Goal: Task Accomplishment & Management: Complete application form

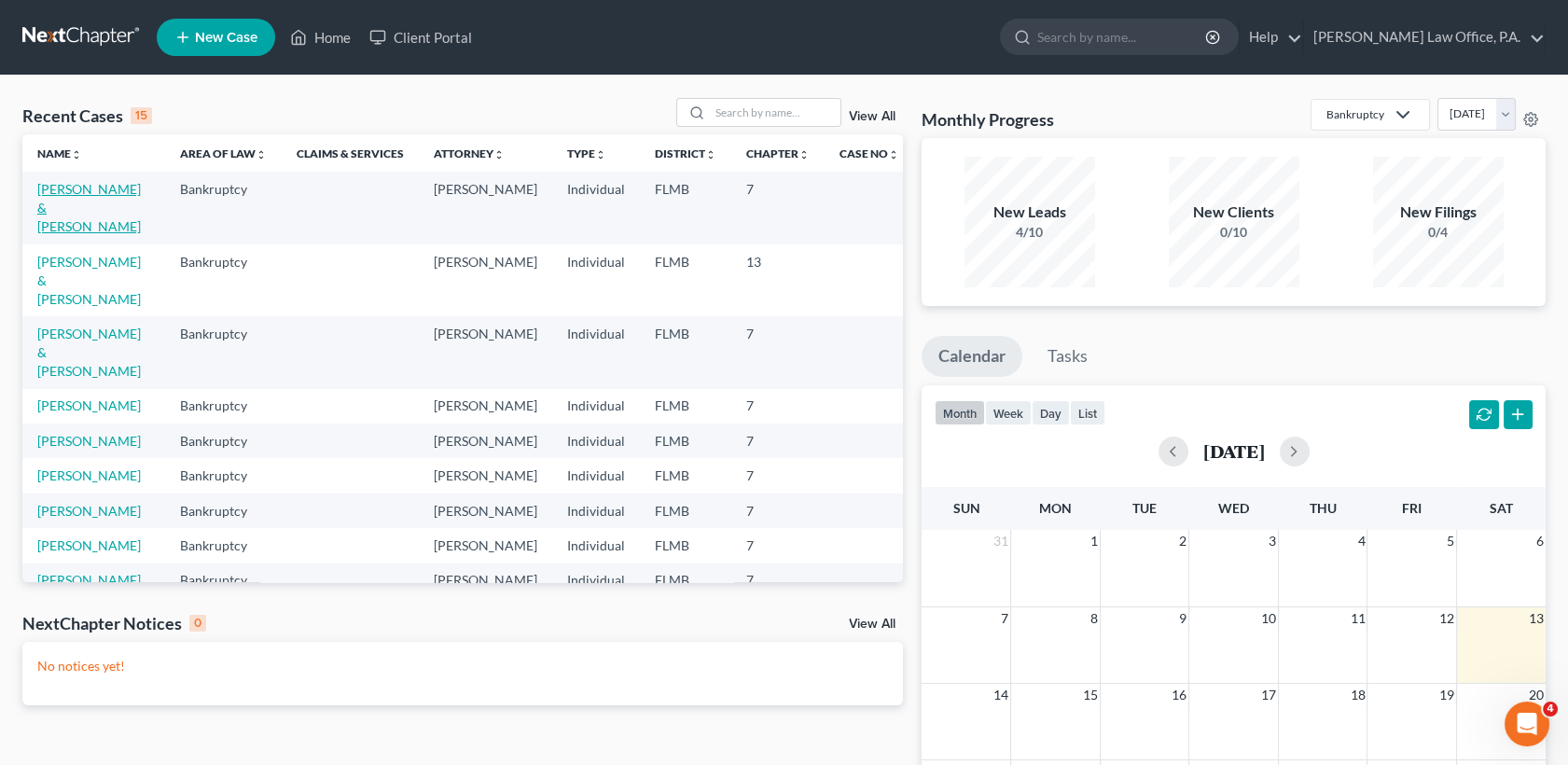
click at [118, 184] on link "[PERSON_NAME] & [PERSON_NAME]" at bounding box center [88, 207] width 103 height 53
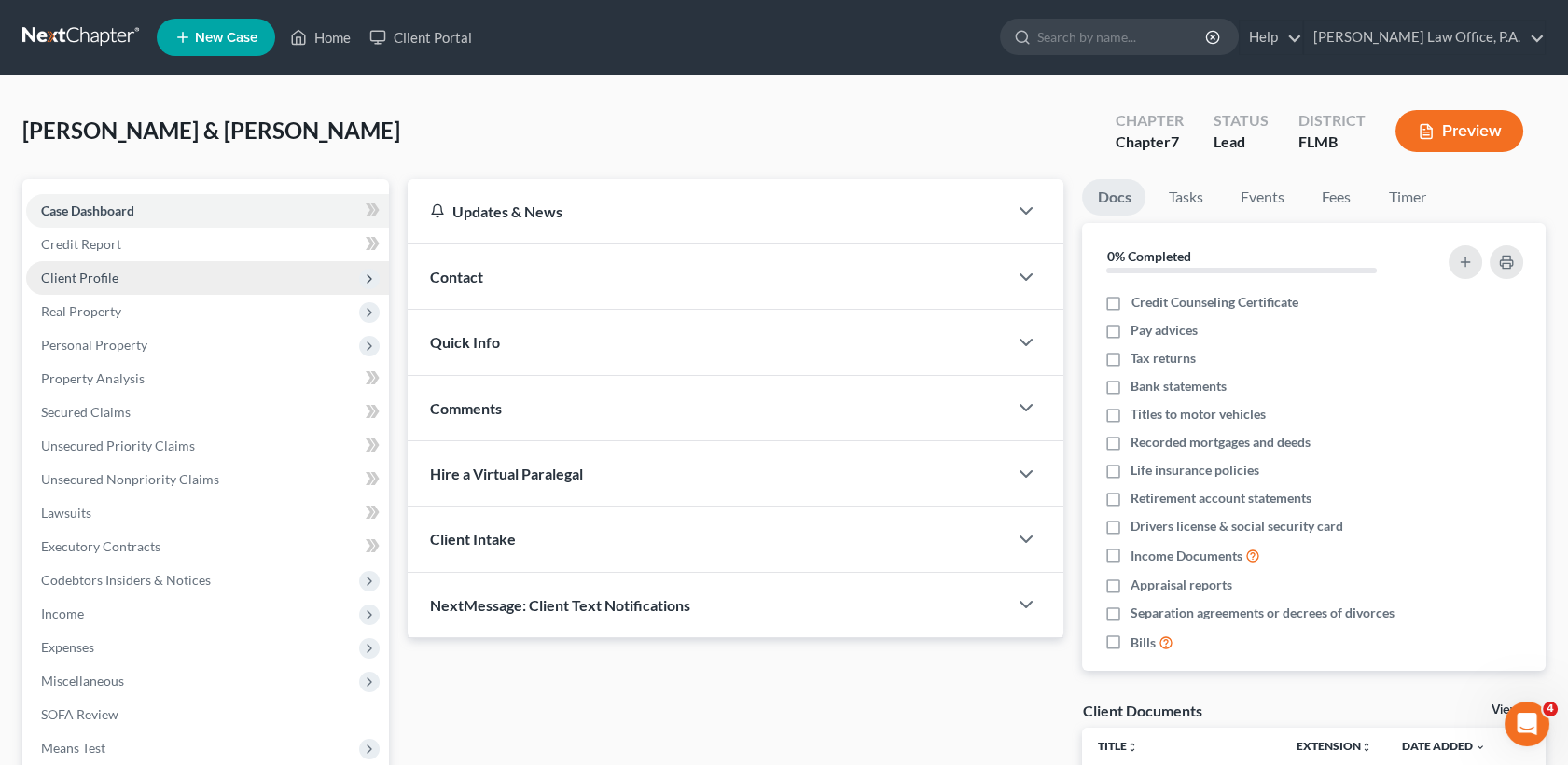
click at [115, 280] on span "Client Profile" at bounding box center [80, 278] width 78 height 16
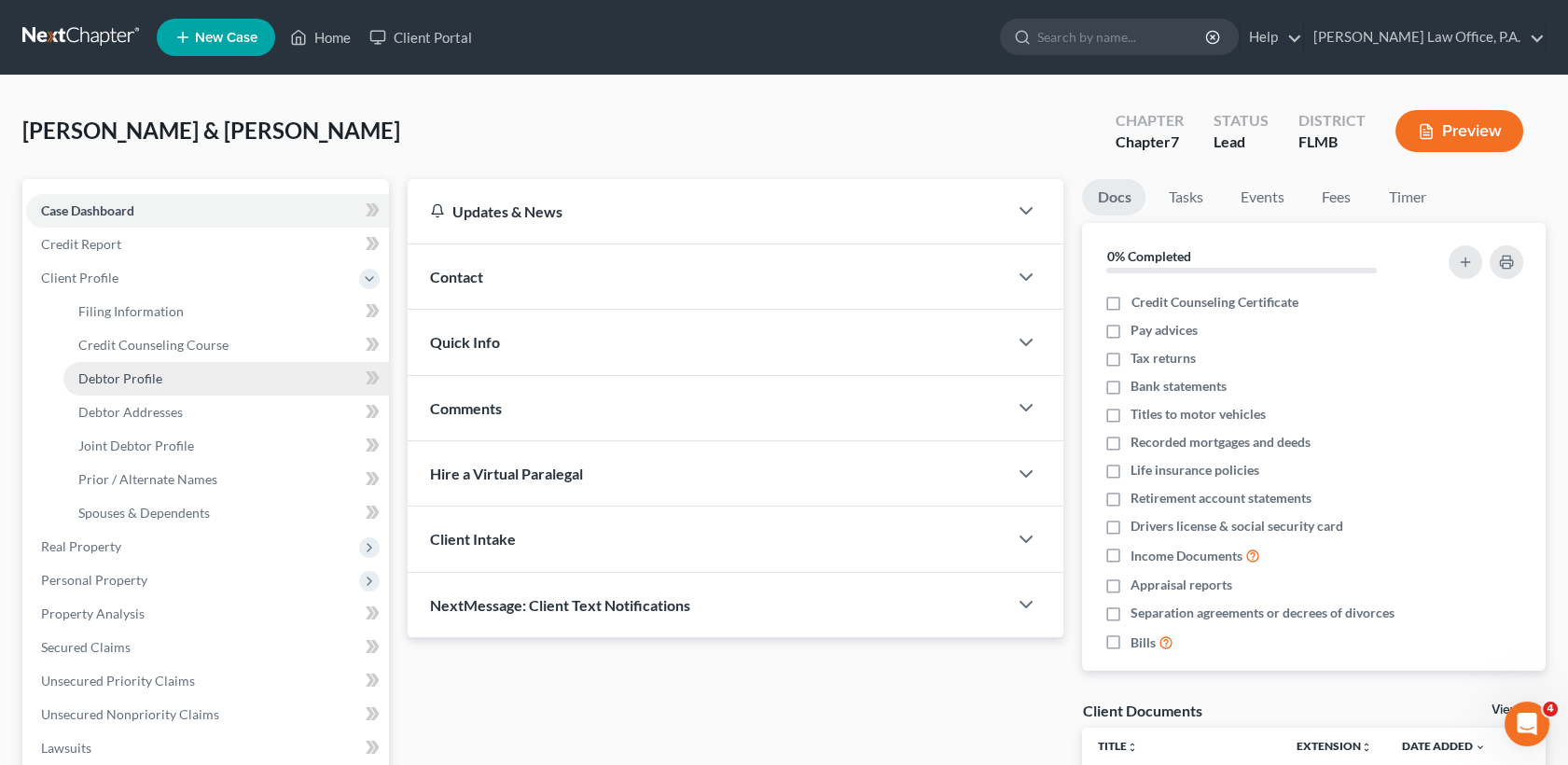
click at [172, 381] on link "Debtor Profile" at bounding box center [227, 379] width 326 height 33
select select "1"
select select "4"
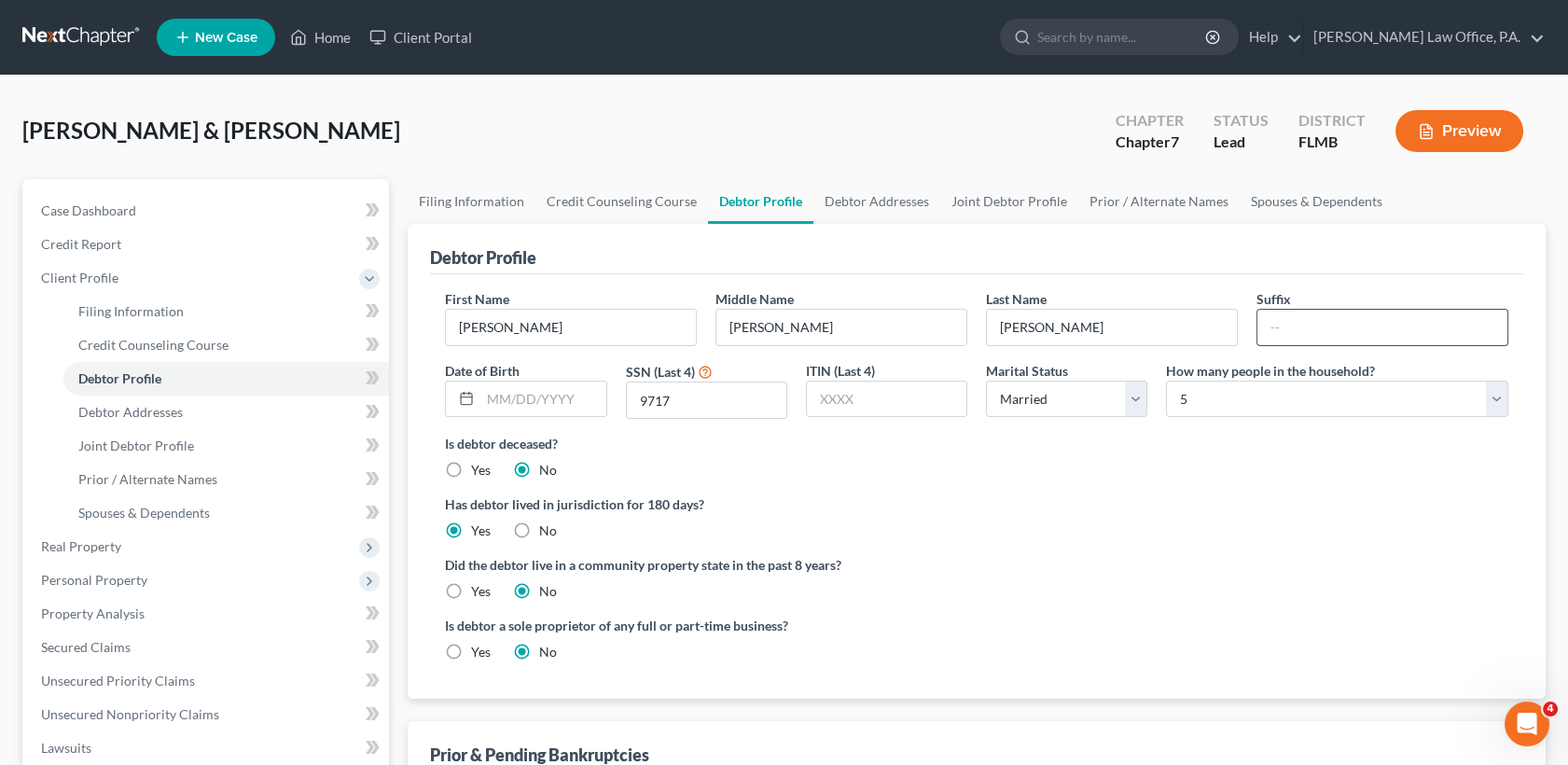
click at [1291, 326] on input "text" at bounding box center [1382, 327] width 250 height 35
type input "s"
type input "-"
type input "Sr"
click at [1199, 197] on link "Prior / Alternate Names" at bounding box center [1159, 201] width 161 height 45
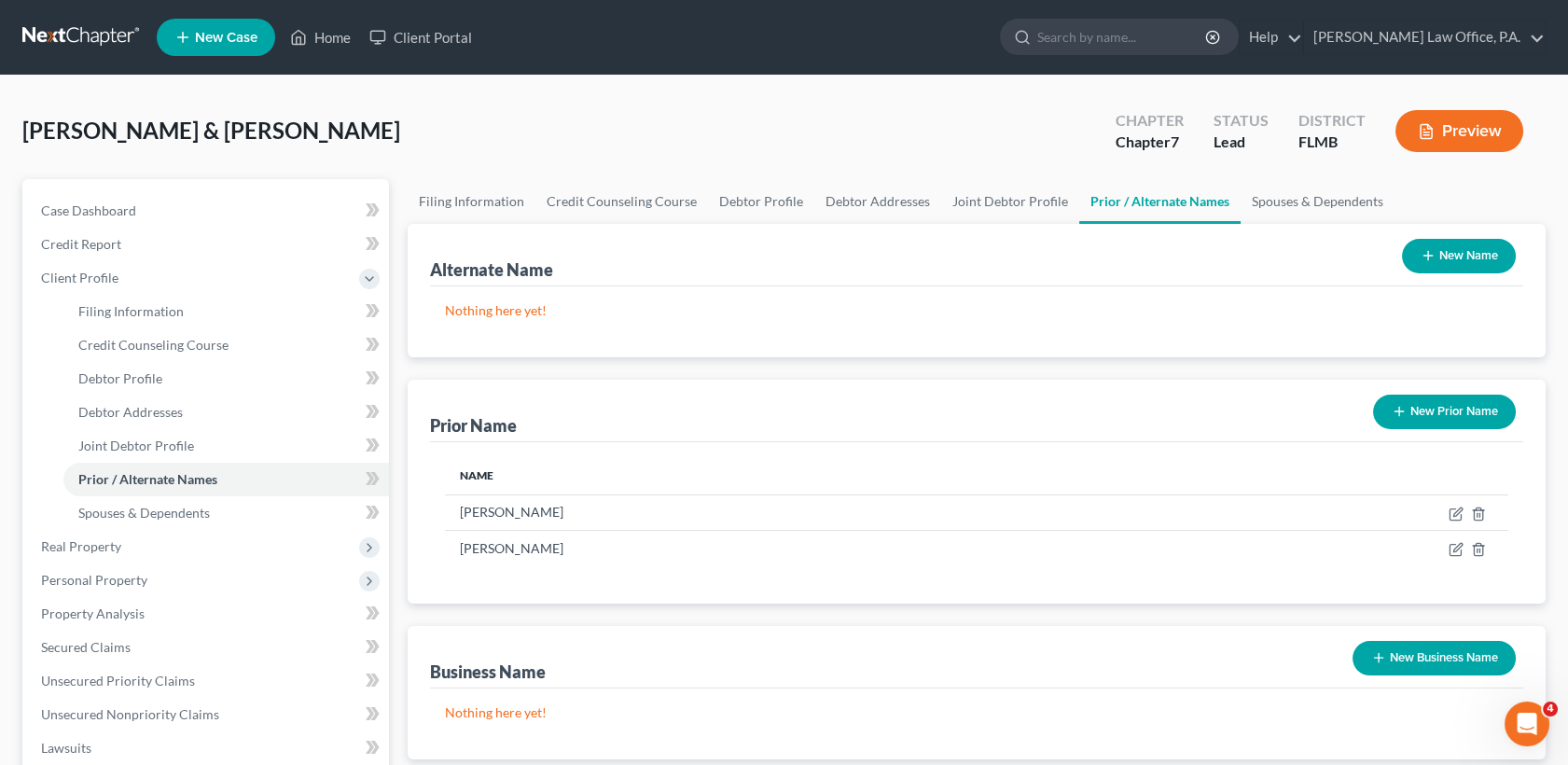
click at [1458, 402] on button "New Prior Name" at bounding box center [1443, 411] width 142 height 34
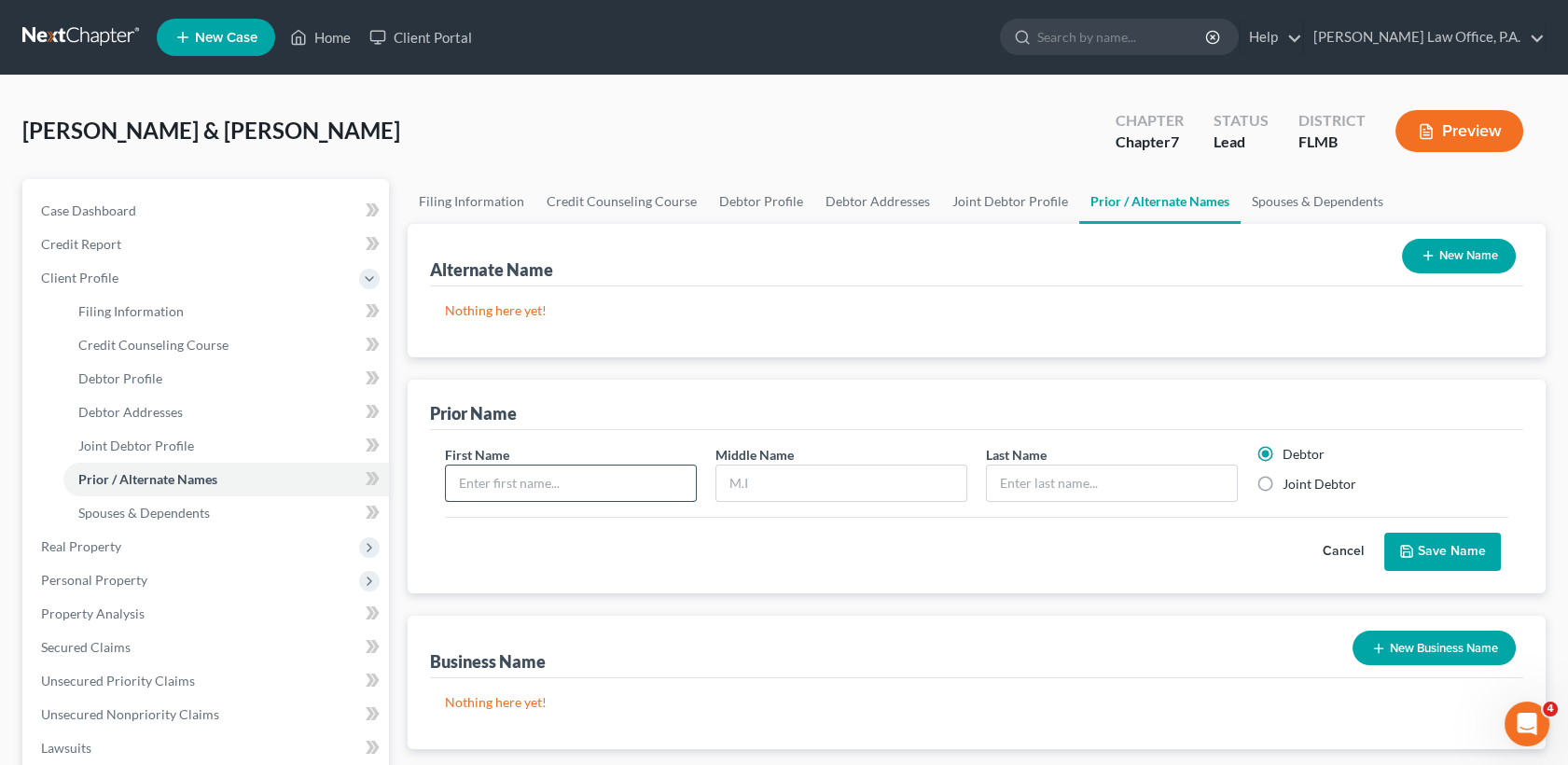
click at [515, 472] on input "text" at bounding box center [570, 483] width 250 height 35
type input "[PERSON_NAME]"
click at [1282, 480] on label "Joint Debtor" at bounding box center [1319, 484] width 74 height 19
click at [1290, 480] on input "Joint Debtor" at bounding box center [1296, 481] width 12 height 12
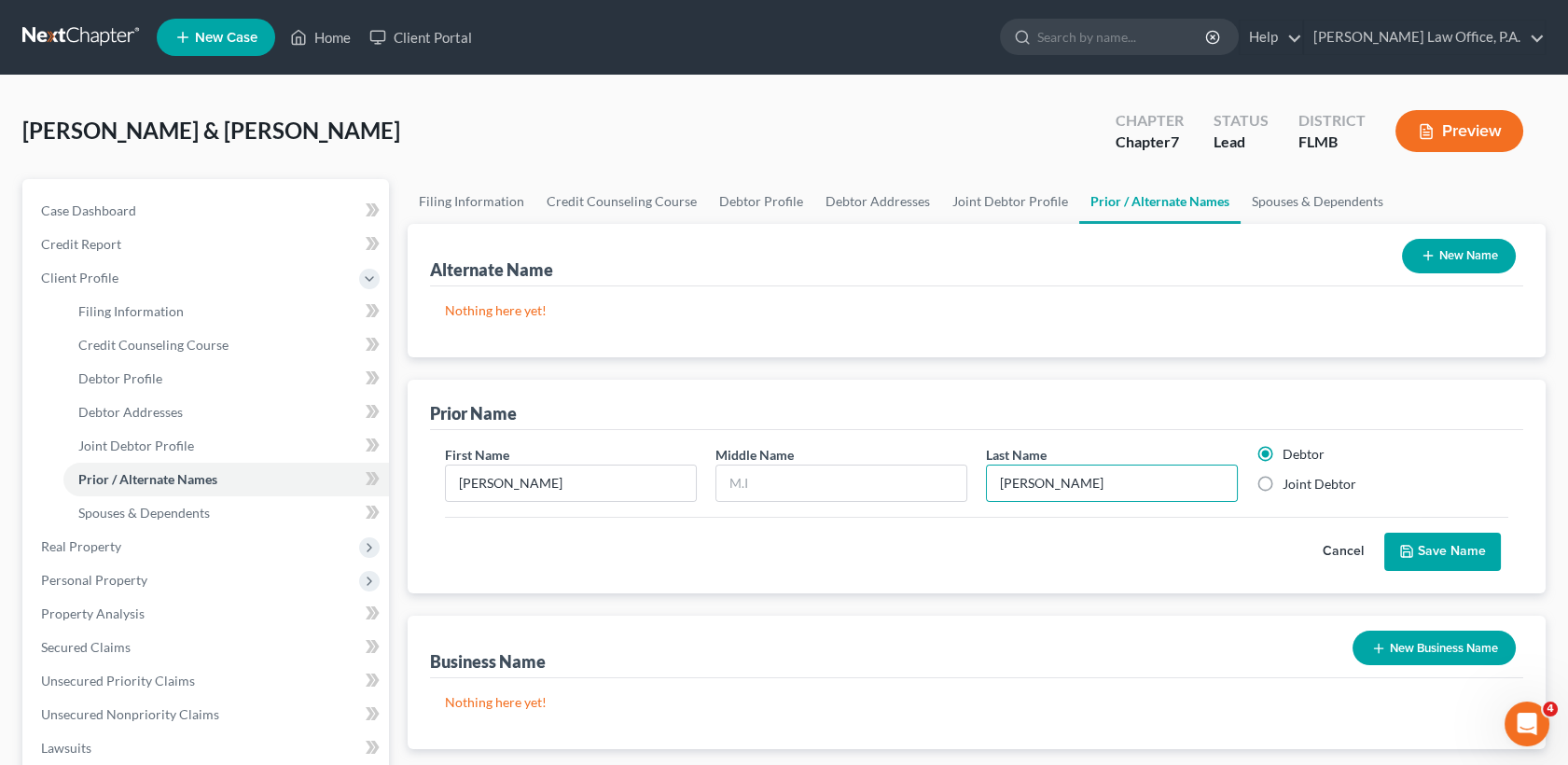
radio input "true"
radio input "false"
click at [1413, 544] on icon "submit" at bounding box center [1406, 551] width 15 height 15
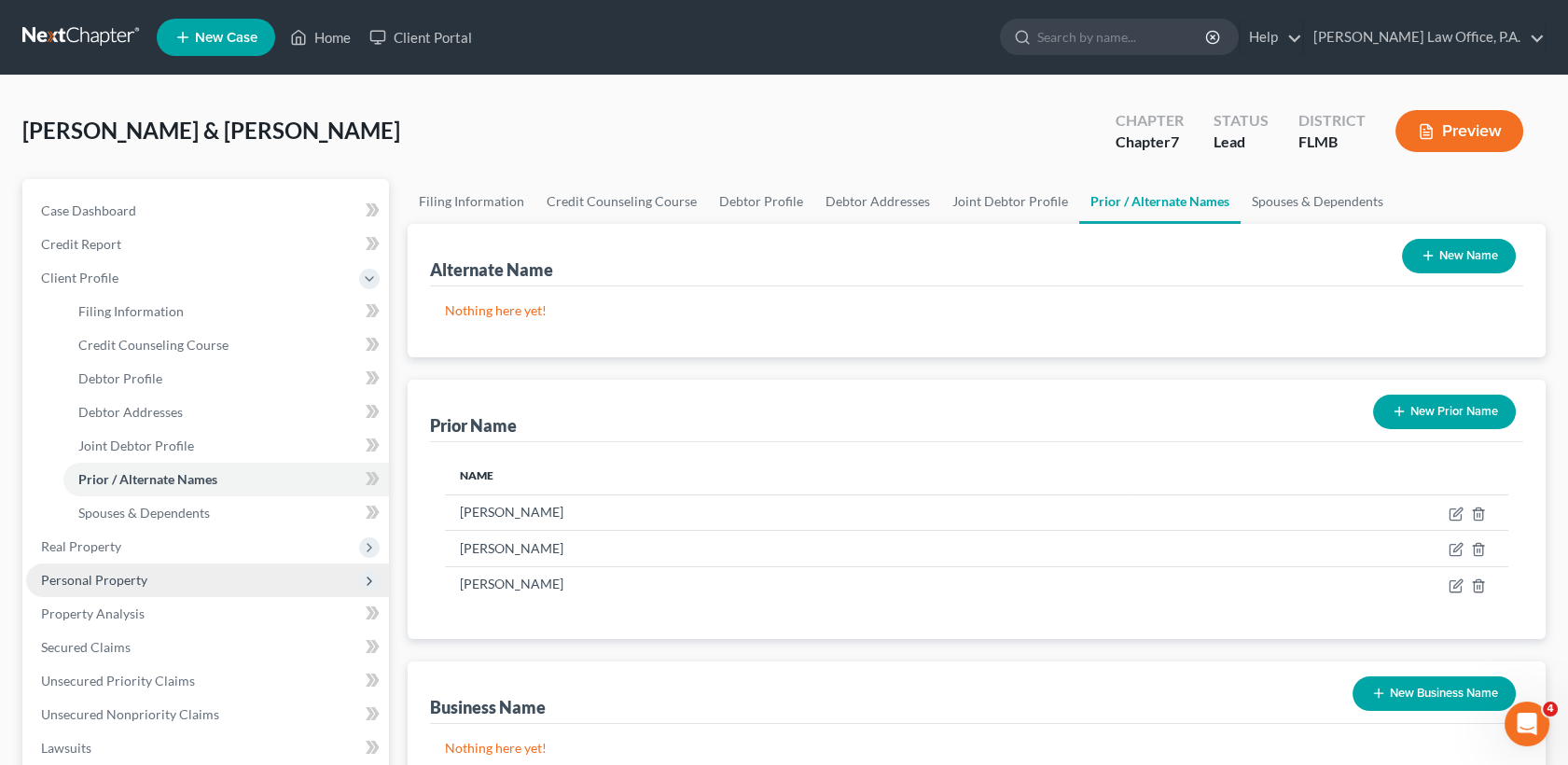
click at [141, 584] on span "Personal Property" at bounding box center [94, 579] width 106 height 16
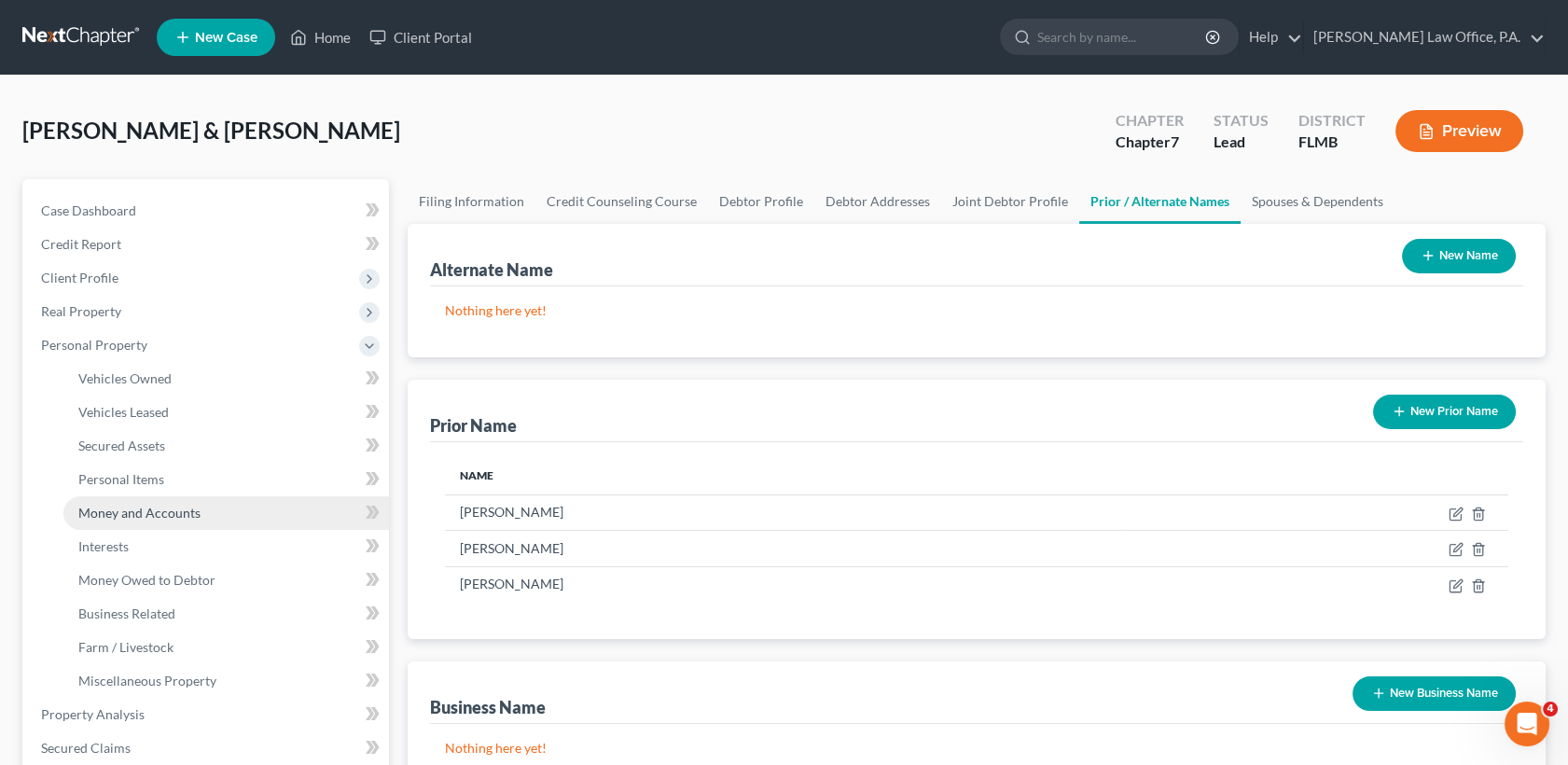
click at [189, 515] on span "Money and Accounts" at bounding box center [139, 513] width 122 height 16
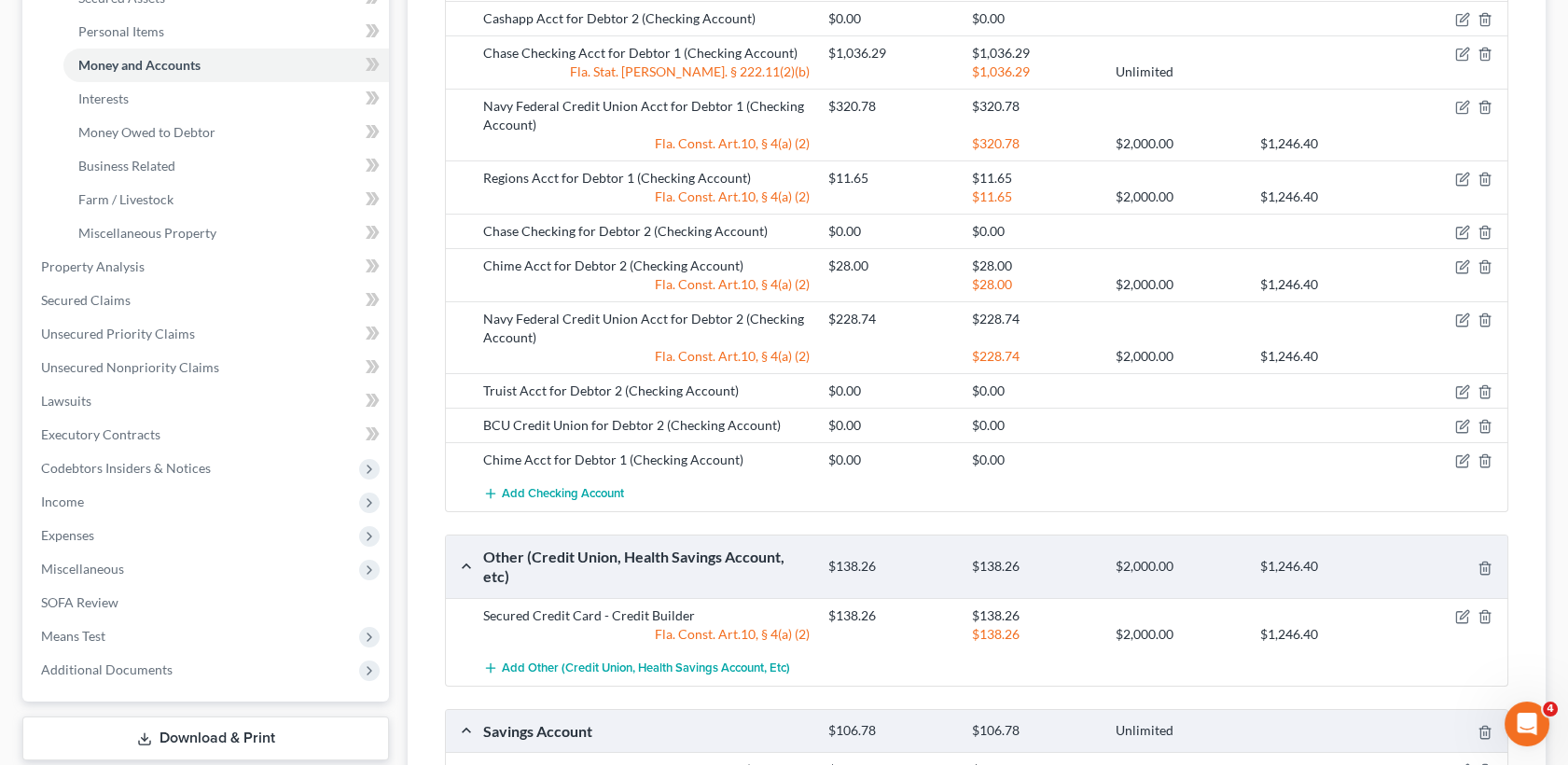
scroll to position [450, 0]
drag, startPoint x: 781, startPoint y: 421, endPoint x: 484, endPoint y: 416, distance: 297.0
click at [484, 416] on div "BCU Credit Union for Debtor 2 (Checking Account)" at bounding box center [647, 423] width 346 height 19
copy div "BCU Credit Union for Debtor 2 (Checking Account)"
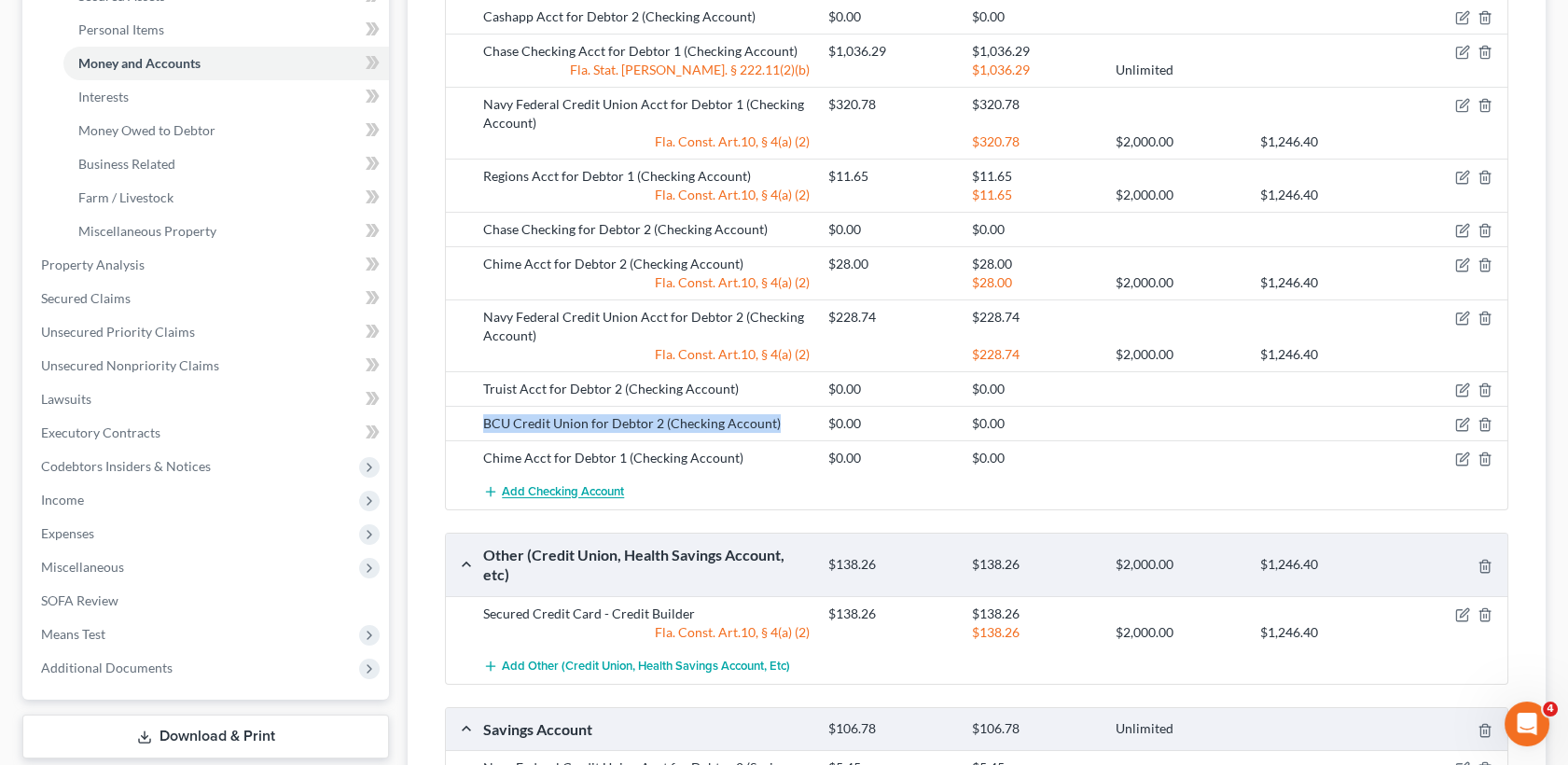
click at [550, 490] on span "Add Checking Account" at bounding box center [563, 492] width 122 height 15
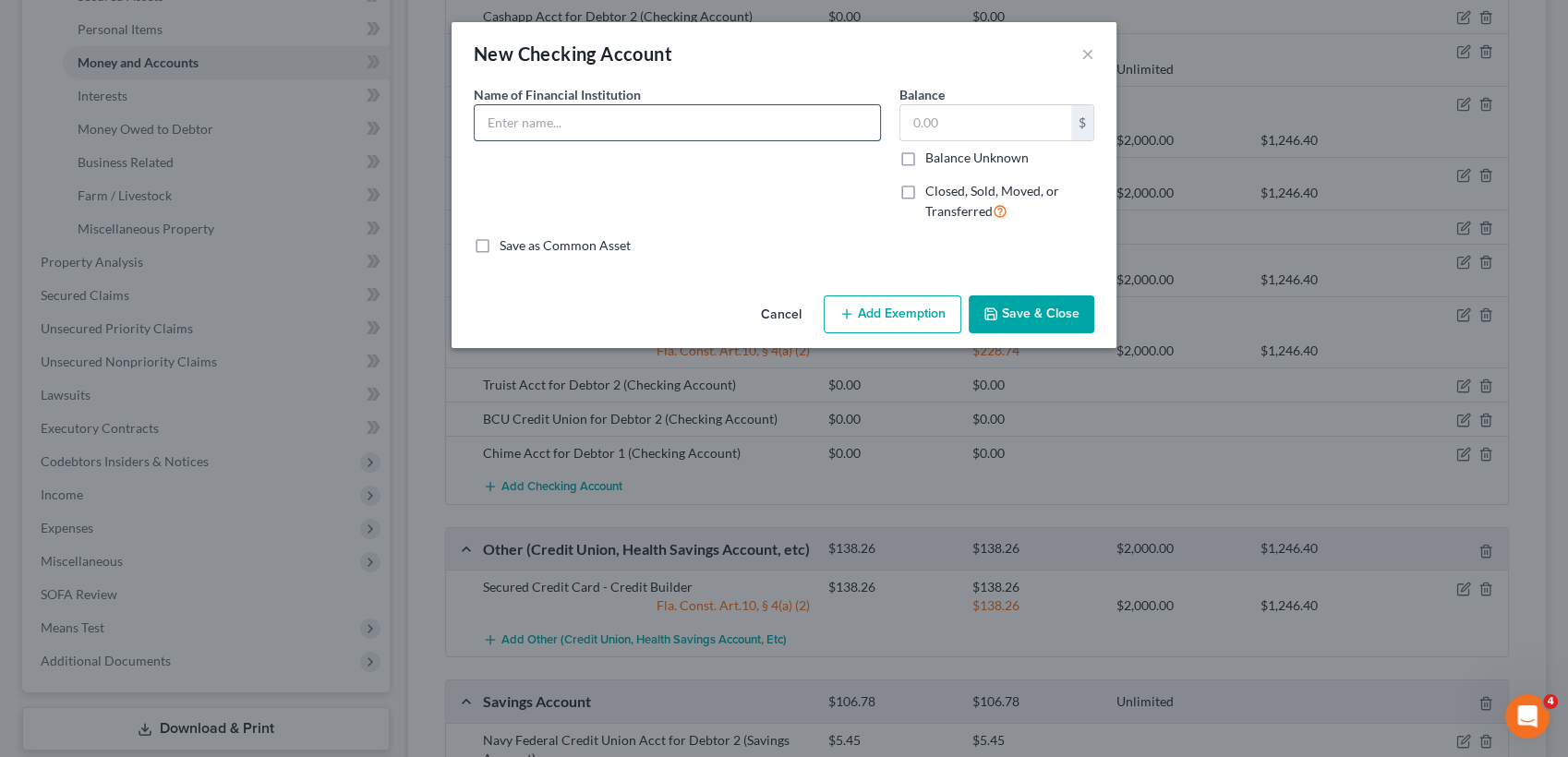
paste input "BCU Credit Union for Debtor 2 (Checking Account)"
click at [581, 122] on input "BCU Credit Union for Debtor 2 (Checking Account)" at bounding box center [677, 122] width 405 height 35
click at [591, 122] on input "BCU Credit Union for Debtor 2 (Checking Account)" at bounding box center [677, 122] width 405 height 35
type input "BCU Credit Union 2nd Account for Debtor 2 (Checking Account)"
click at [952, 124] on input "text" at bounding box center [986, 122] width 171 height 35
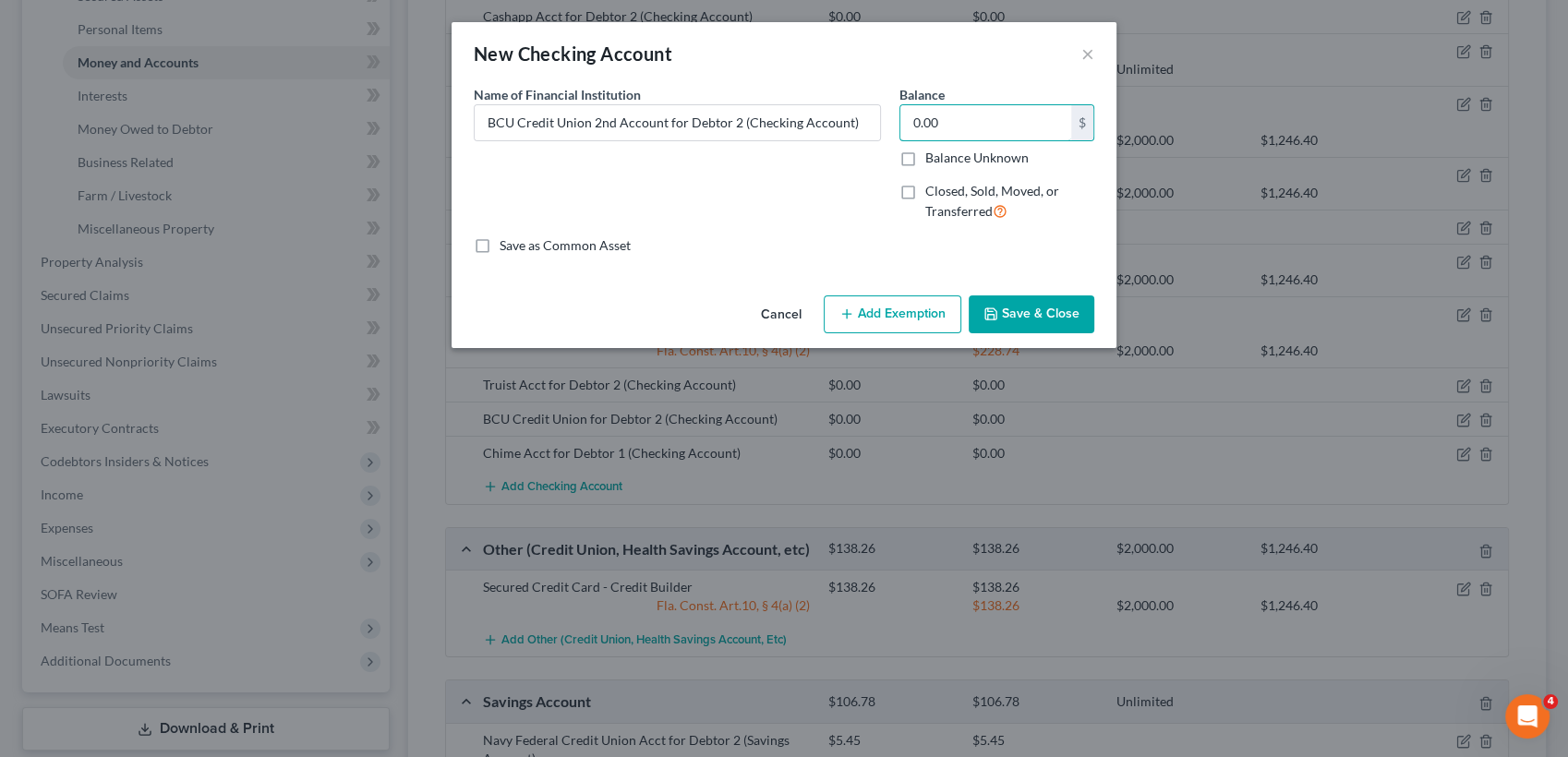
type input "0.00"
click at [1048, 307] on button "Save & Close" at bounding box center [1031, 315] width 125 height 39
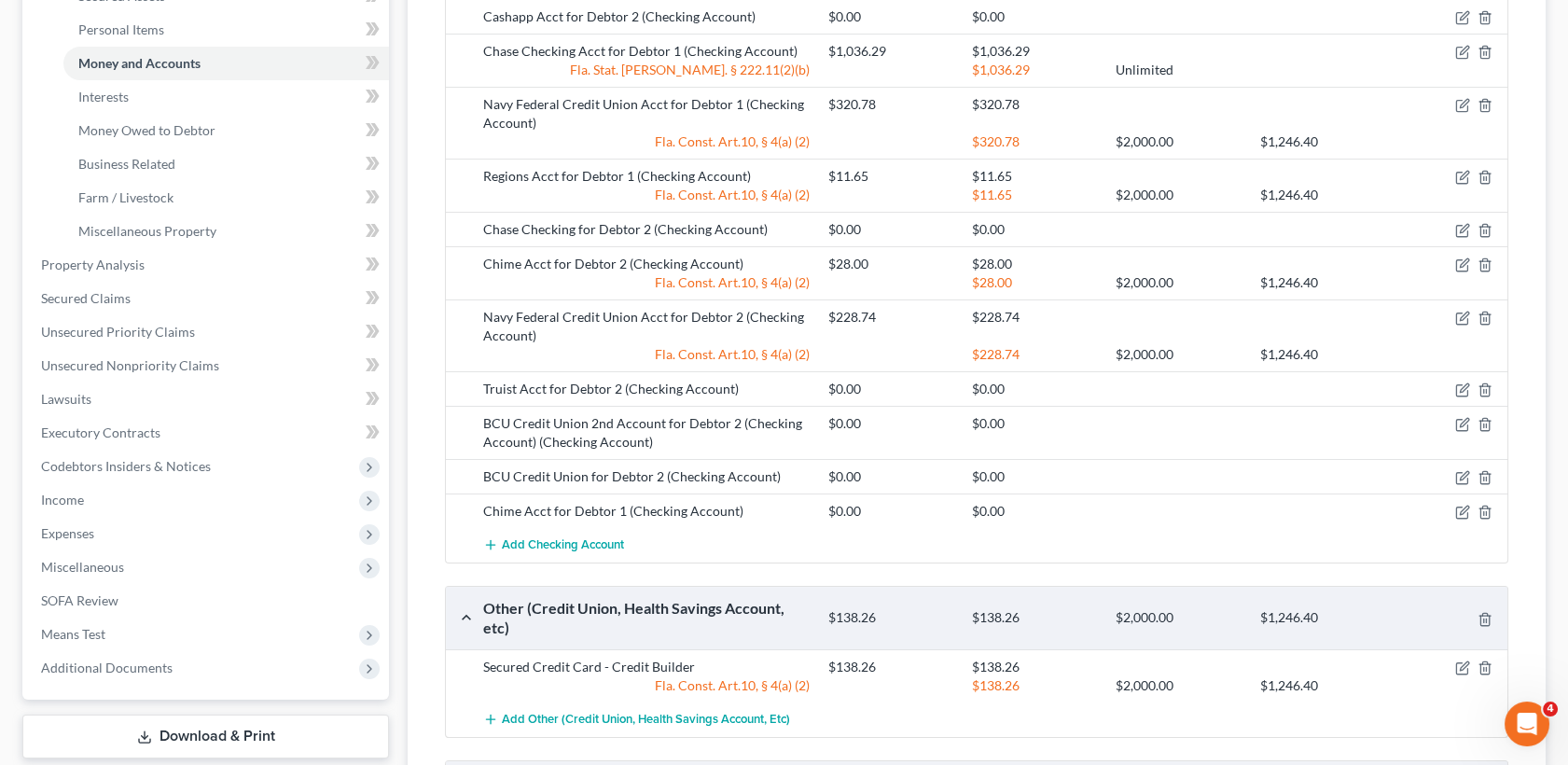
scroll to position [0, 0]
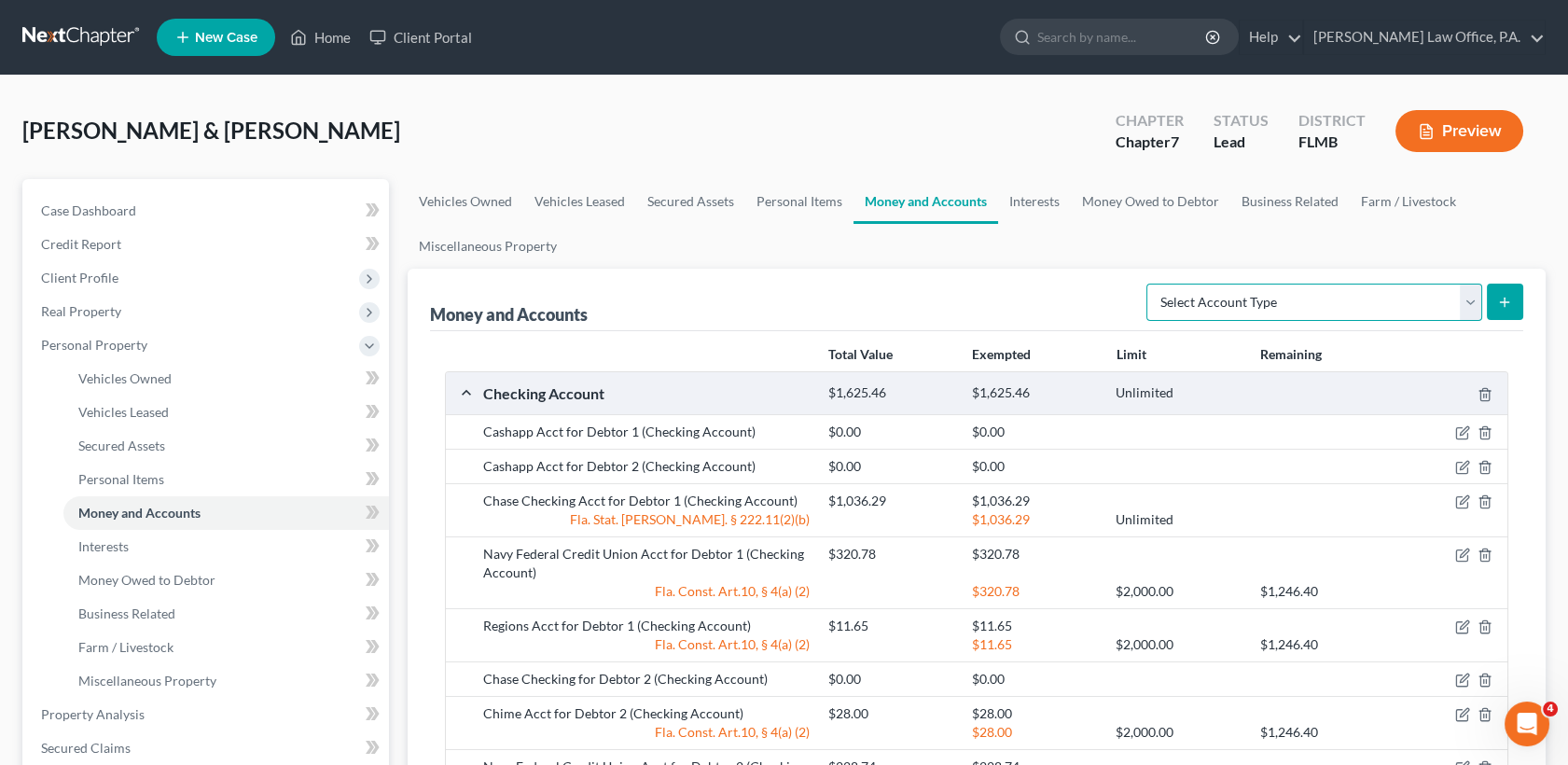
click at [1321, 292] on select "Select Account Type Brokerage Cash on Hand Certificates of Deposit Checking Acc…" at bounding box center [1315, 302] width 336 height 37
select select "safe_deposit_box"
click at [1150, 284] on select "Select Account Type Brokerage Cash on Hand Certificates of Deposit Checking Acc…" at bounding box center [1315, 302] width 336 height 37
click at [1405, 306] on select "Select Account Type Brokerage Cash on Hand Certificates of Deposit Checking Acc…" at bounding box center [1315, 302] width 336 height 37
click at [1506, 213] on ul "Vehicles Owned Vehicles Leased Secured Assets Personal Items Money and Accounts…" at bounding box center [976, 223] width 1138 height 89
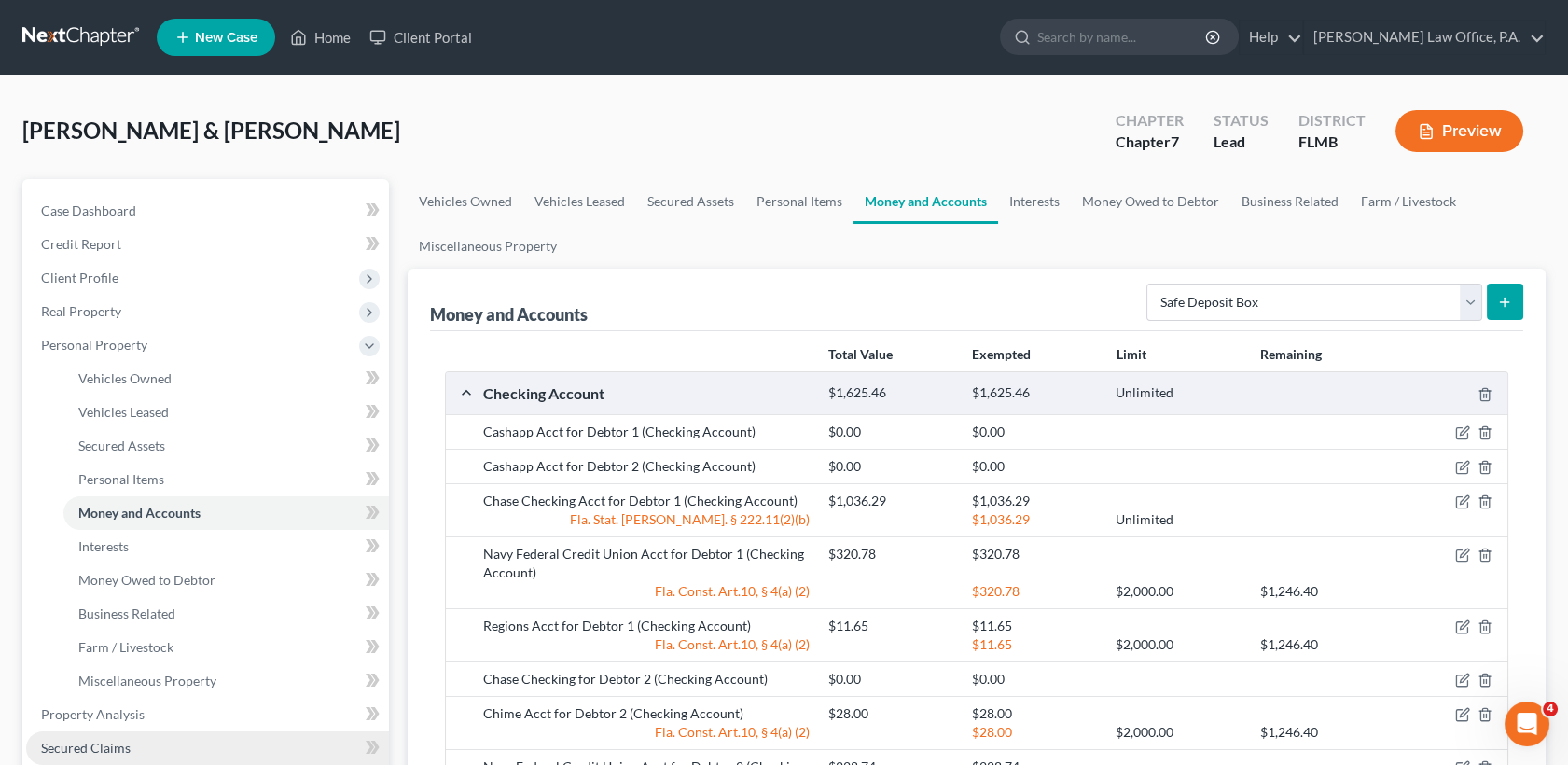
click at [181, 749] on link "Secured Claims" at bounding box center [208, 748] width 363 height 33
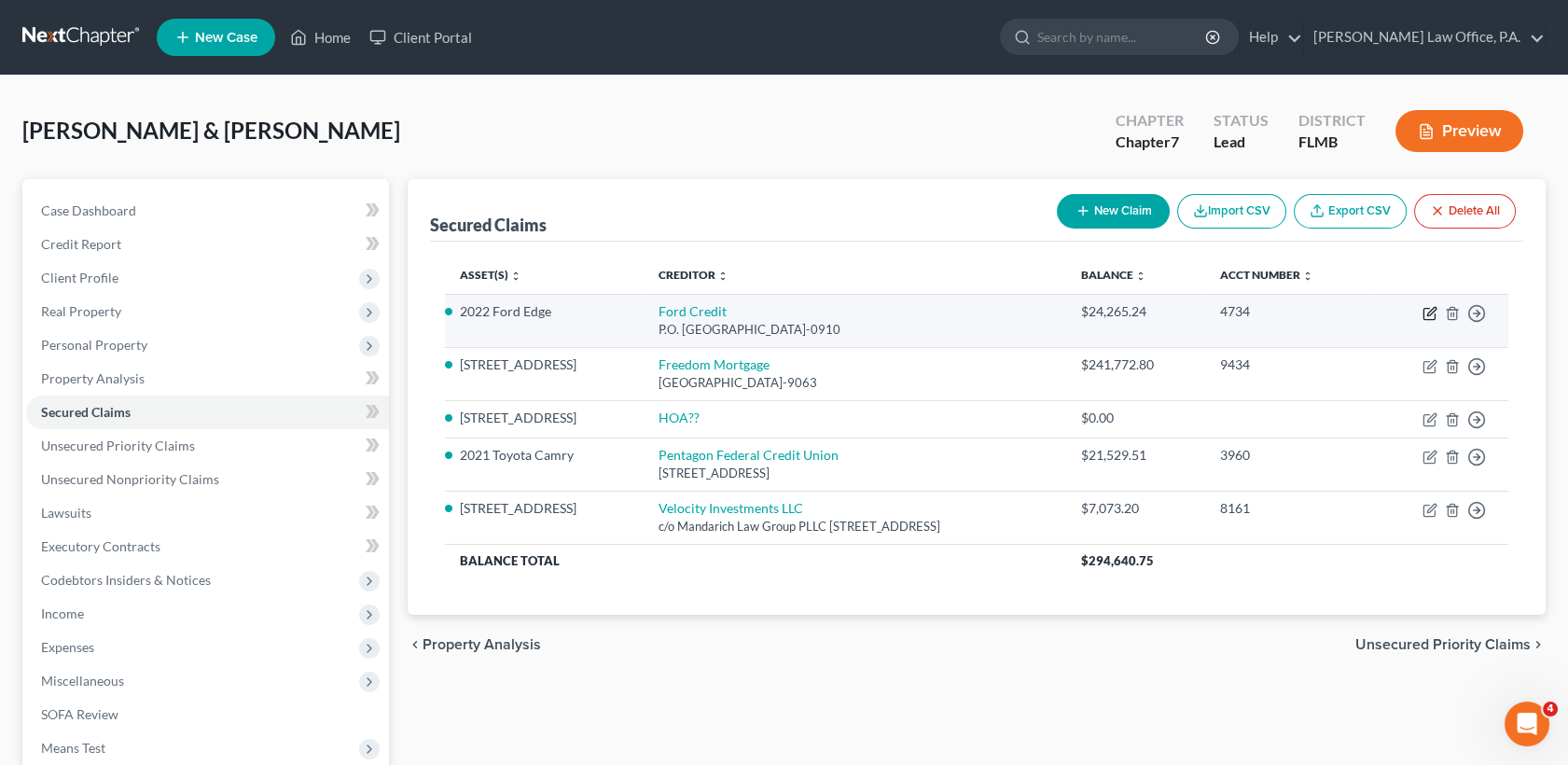
click at [1433, 309] on icon "button" at bounding box center [1432, 311] width 9 height 9
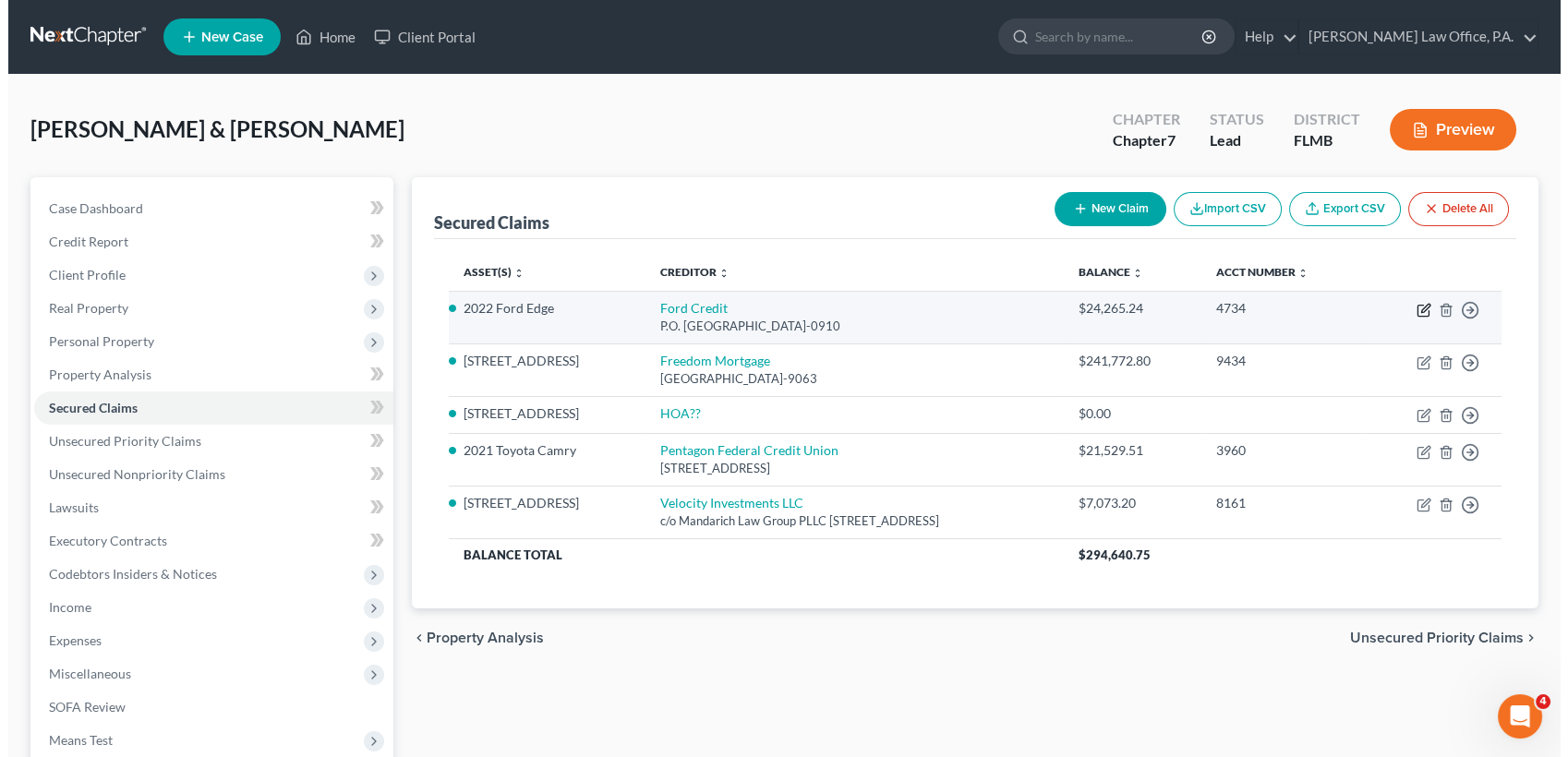
select select "36"
select select "2"
select select "0"
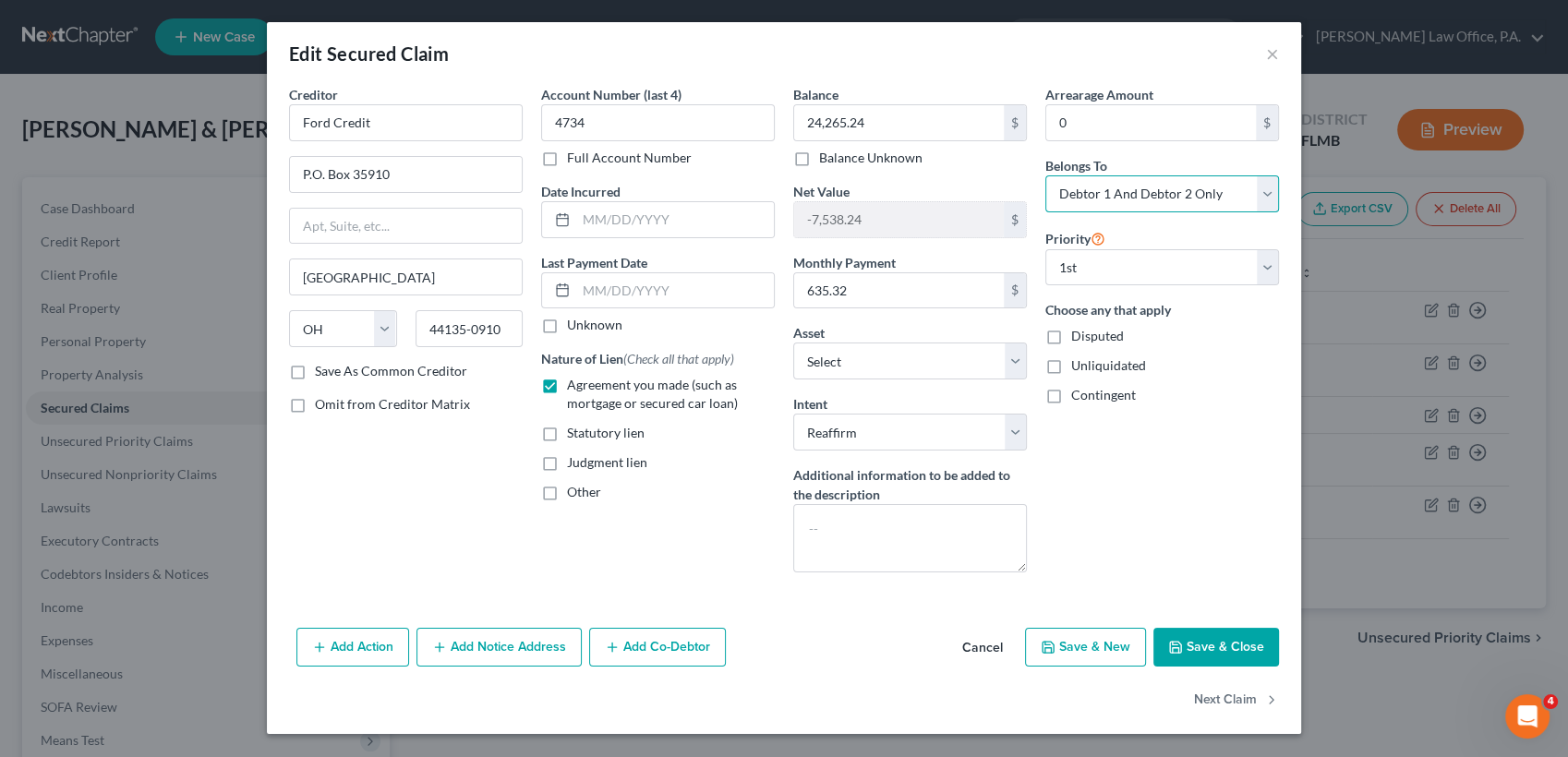
click at [1099, 201] on select "Select Debtor 1 Only Debtor 2 Only Debtor 1 And Debtor 2 Only At Least One Of T…" at bounding box center [1162, 194] width 233 height 37
select select "0"
click at [1045, 176] on select "Select Debtor 1 Only Debtor 2 Only Debtor 1 And Debtor 2 Only At Least One Of T…" at bounding box center [1162, 194] width 233 height 37
click at [1231, 638] on button "Save & Close" at bounding box center [1216, 647] width 125 height 39
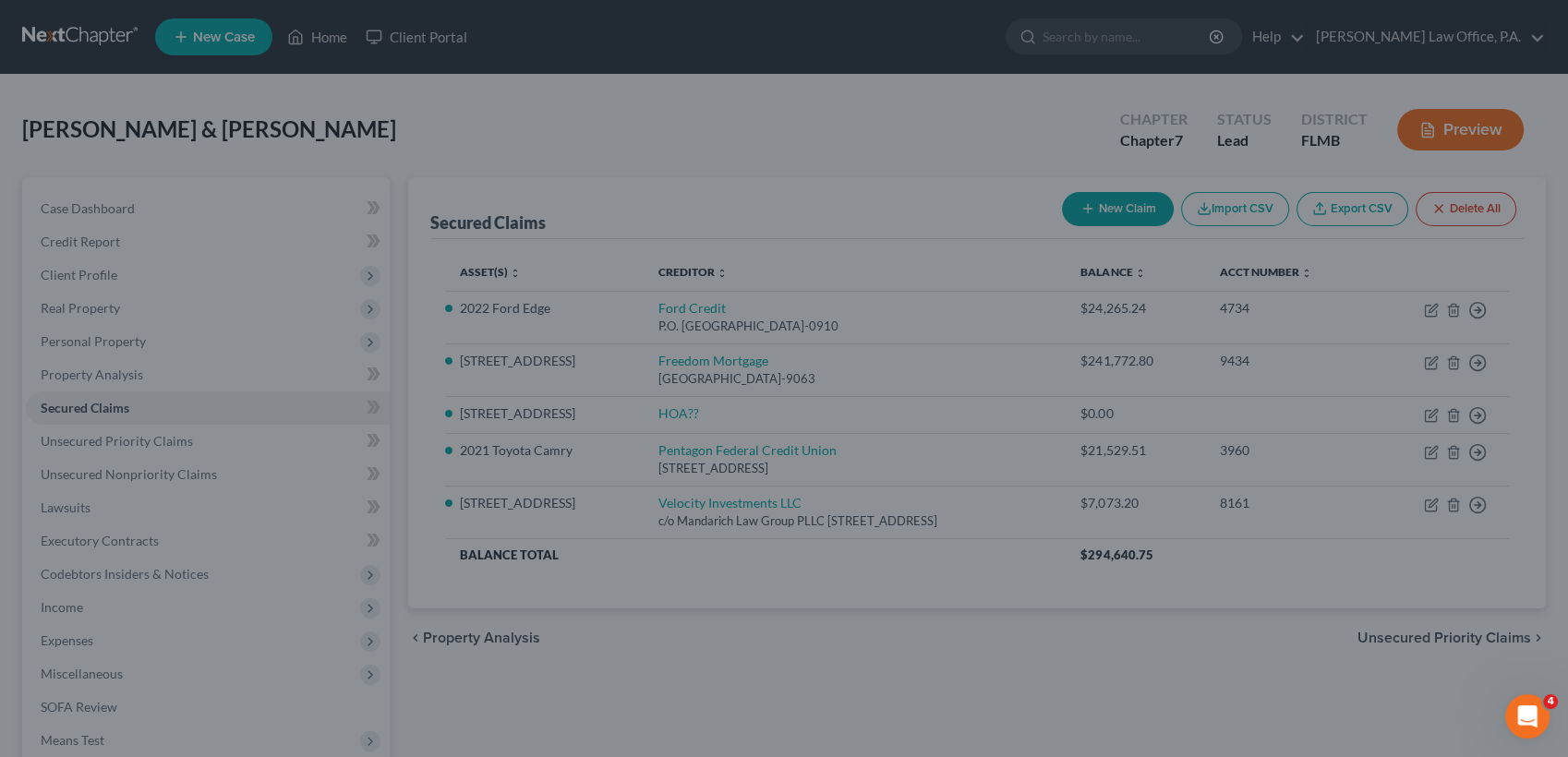
select select "26"
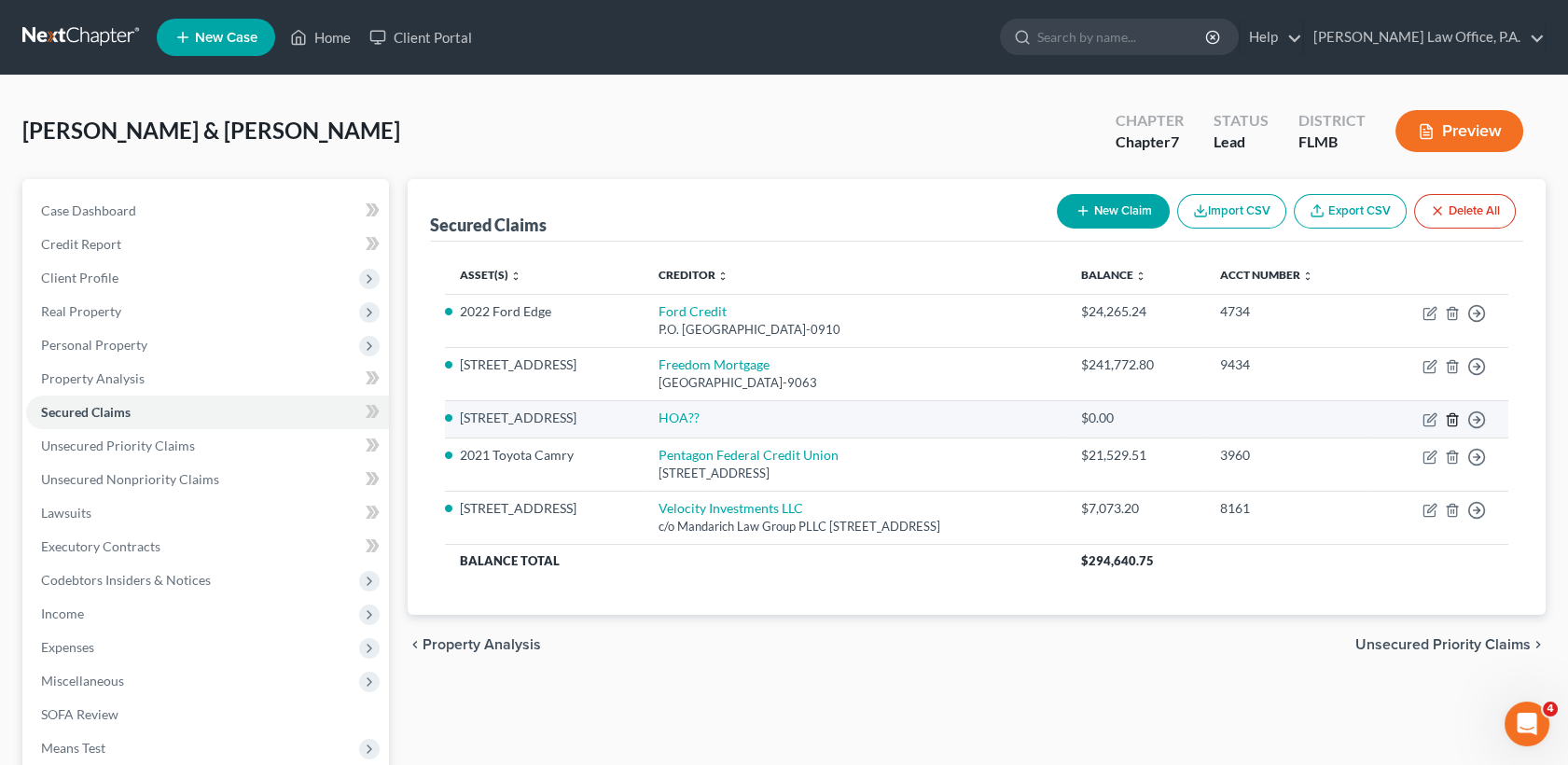
click at [1449, 413] on icon "button" at bounding box center [1451, 419] width 9 height 12
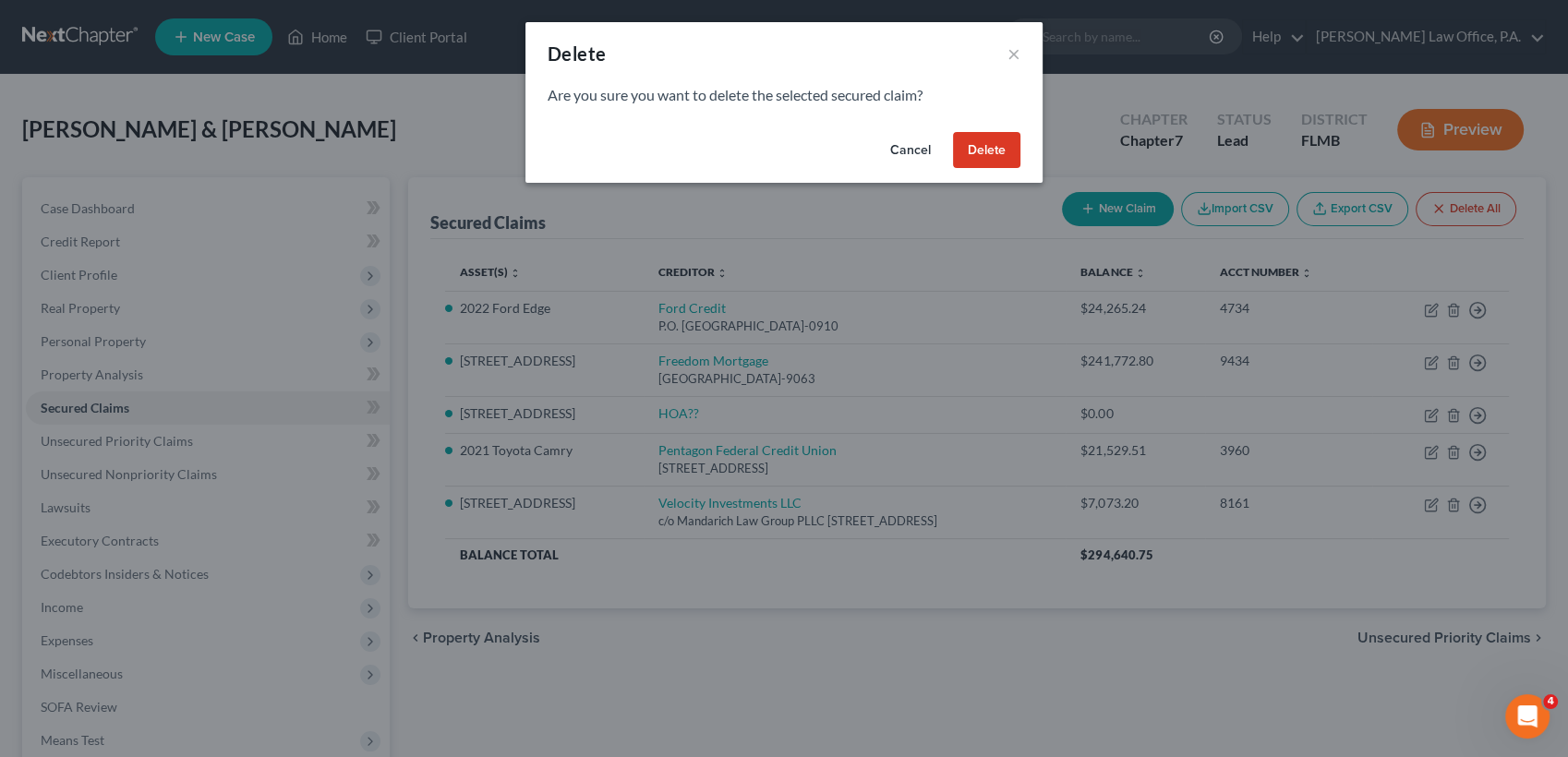
click at [982, 147] on button "Delete" at bounding box center [986, 151] width 67 height 37
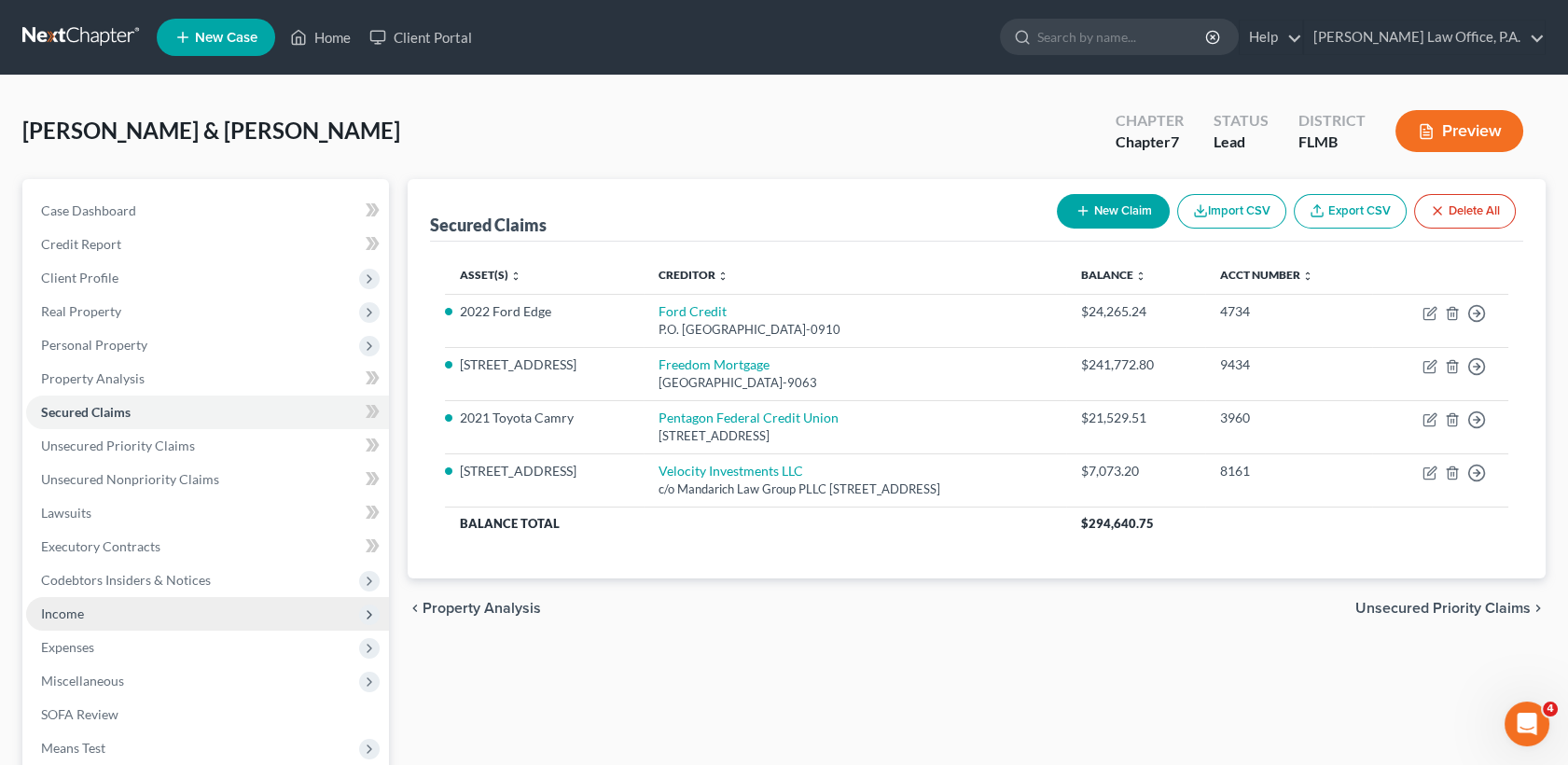
click at [122, 609] on span "Income" at bounding box center [208, 614] width 363 height 33
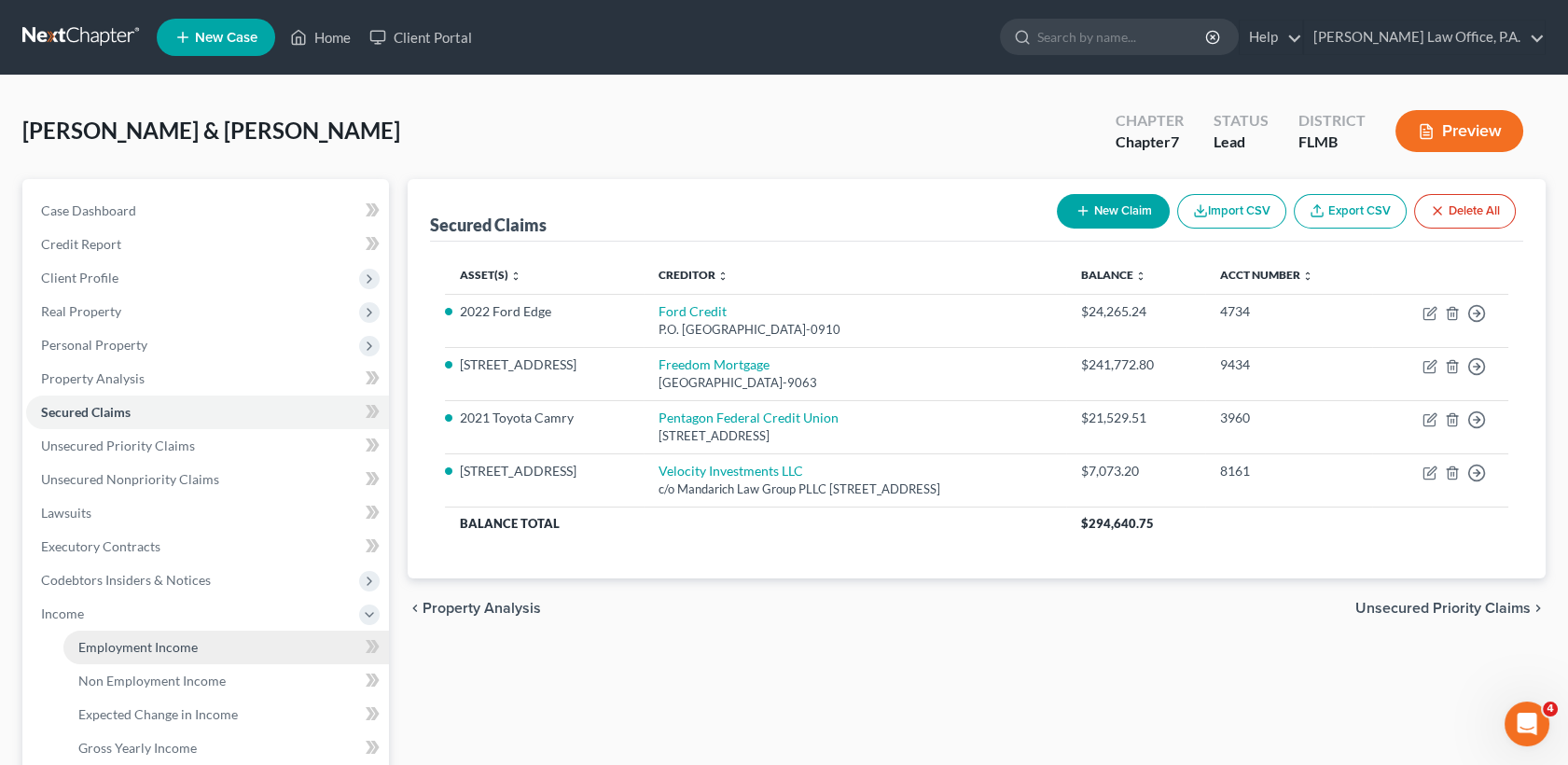
click at [155, 647] on span "Employment Income" at bounding box center [138, 647] width 120 height 16
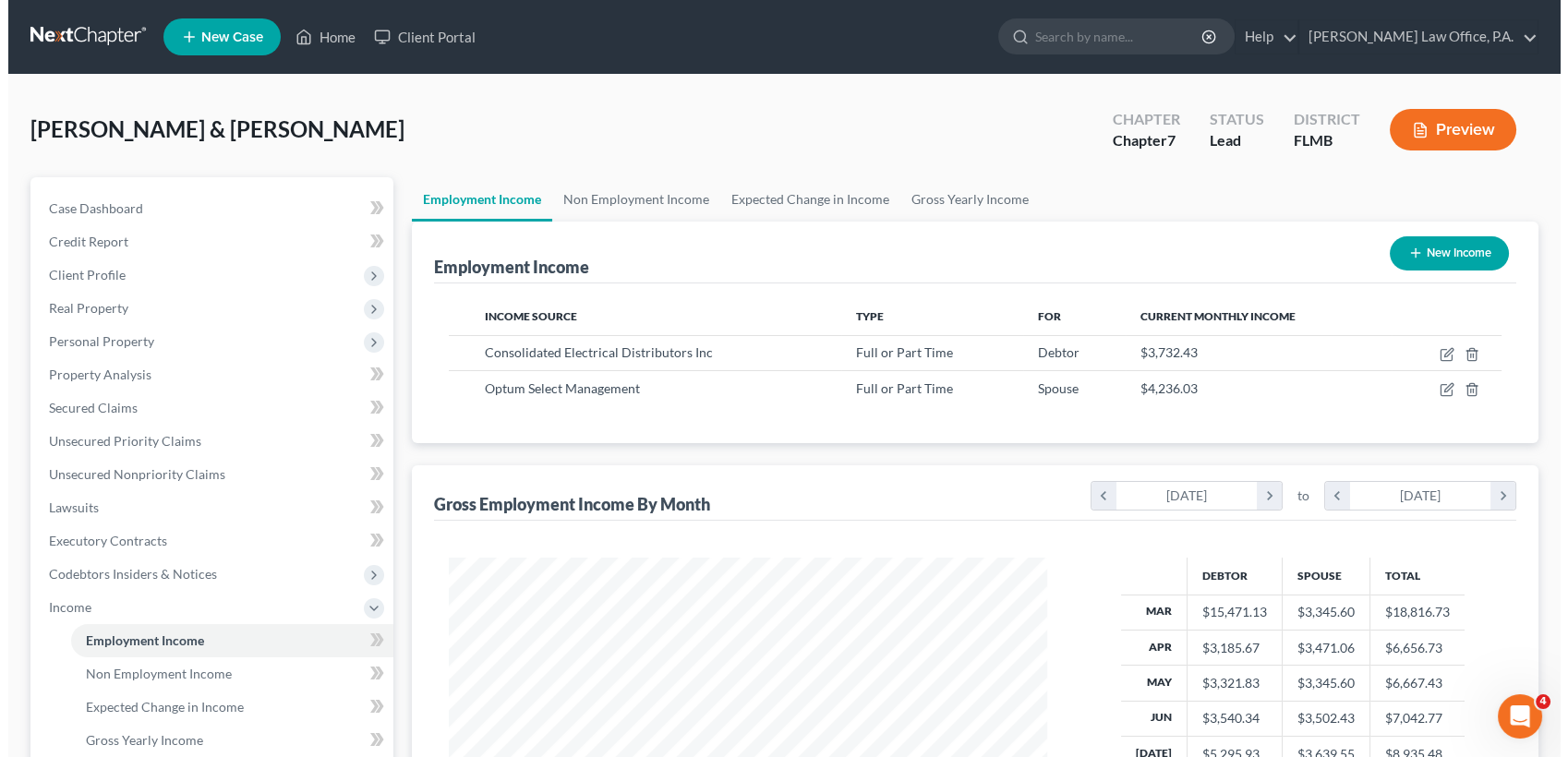
scroll to position [329, 636]
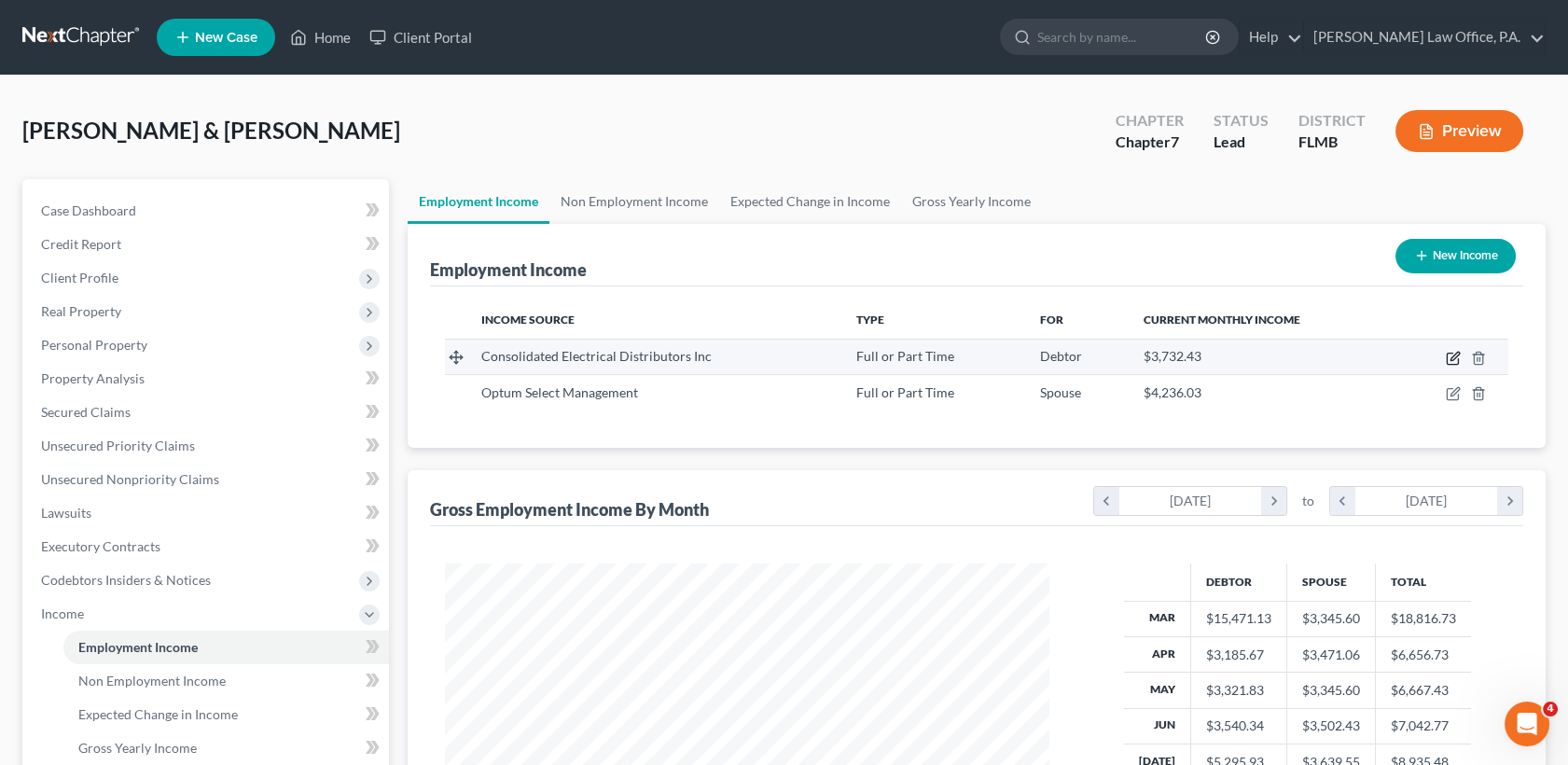
click at [1457, 352] on icon "button" at bounding box center [1454, 355] width 9 height 9
select select "0"
select select "2"
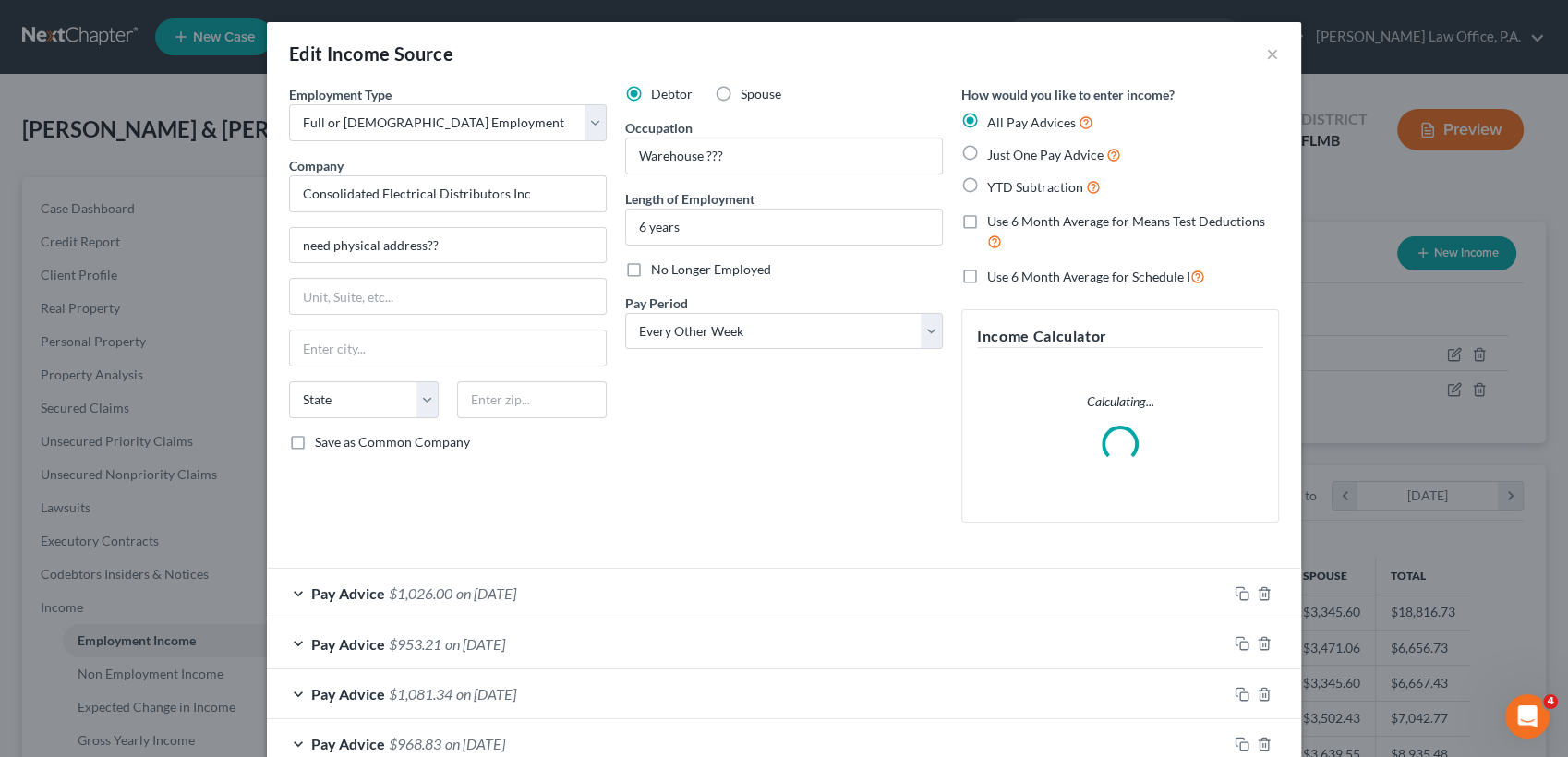
scroll to position [329, 643]
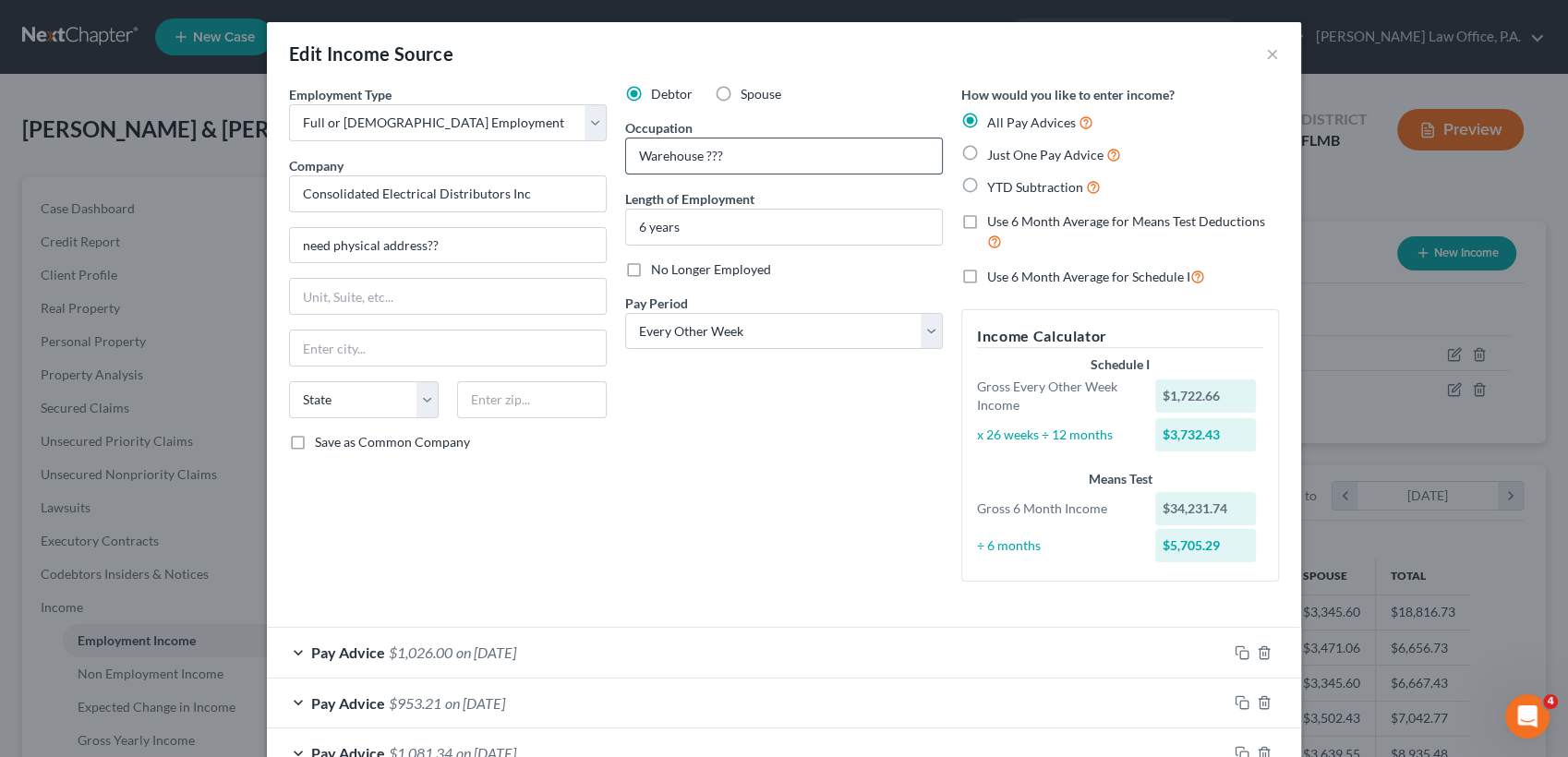
click at [723, 150] on input "Warehouse ???" at bounding box center [784, 156] width 316 height 35
type input "Warehouse Clerk"
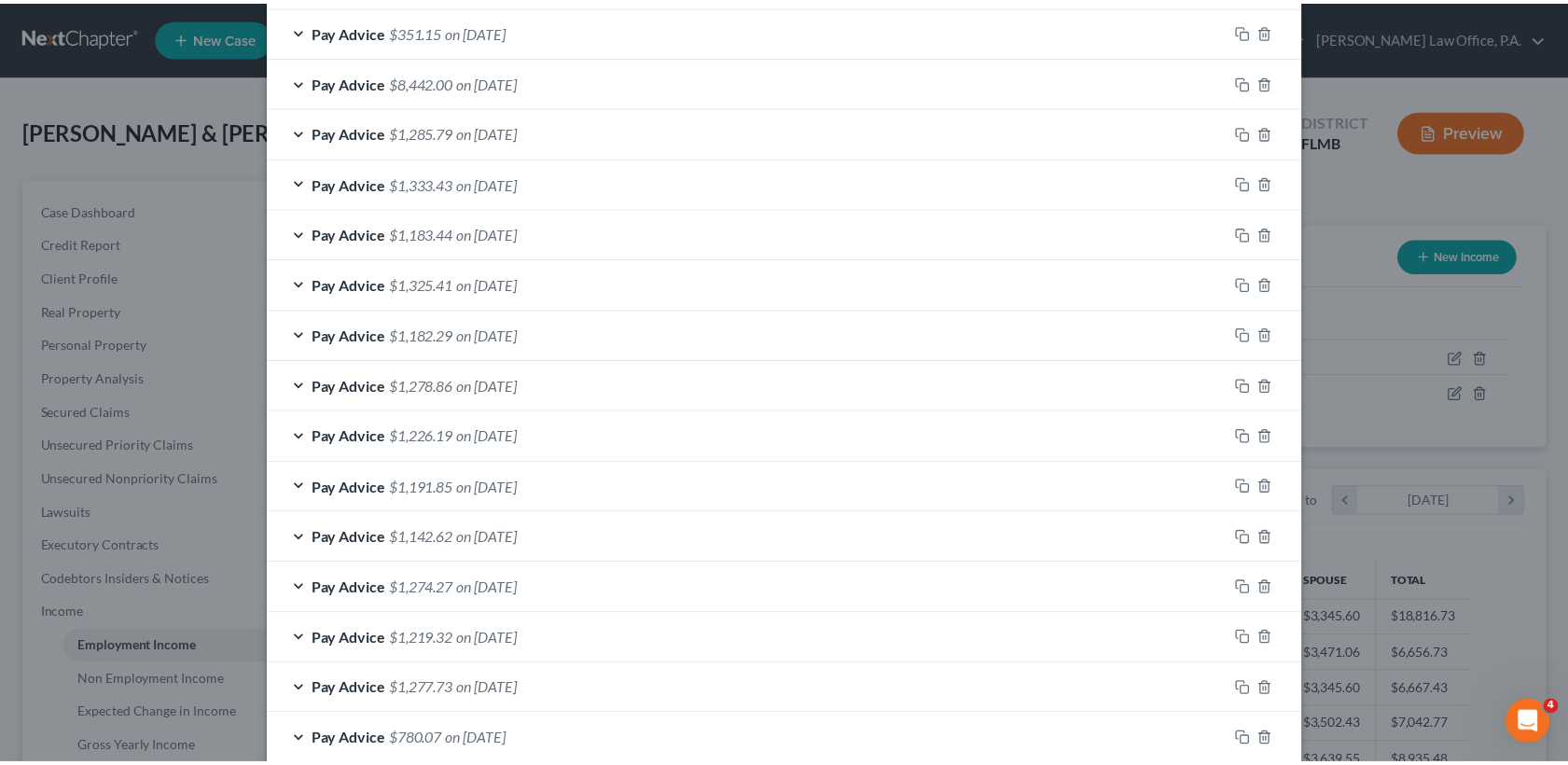
scroll to position [1438, 0]
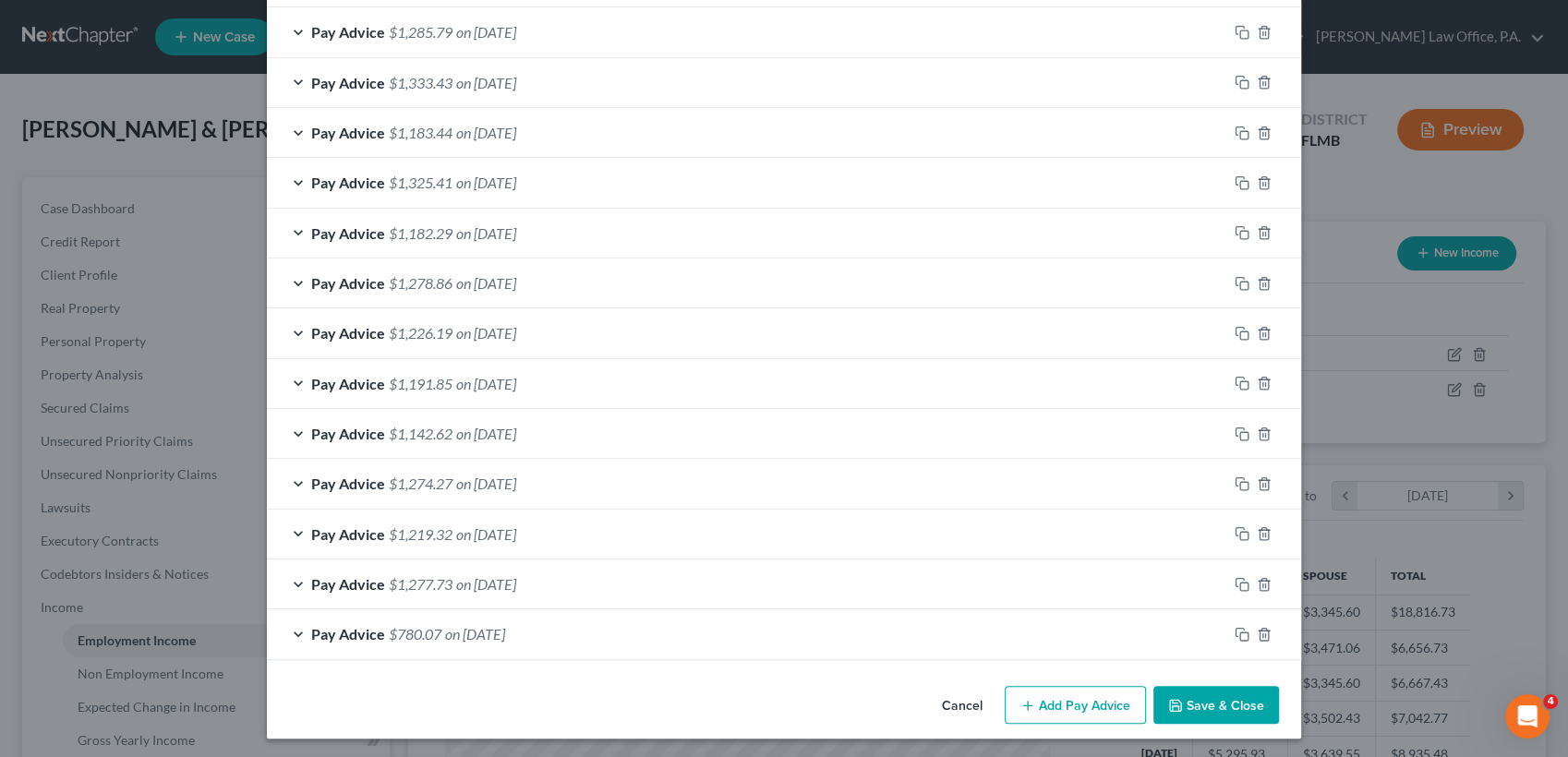
click at [1234, 688] on button "Save & Close" at bounding box center [1216, 705] width 125 height 39
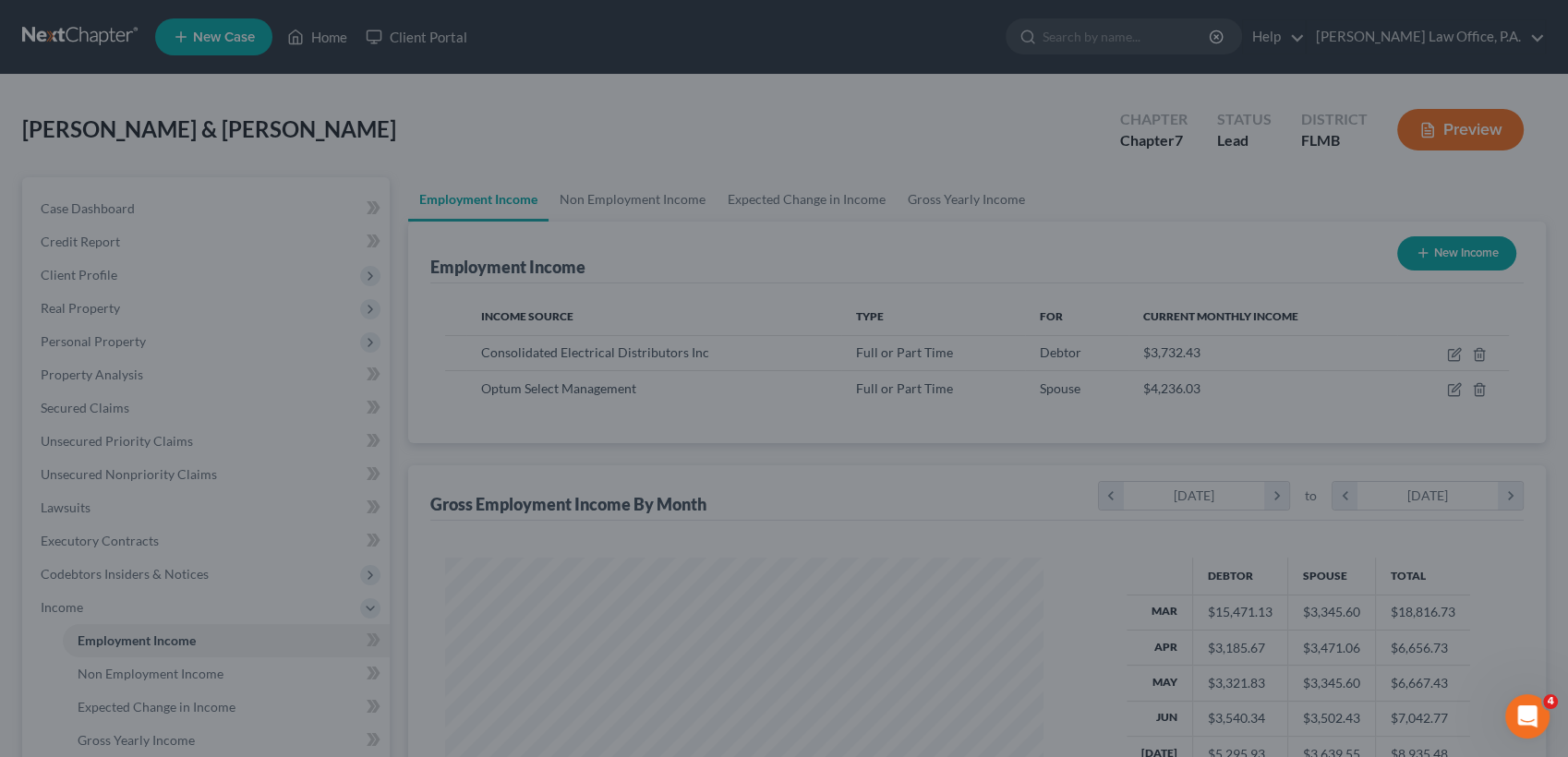
scroll to position [922875, 922897]
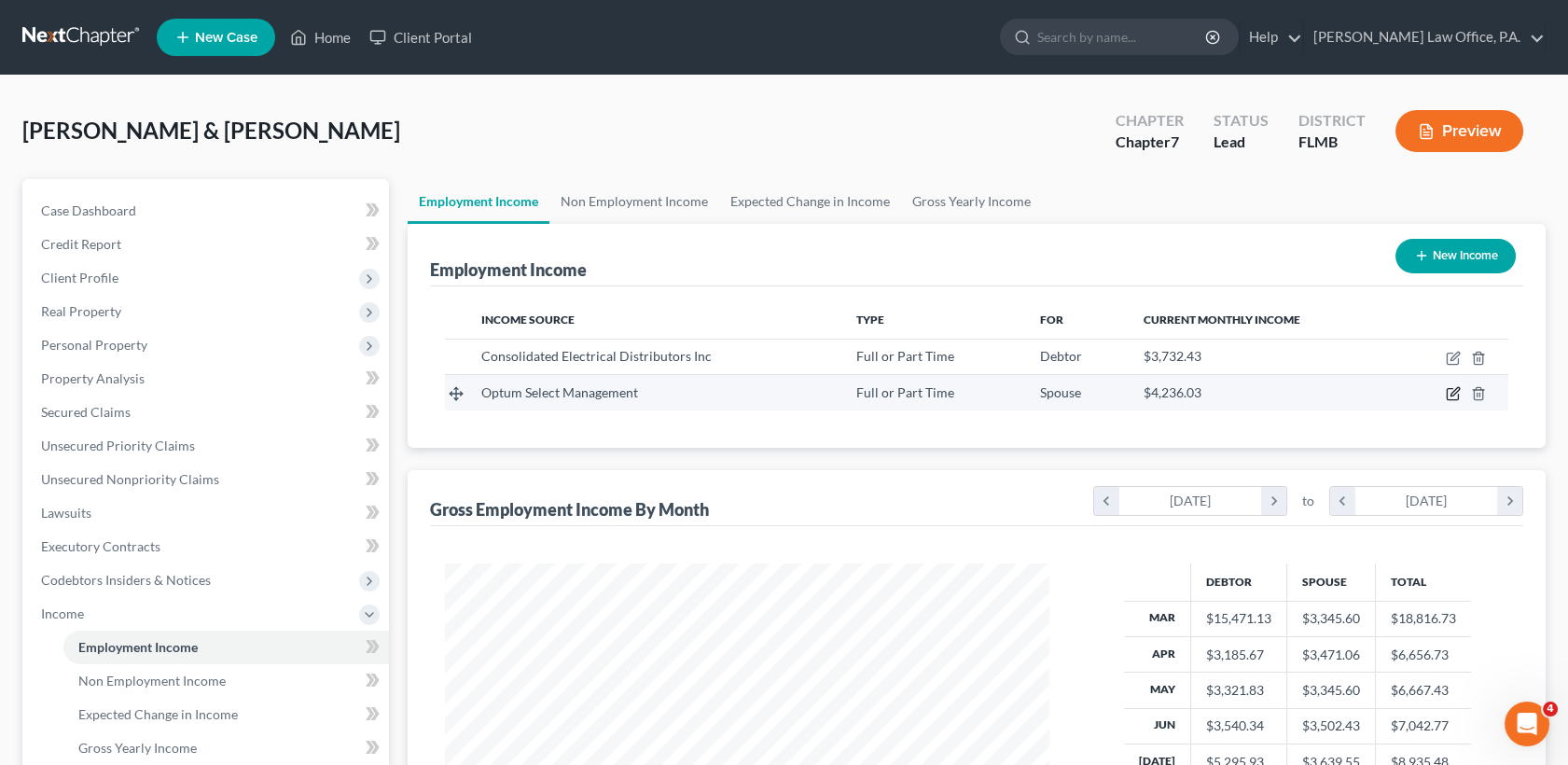
click at [1448, 392] on icon "button" at bounding box center [1453, 393] width 15 height 15
select select "0"
select select "9"
select select "2"
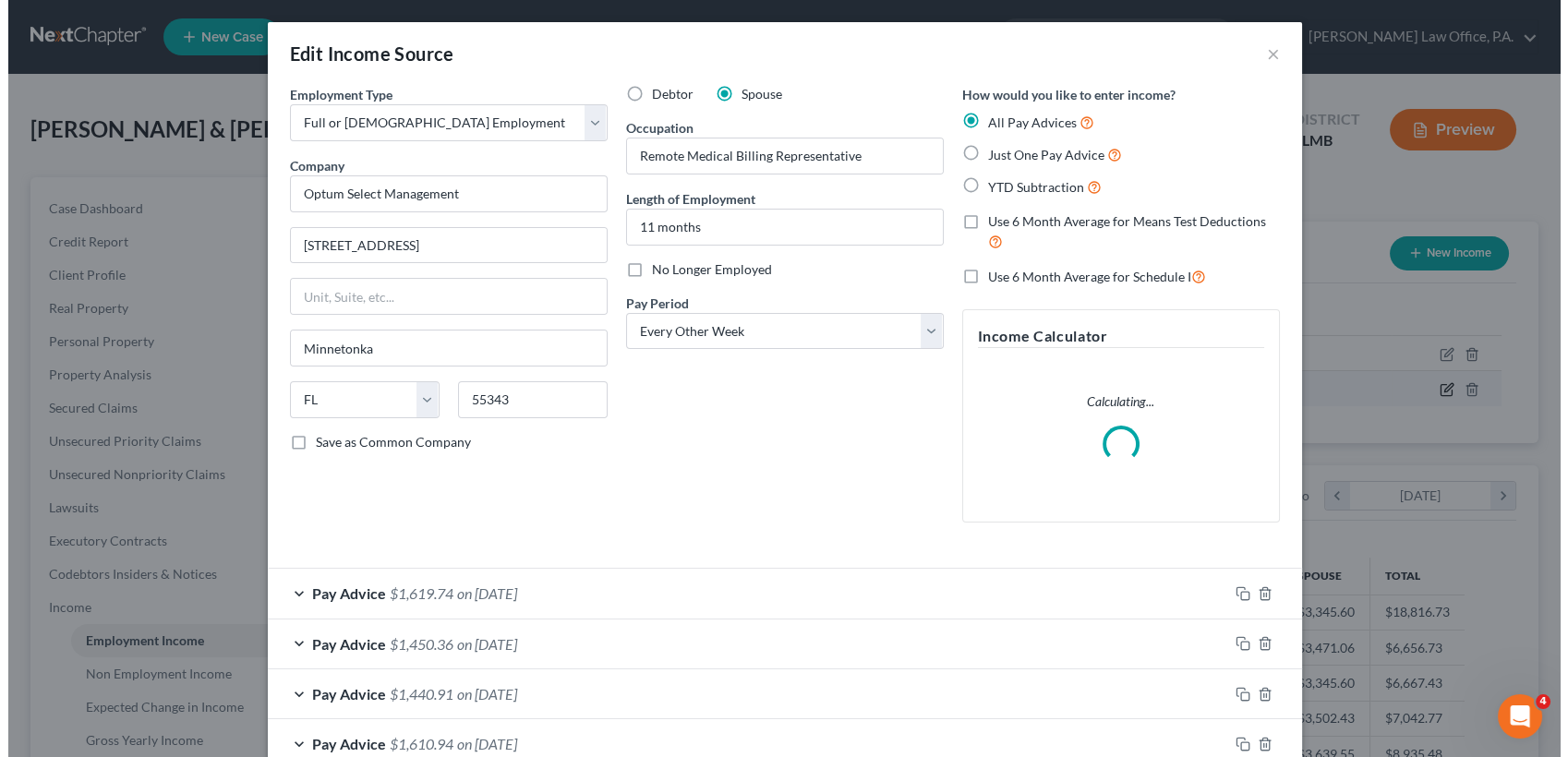
scroll to position [329, 643]
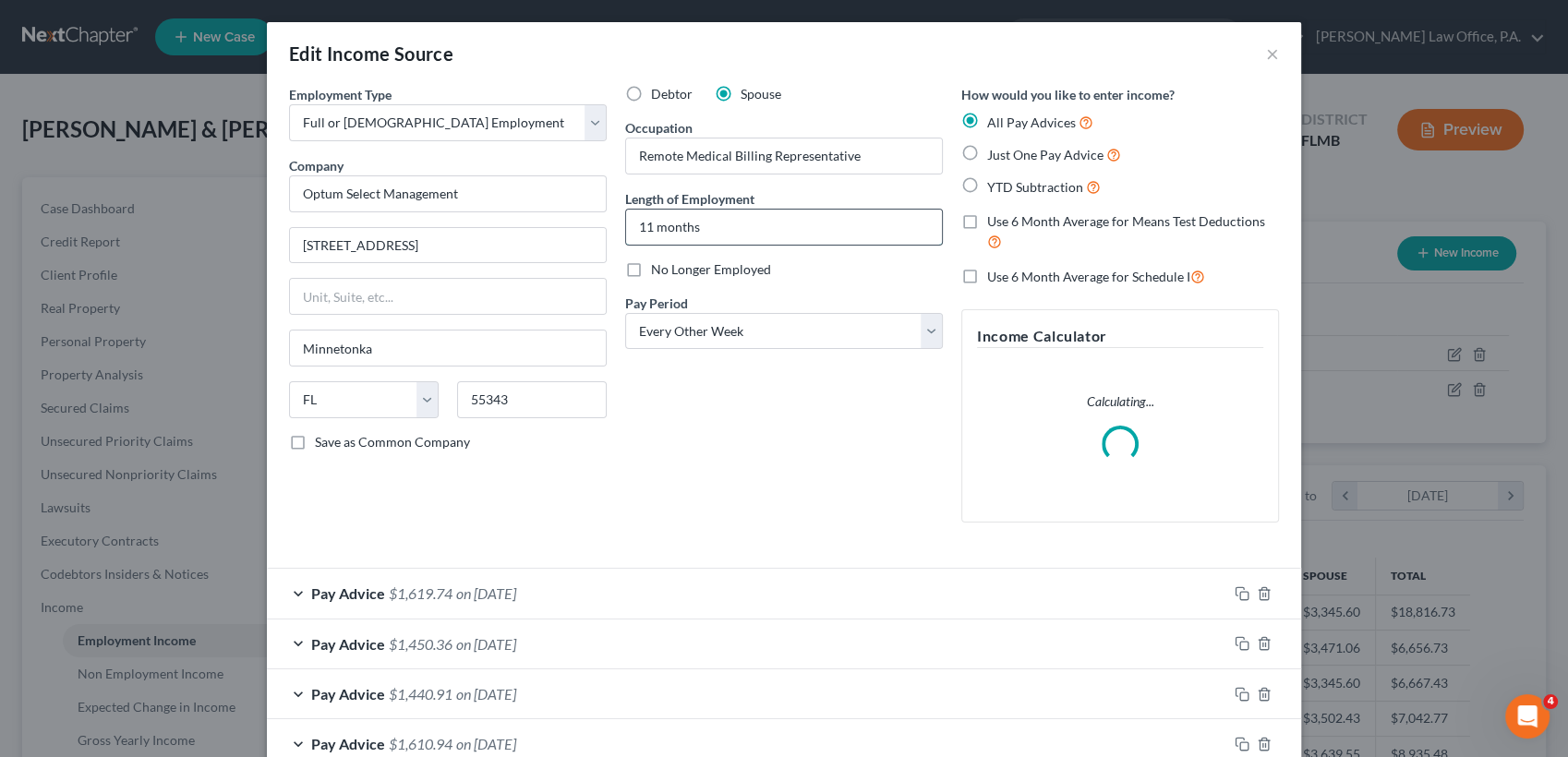
click at [694, 212] on input "11 months" at bounding box center [784, 227] width 316 height 35
type input "1"
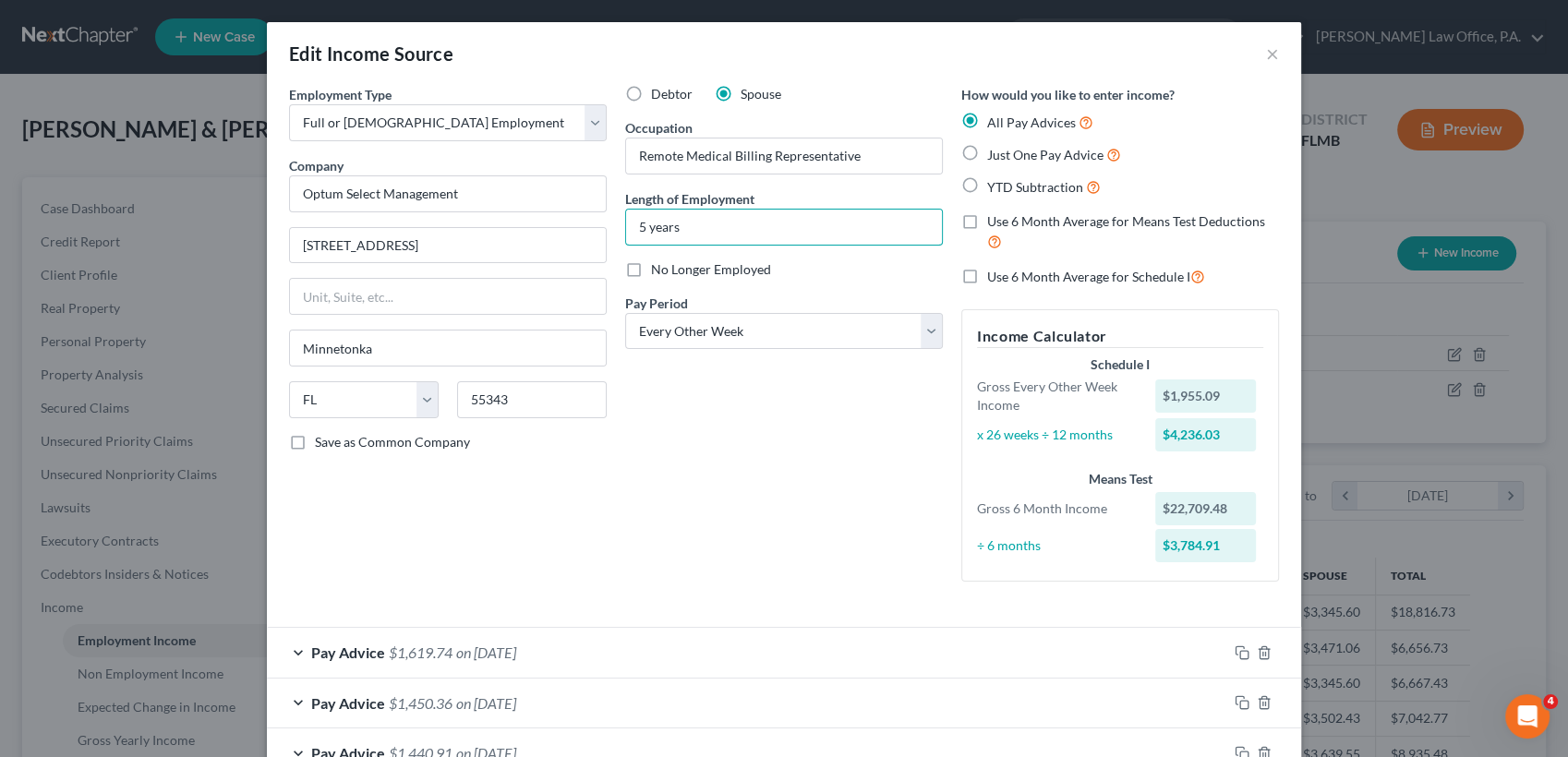
type input "5 years"
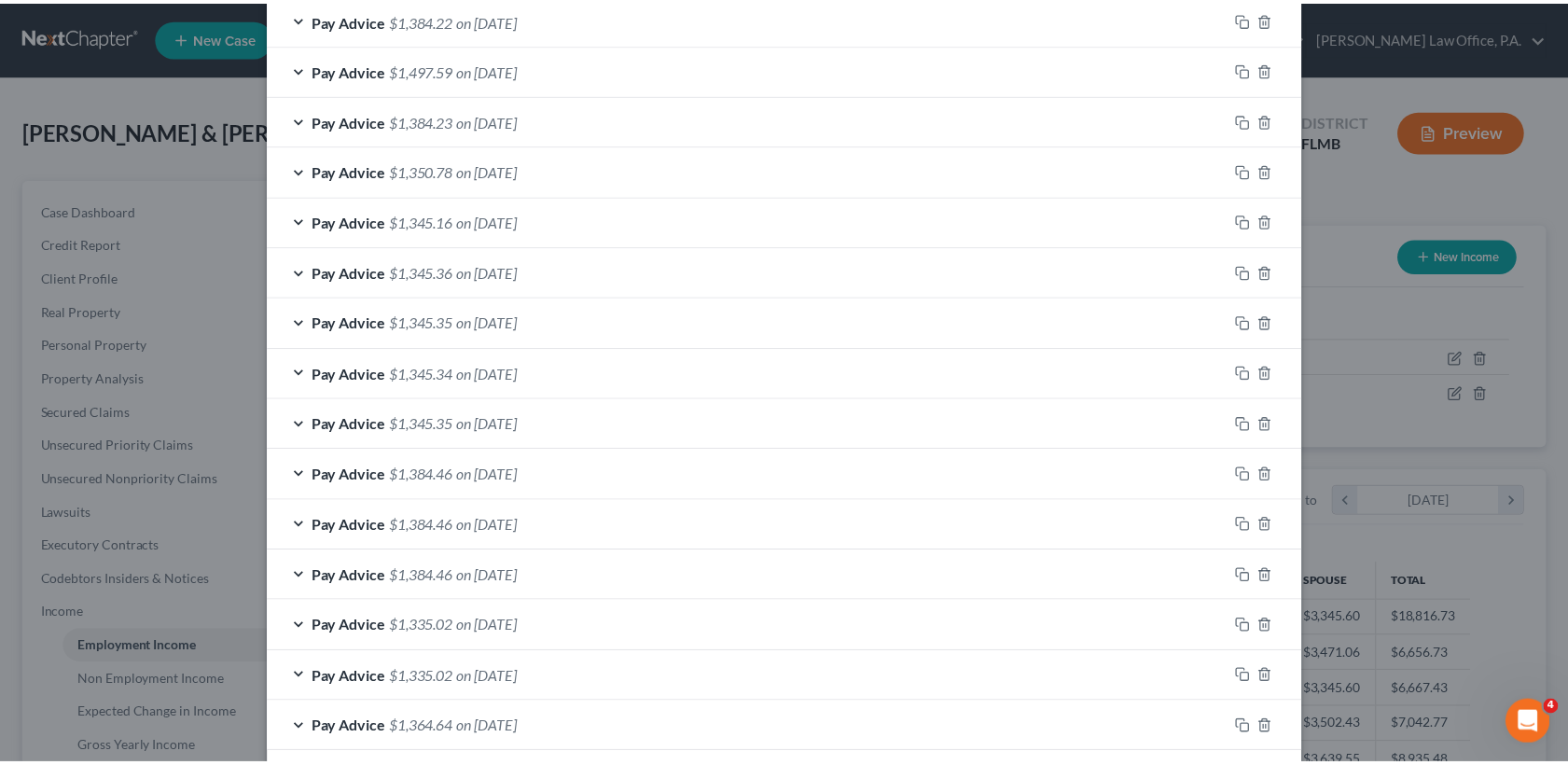
scroll to position [1235, 0]
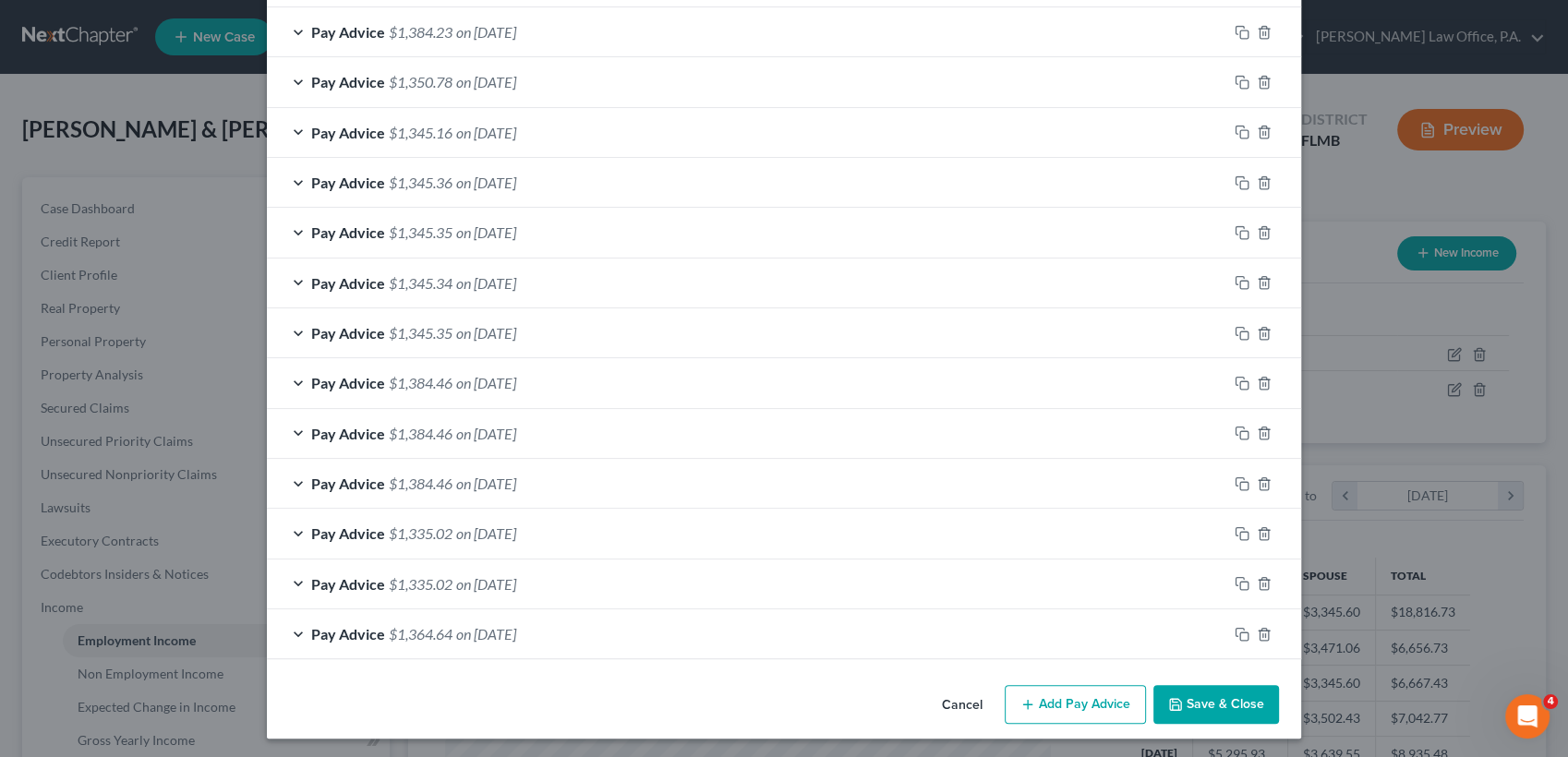
click at [1233, 720] on button "Save & Close" at bounding box center [1216, 705] width 125 height 39
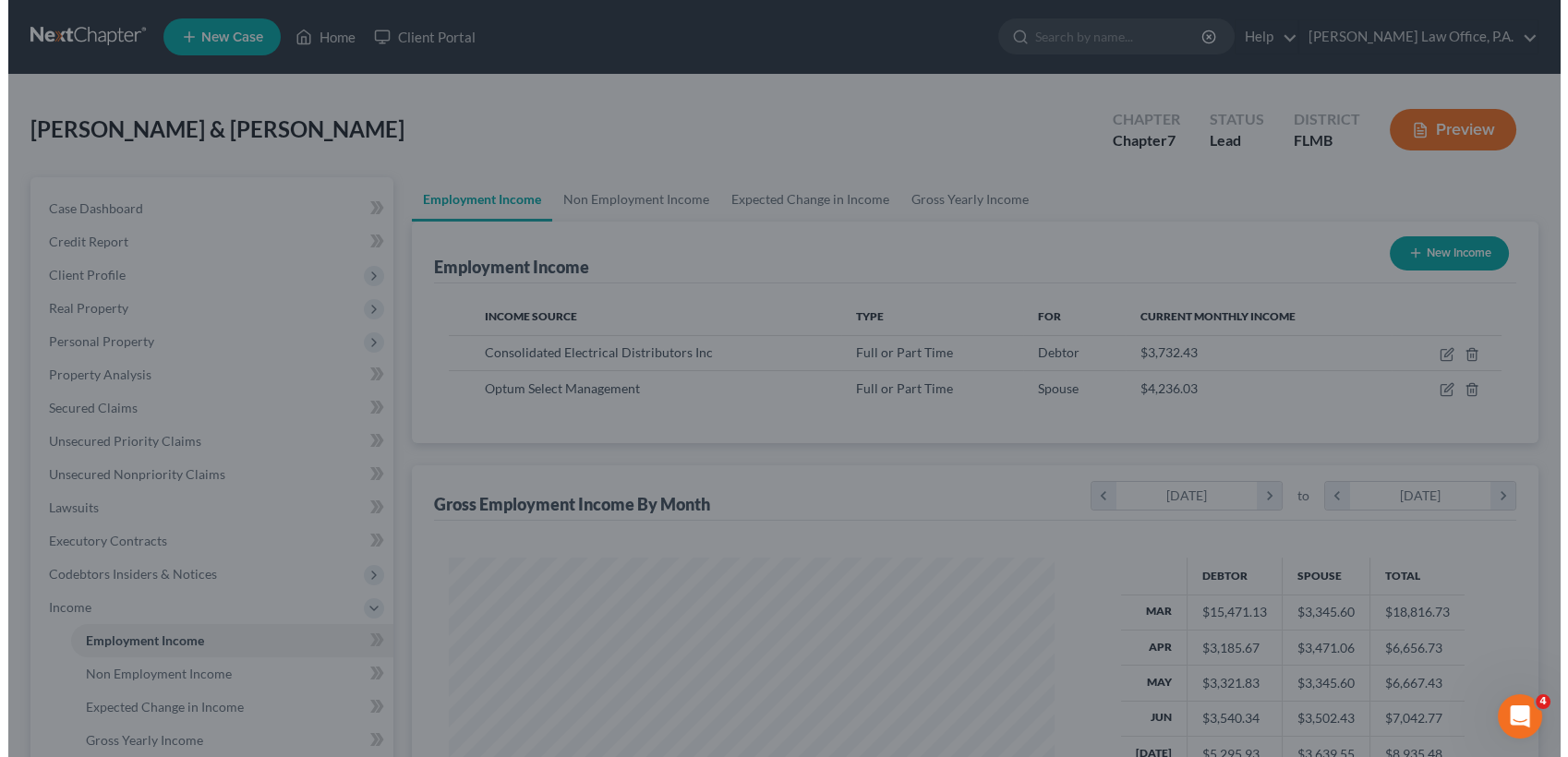
scroll to position [922875, 922897]
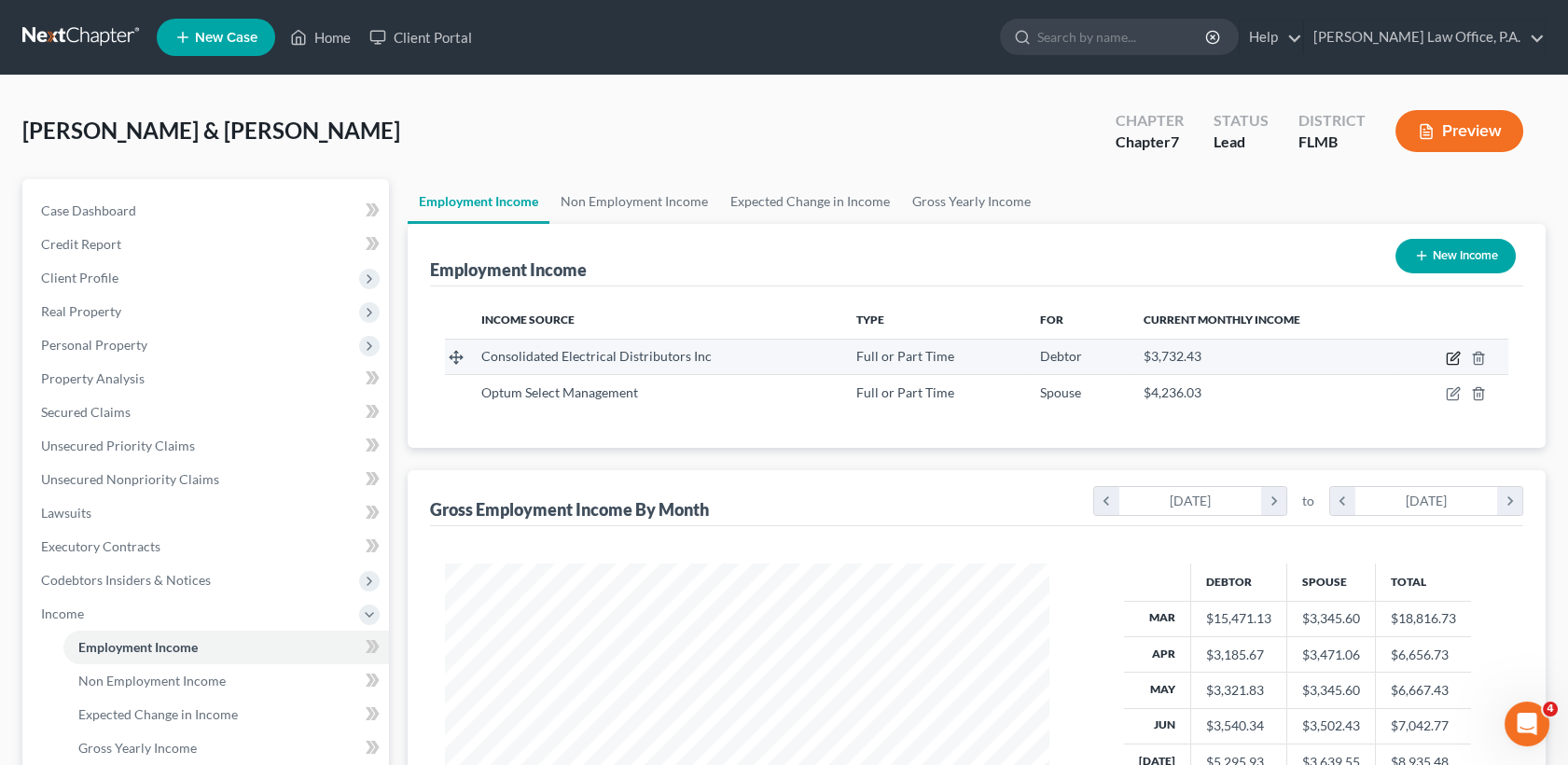
click at [1447, 355] on icon "button" at bounding box center [1453, 357] width 15 height 15
select select "0"
select select "2"
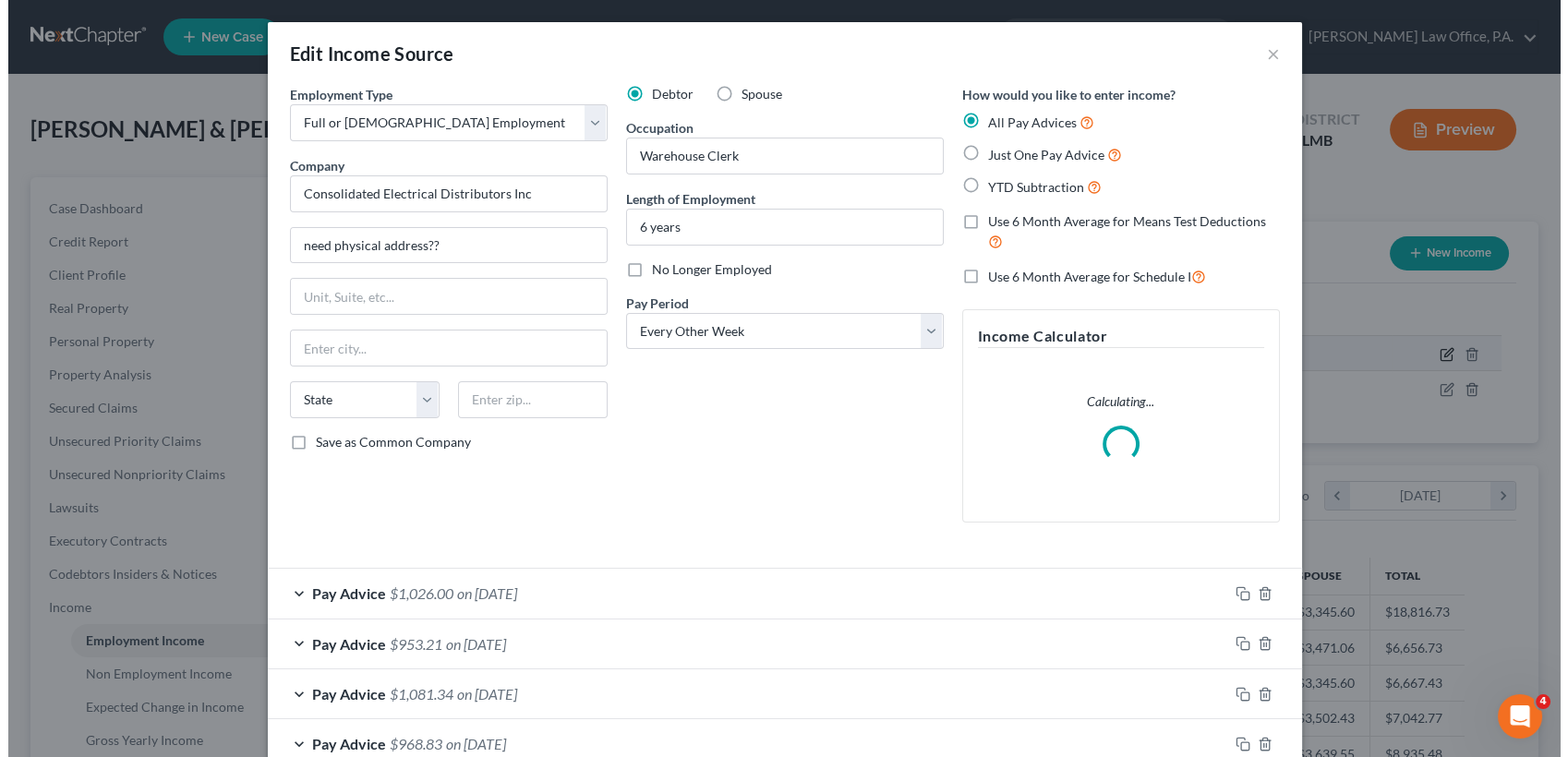
scroll to position [329, 643]
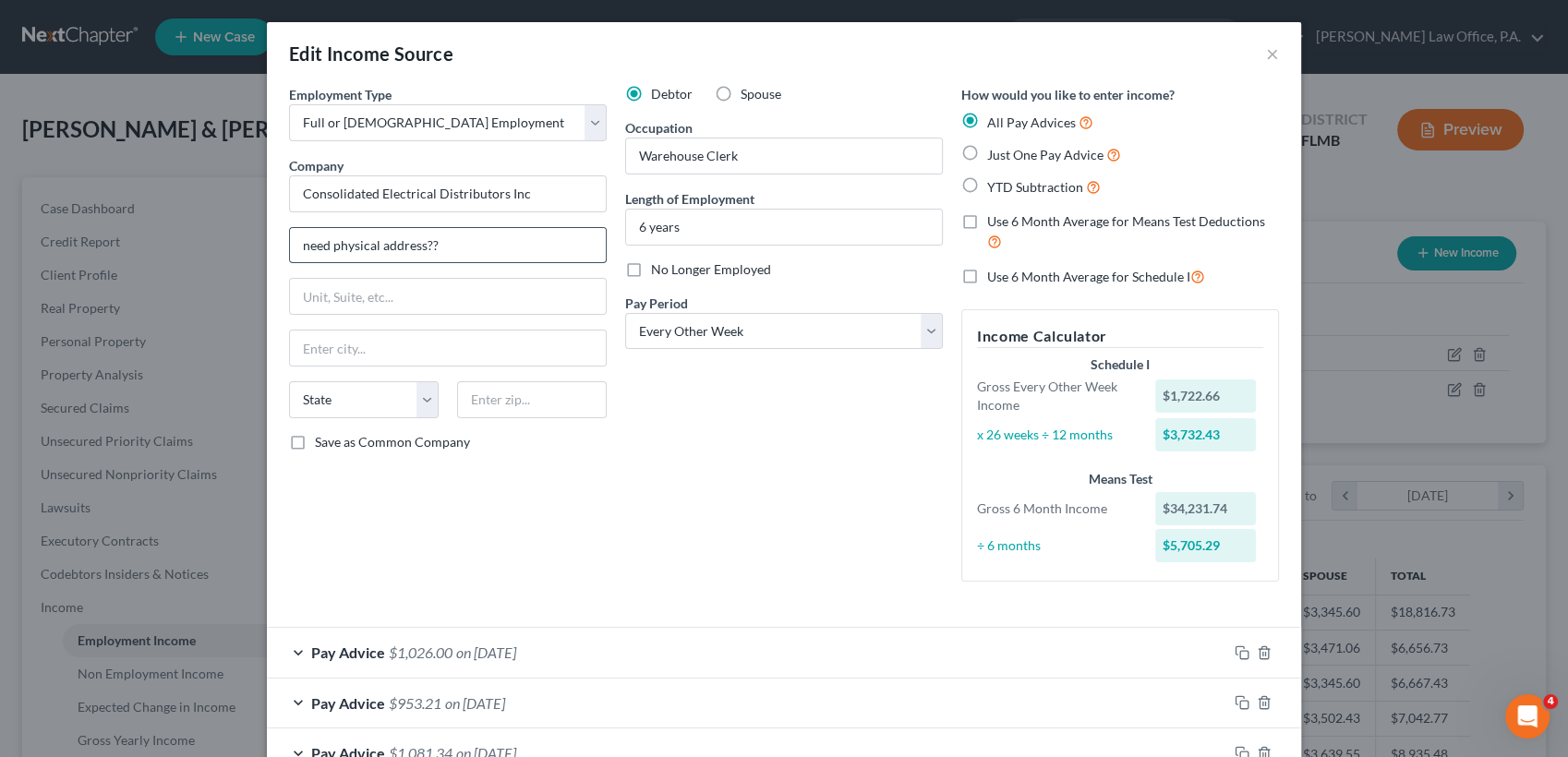
drag, startPoint x: 447, startPoint y: 250, endPoint x: 303, endPoint y: 250, distance: 144.0
click at [310, 250] on input "need physical address??" at bounding box center [447, 246] width 316 height 35
click at [470, 253] on input "[PERSON_NAME] physical address??e" at bounding box center [447, 246] width 316 height 35
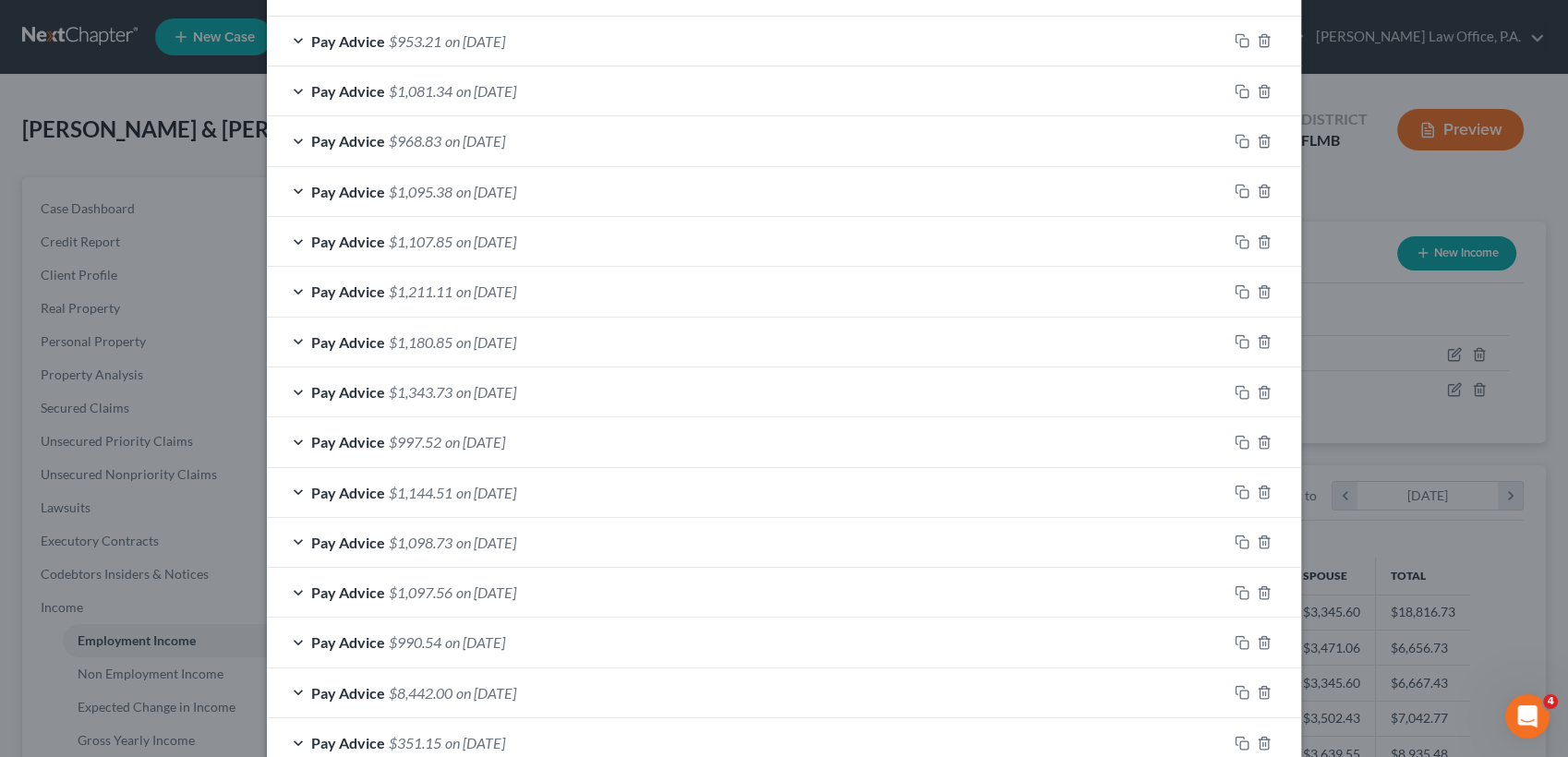
scroll to position [0, 0]
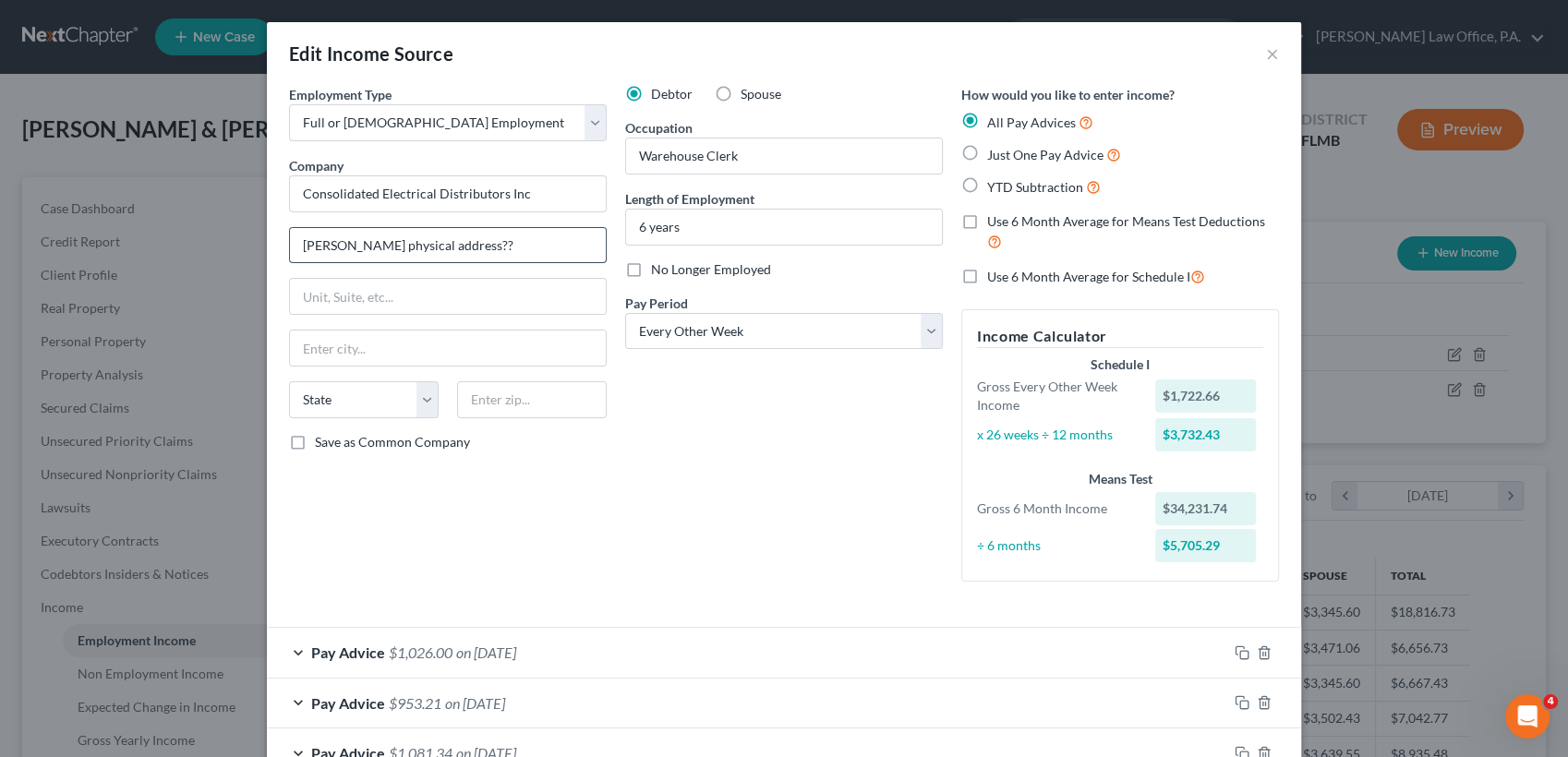
click at [299, 248] on input "[PERSON_NAME] physical address??" at bounding box center [447, 246] width 316 height 35
type input "need physical address??"
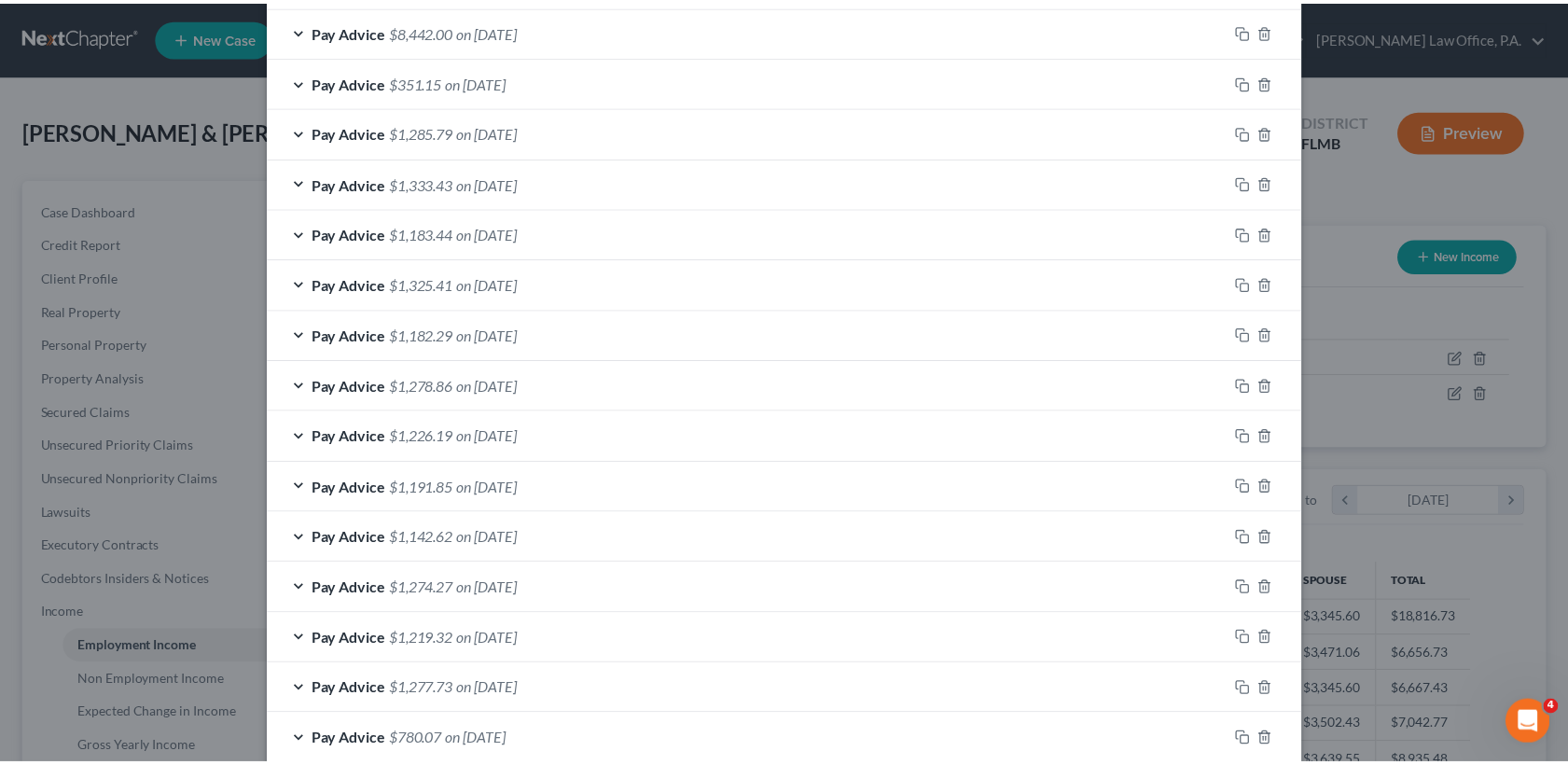
scroll to position [1438, 0]
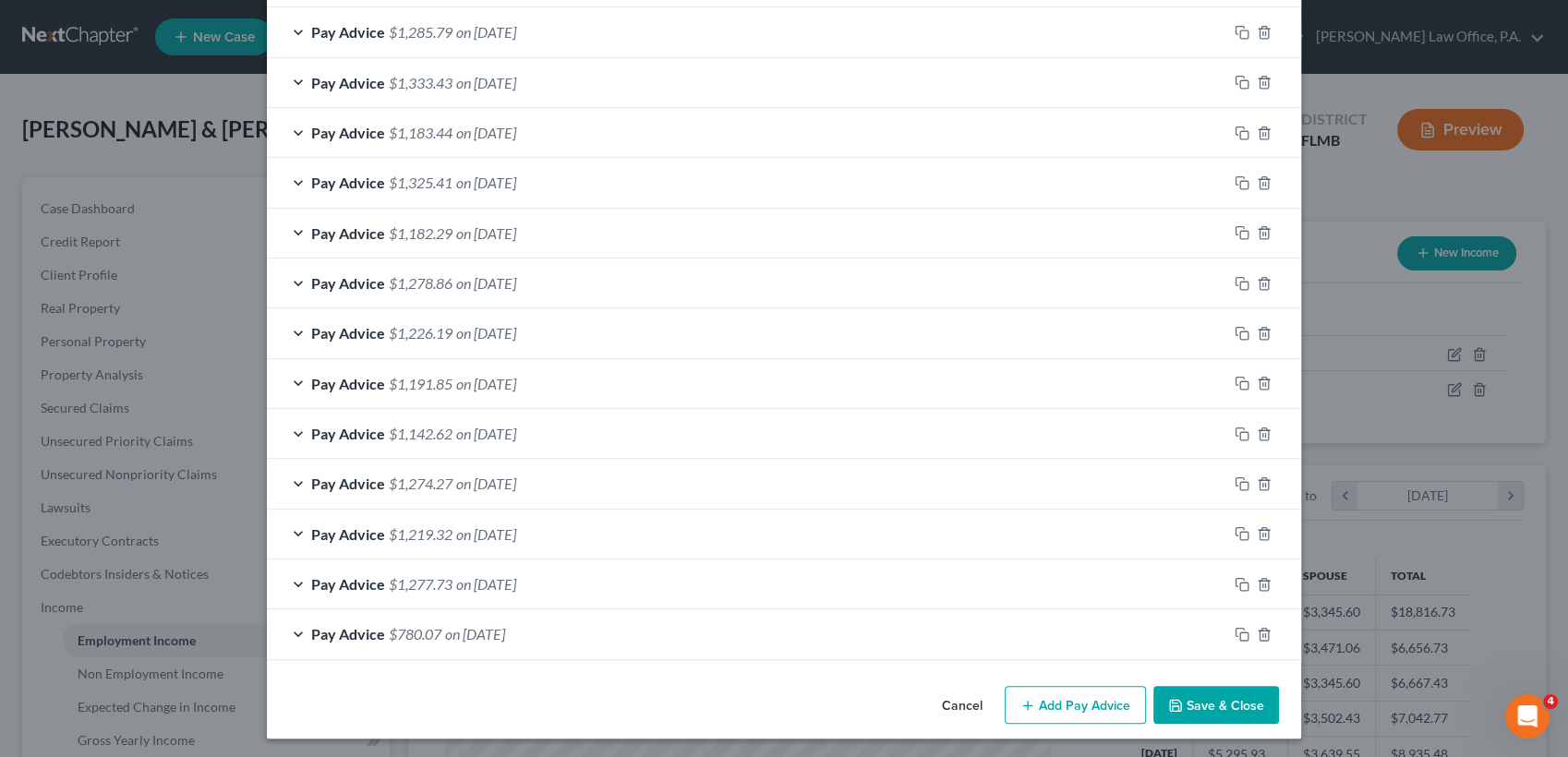
click at [1220, 705] on button "Save & Close" at bounding box center [1216, 705] width 125 height 39
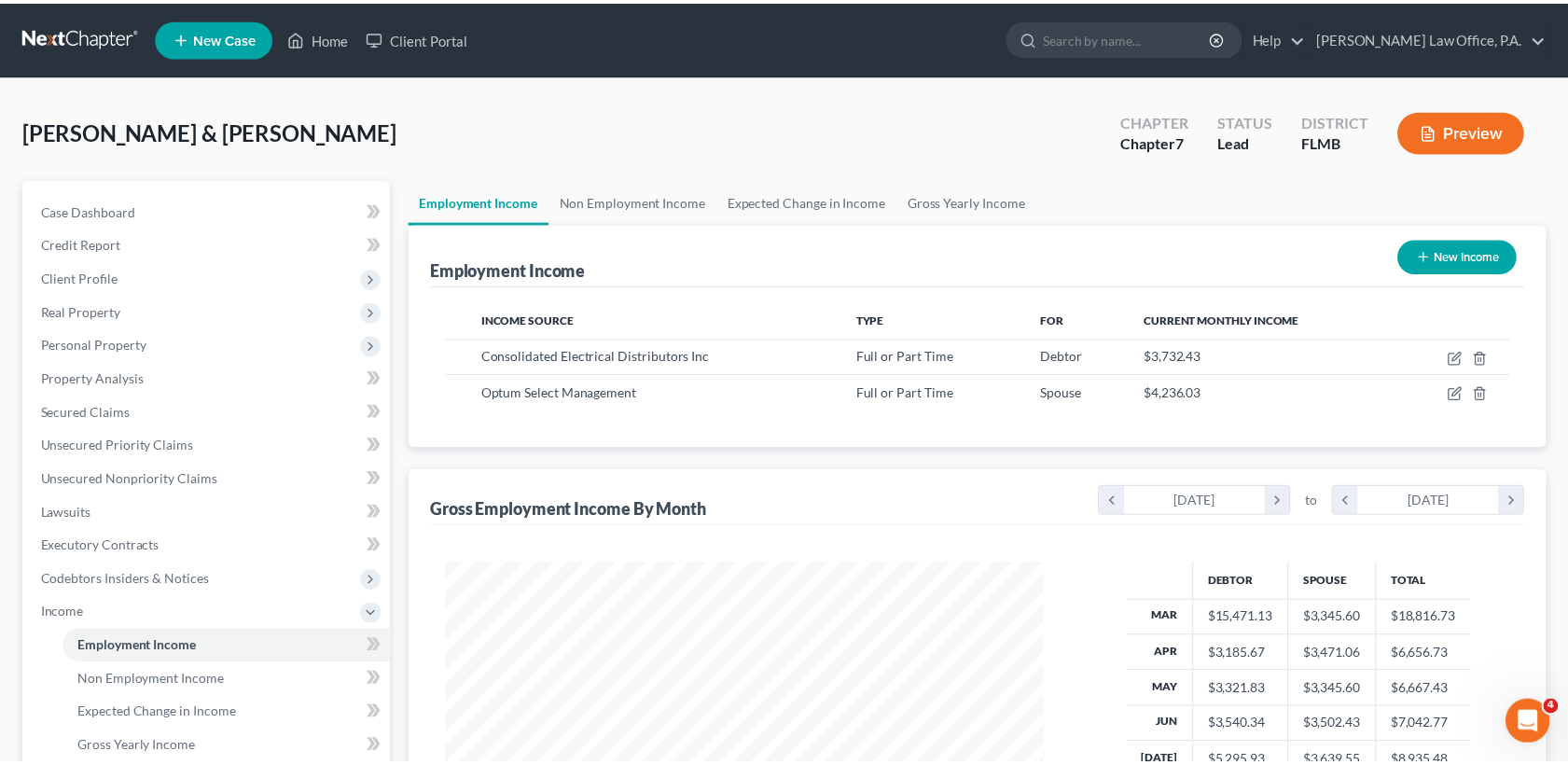
scroll to position [932628, 932143]
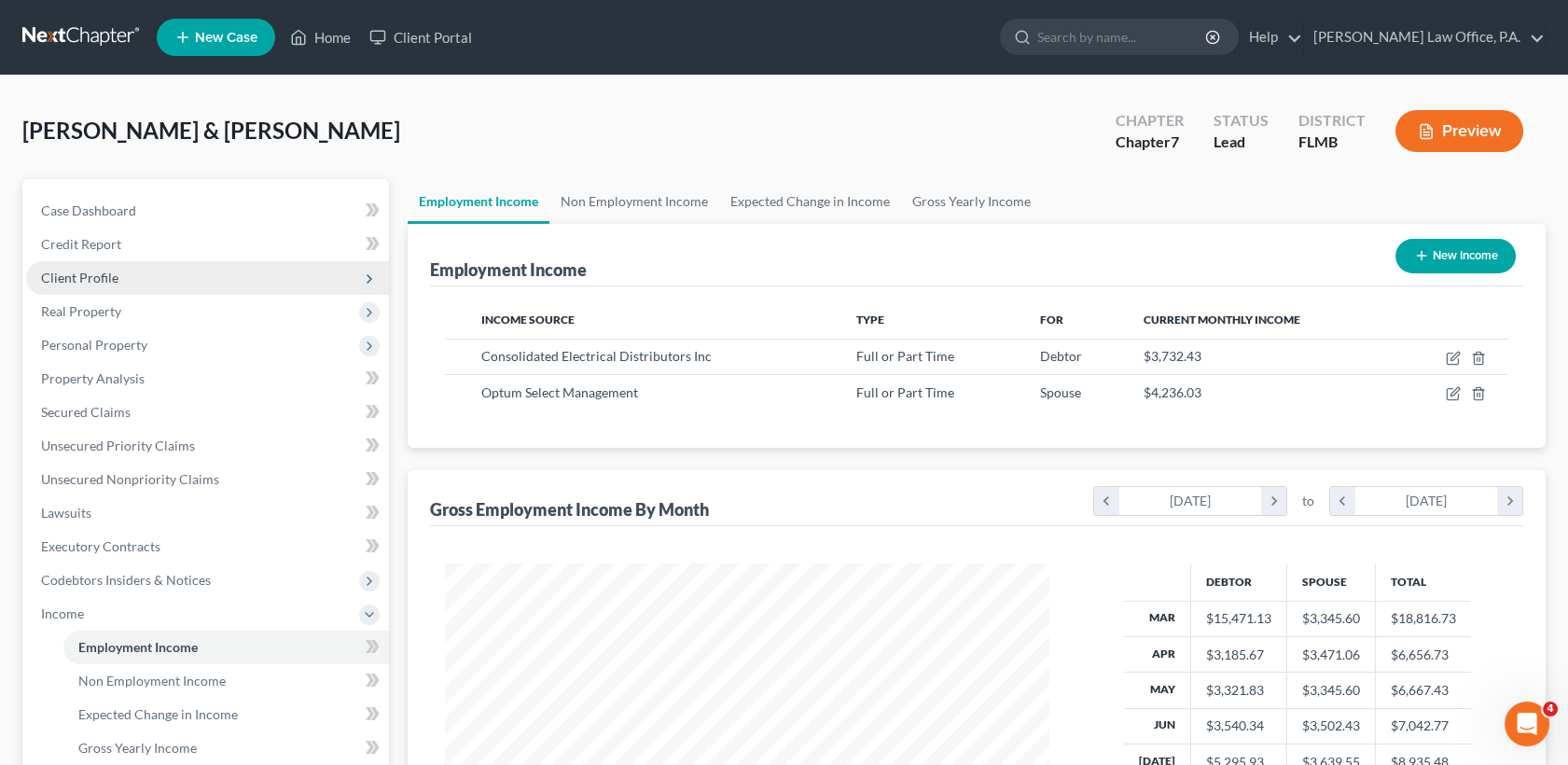
click at [141, 276] on span "Client Profile" at bounding box center [208, 278] width 363 height 33
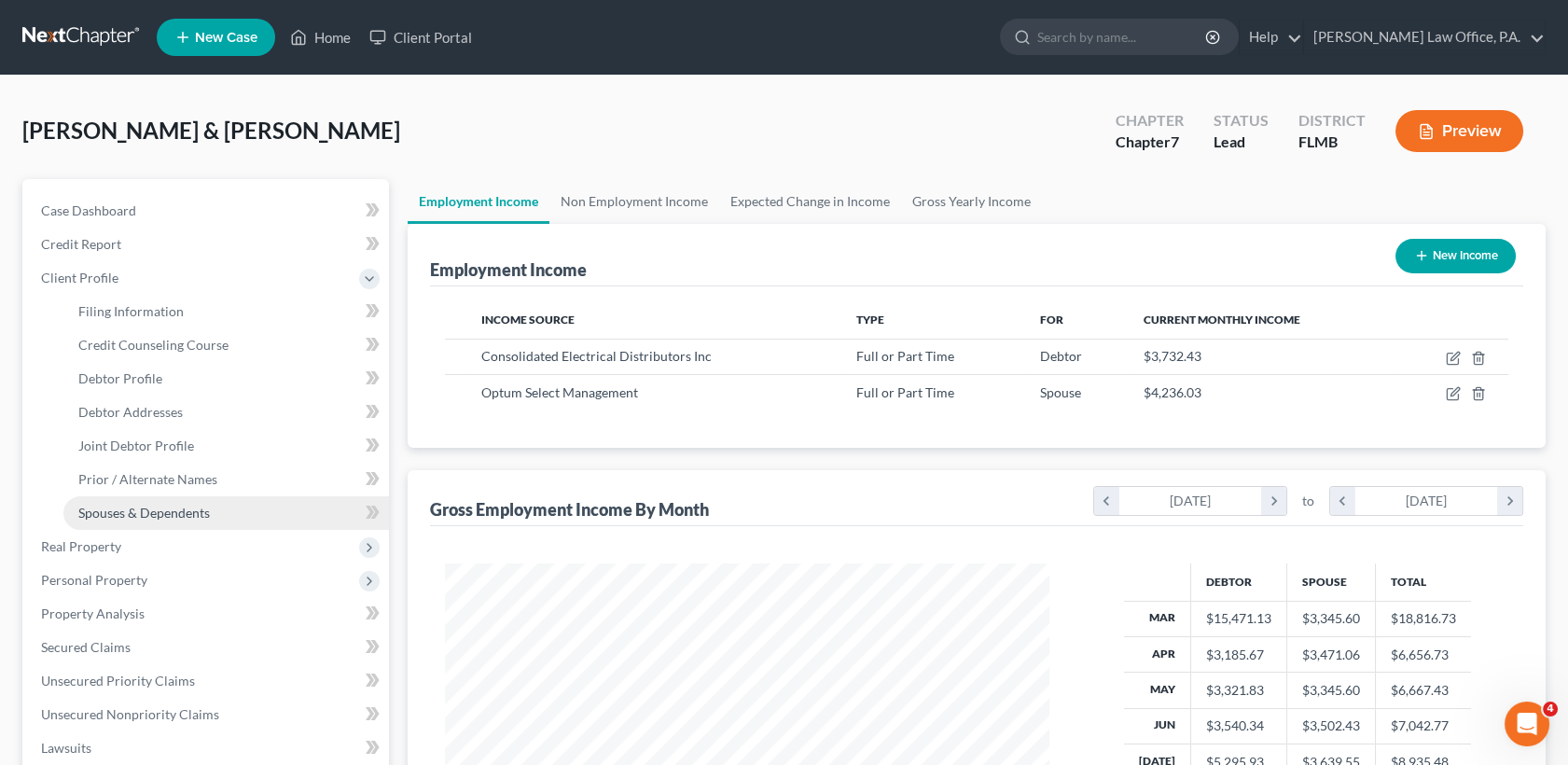
click at [180, 512] on span "Spouses & Dependents" at bounding box center [144, 513] width 132 height 16
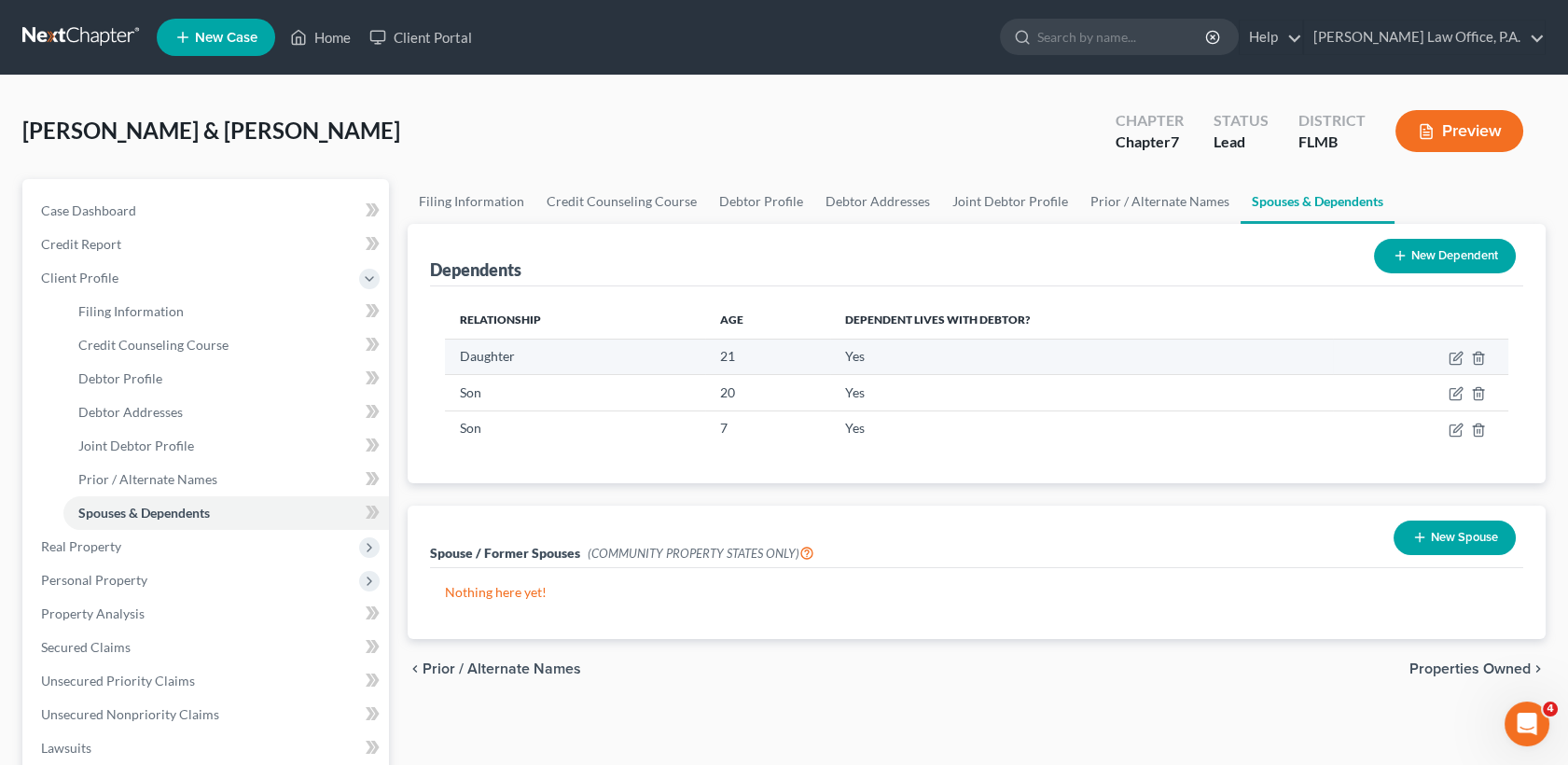
click at [1463, 355] on td at bounding box center [1421, 356] width 176 height 35
click at [1455, 355] on icon "button" at bounding box center [1457, 355] width 9 height 9
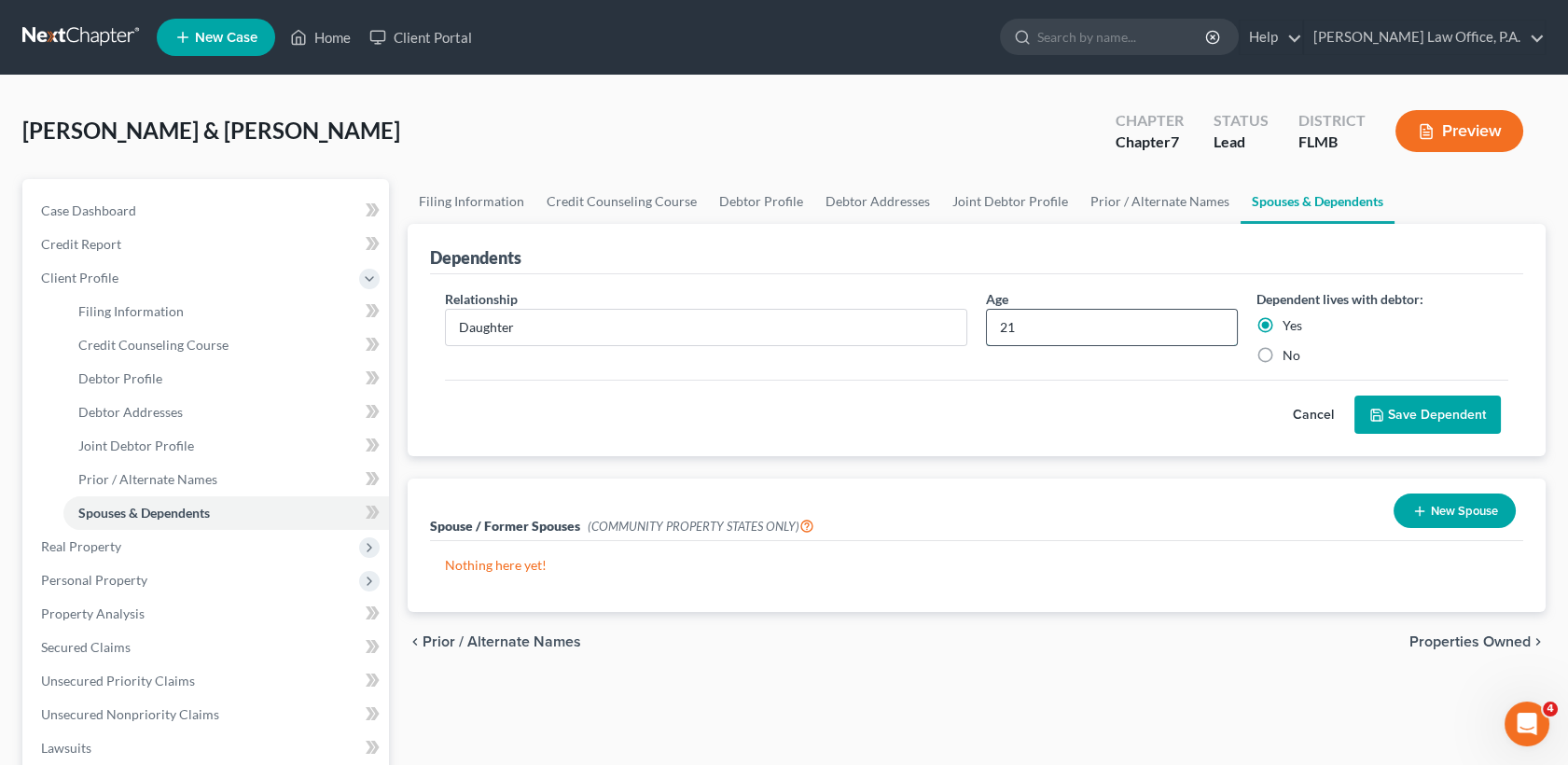
click at [1077, 327] on input "21" at bounding box center [1111, 327] width 250 height 35
type input "22"
click at [1404, 420] on button "Save Dependent" at bounding box center [1427, 415] width 146 height 39
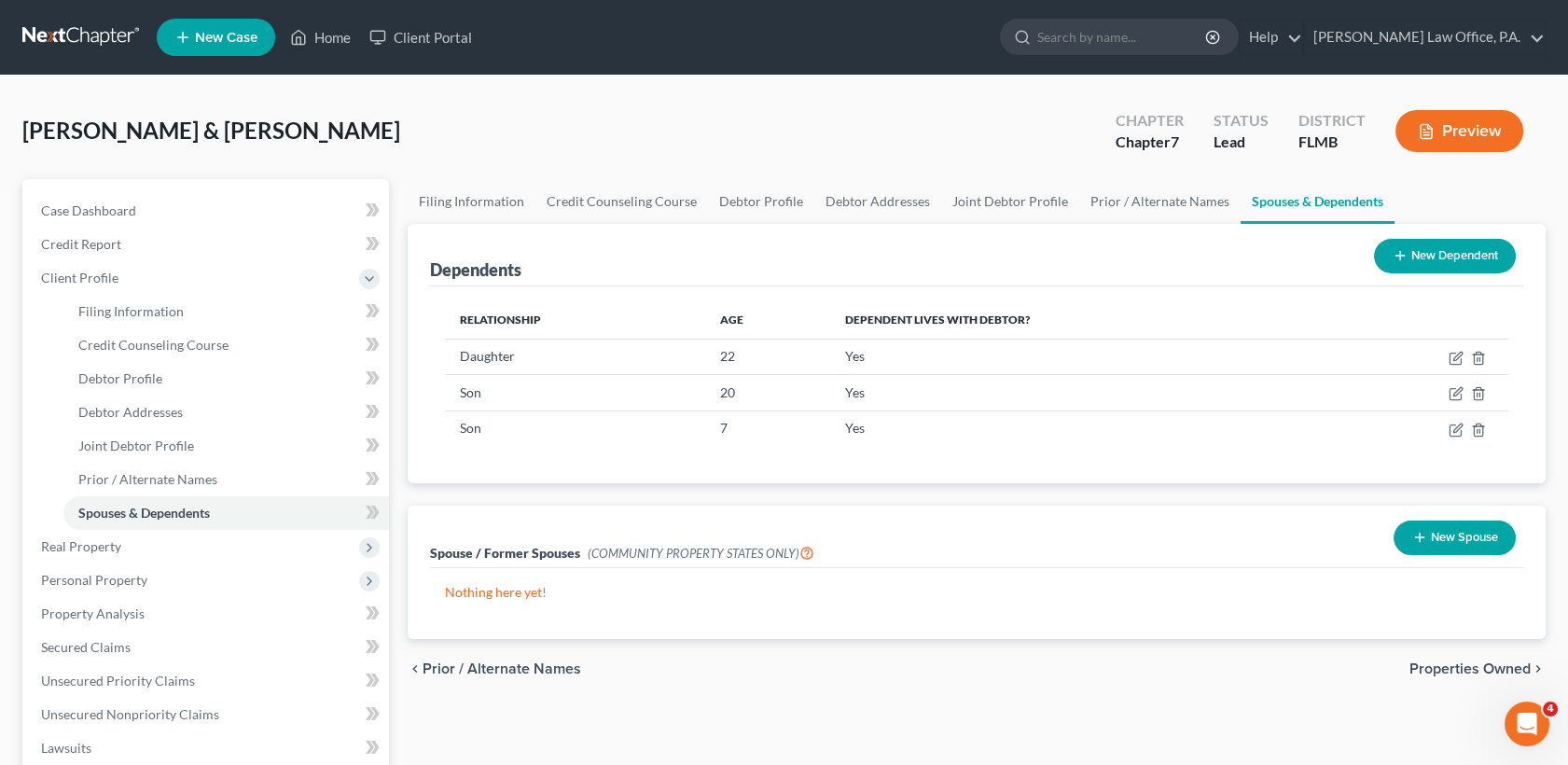
scroll to position [460, 0]
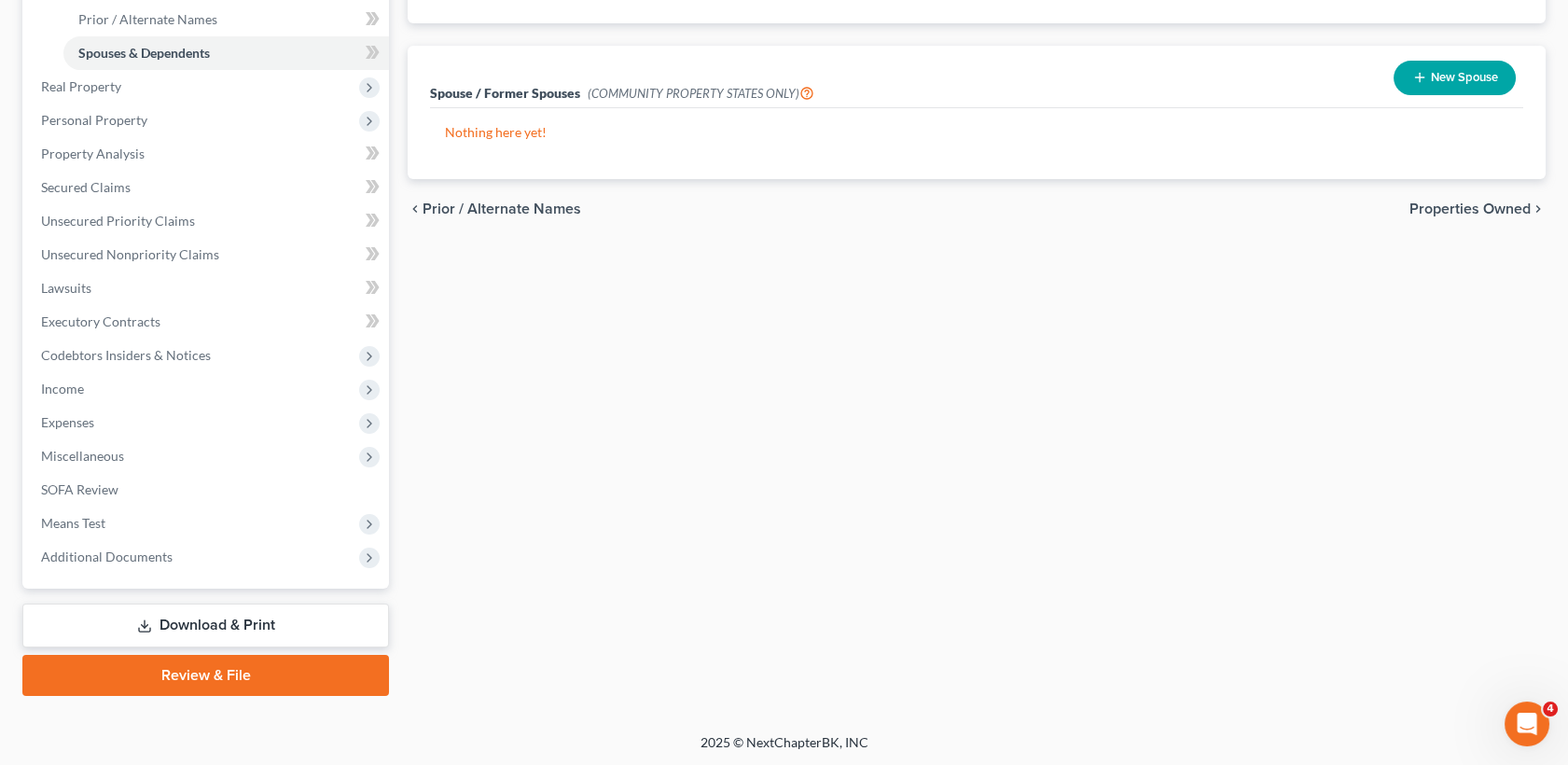
click at [1430, 325] on div "Filing Information Credit Counseling Course Debtor Profile Debtor Addresses Joi…" at bounding box center [977, 207] width 1157 height 977
click at [97, 469] on span "Miscellaneous" at bounding box center [208, 456] width 363 height 33
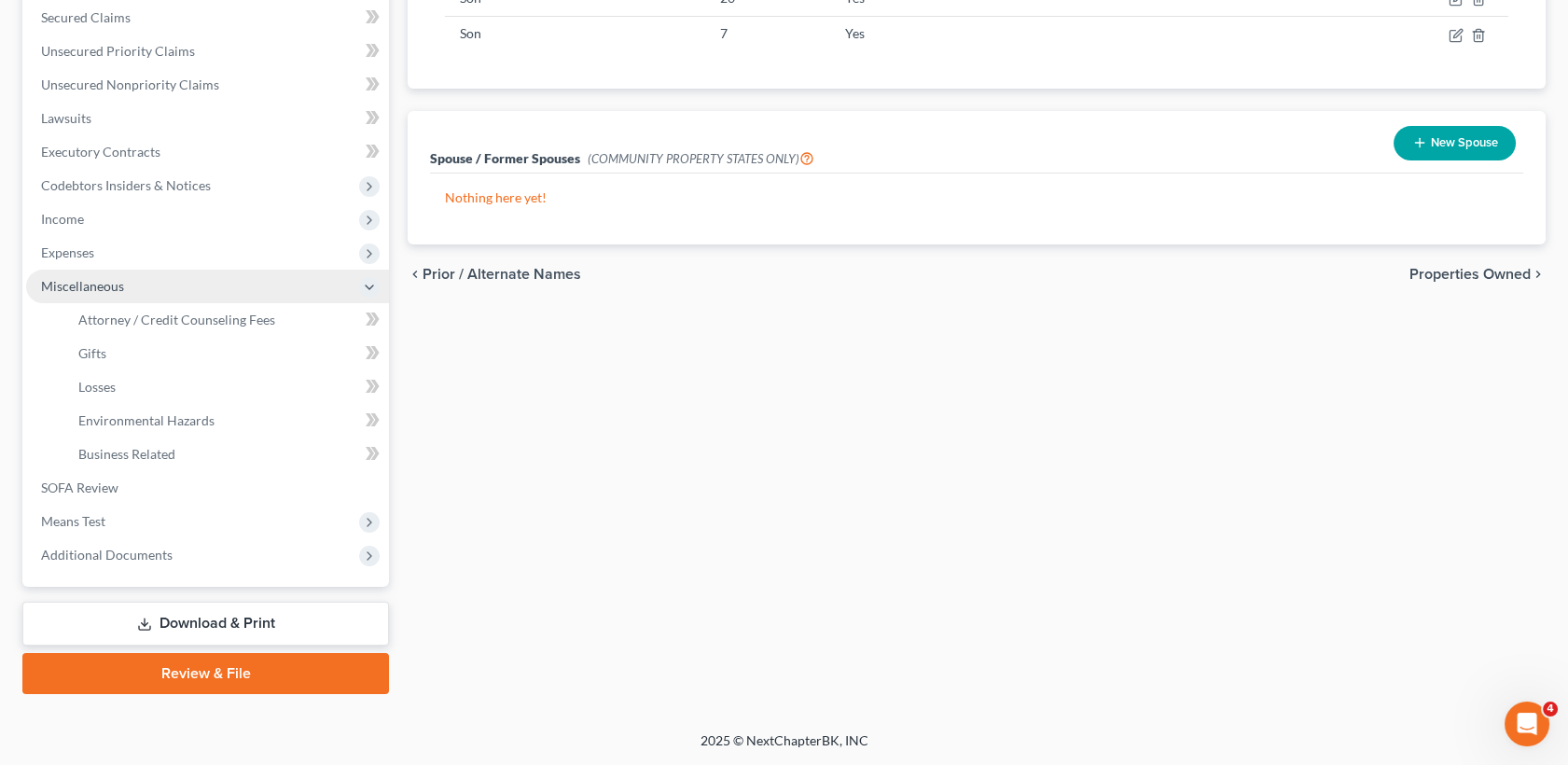
scroll to position [393, 0]
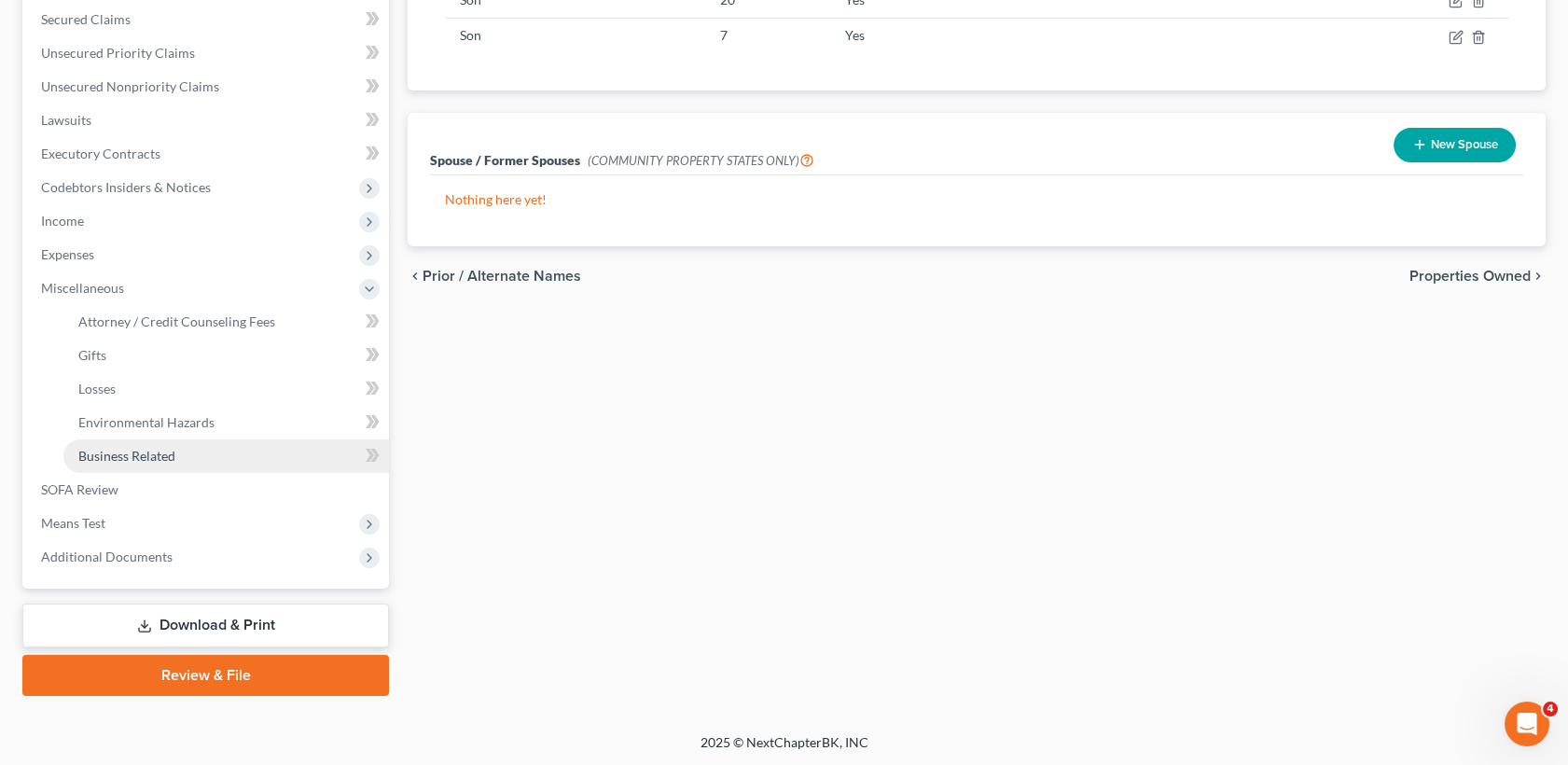
click at [148, 453] on span "Business Related" at bounding box center [127, 456] width 97 height 16
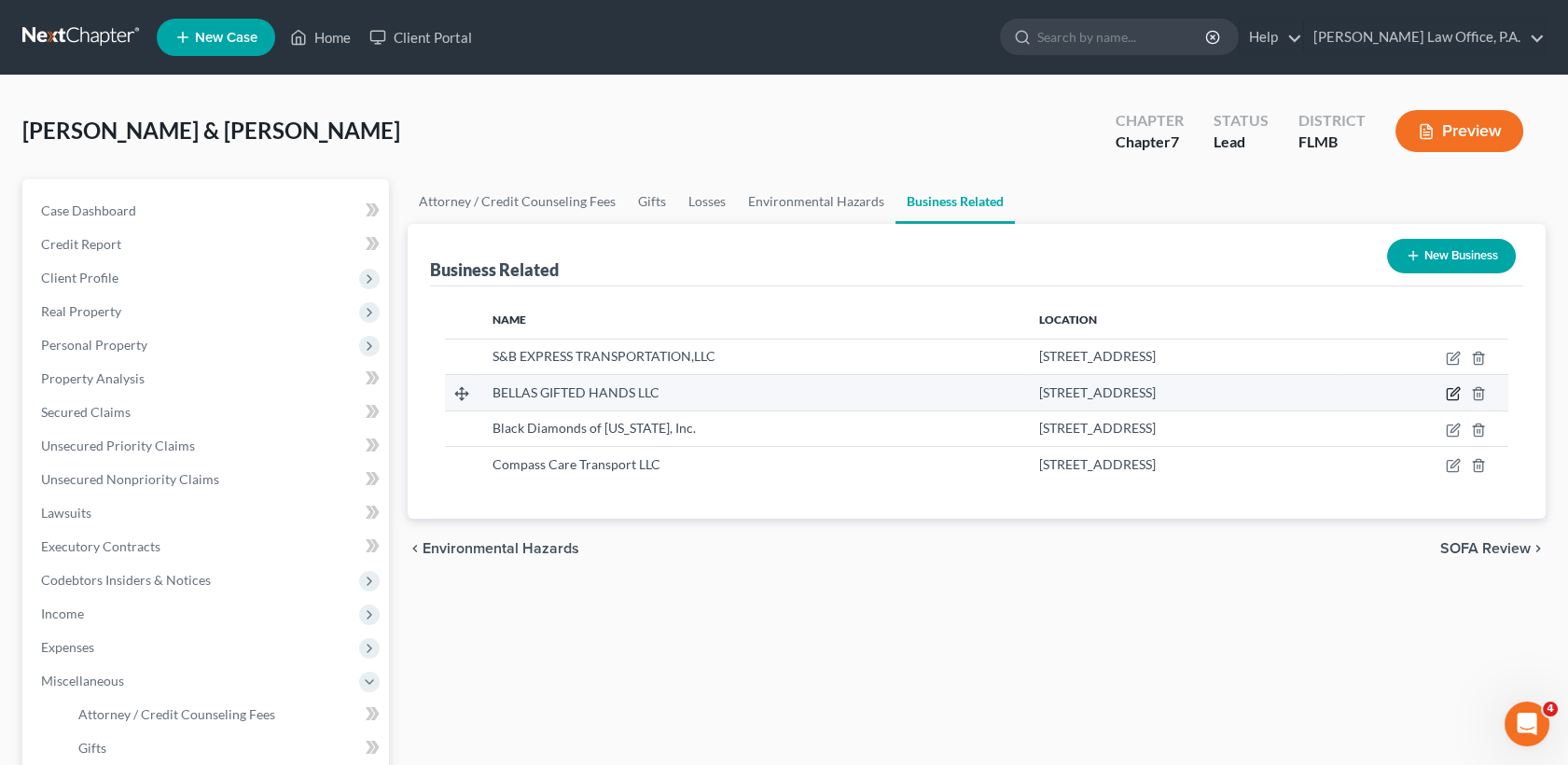
click at [1452, 391] on icon "button" at bounding box center [1453, 393] width 15 height 15
select select "member"
select select "9"
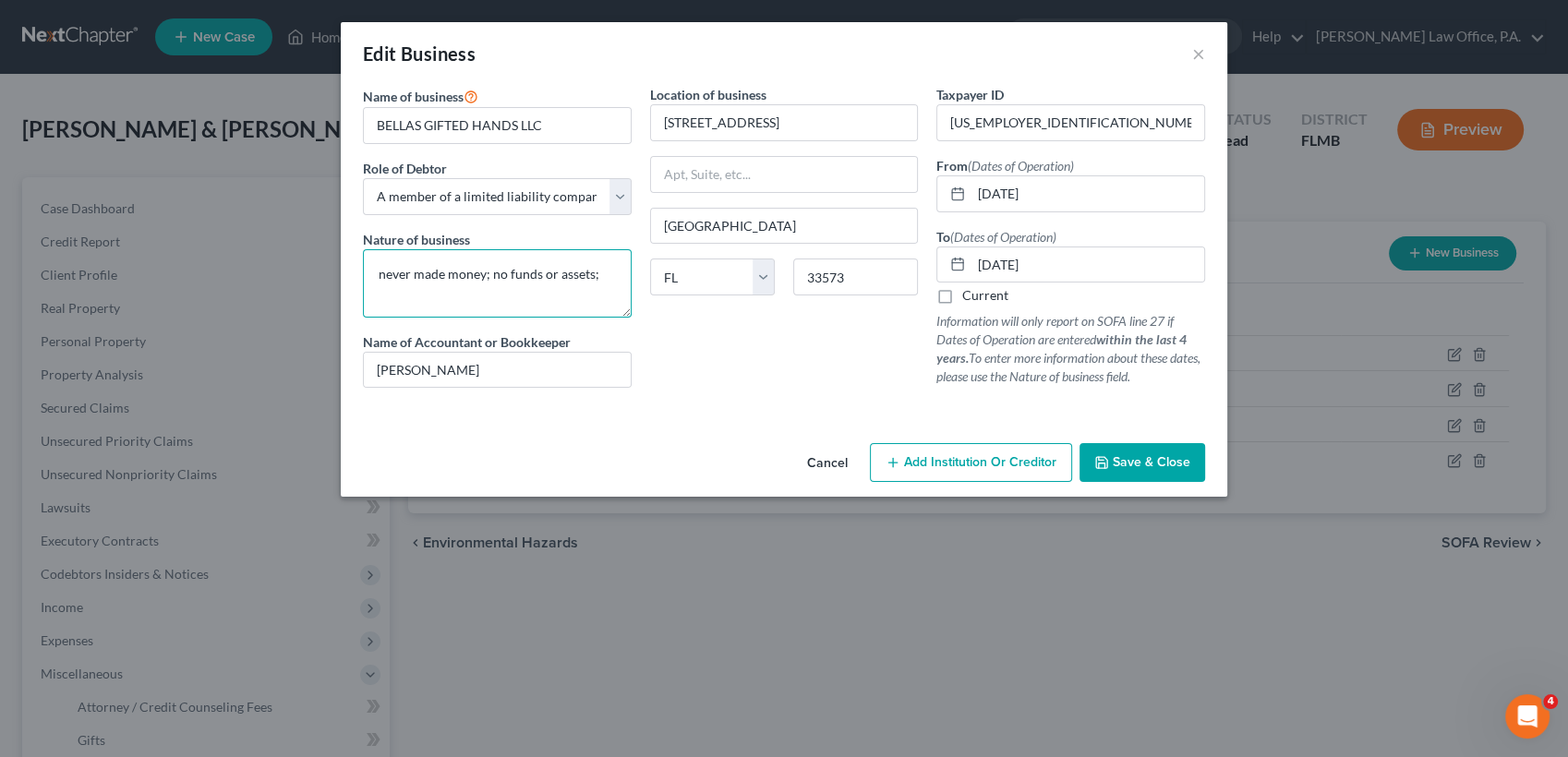
drag, startPoint x: 484, startPoint y: 277, endPoint x: 278, endPoint y: 270, distance: 206.1
click at [278, 270] on div "Edit Business × Name of business * BELLAS GIFTED HANDS LLC Role of Debtor * Sel…" at bounding box center [784, 378] width 1568 height 757
type textarea "it made money but it was never lucrative and I was always in the negative becau…"
click at [1171, 462] on span "Save & Close" at bounding box center [1152, 462] width 78 height 16
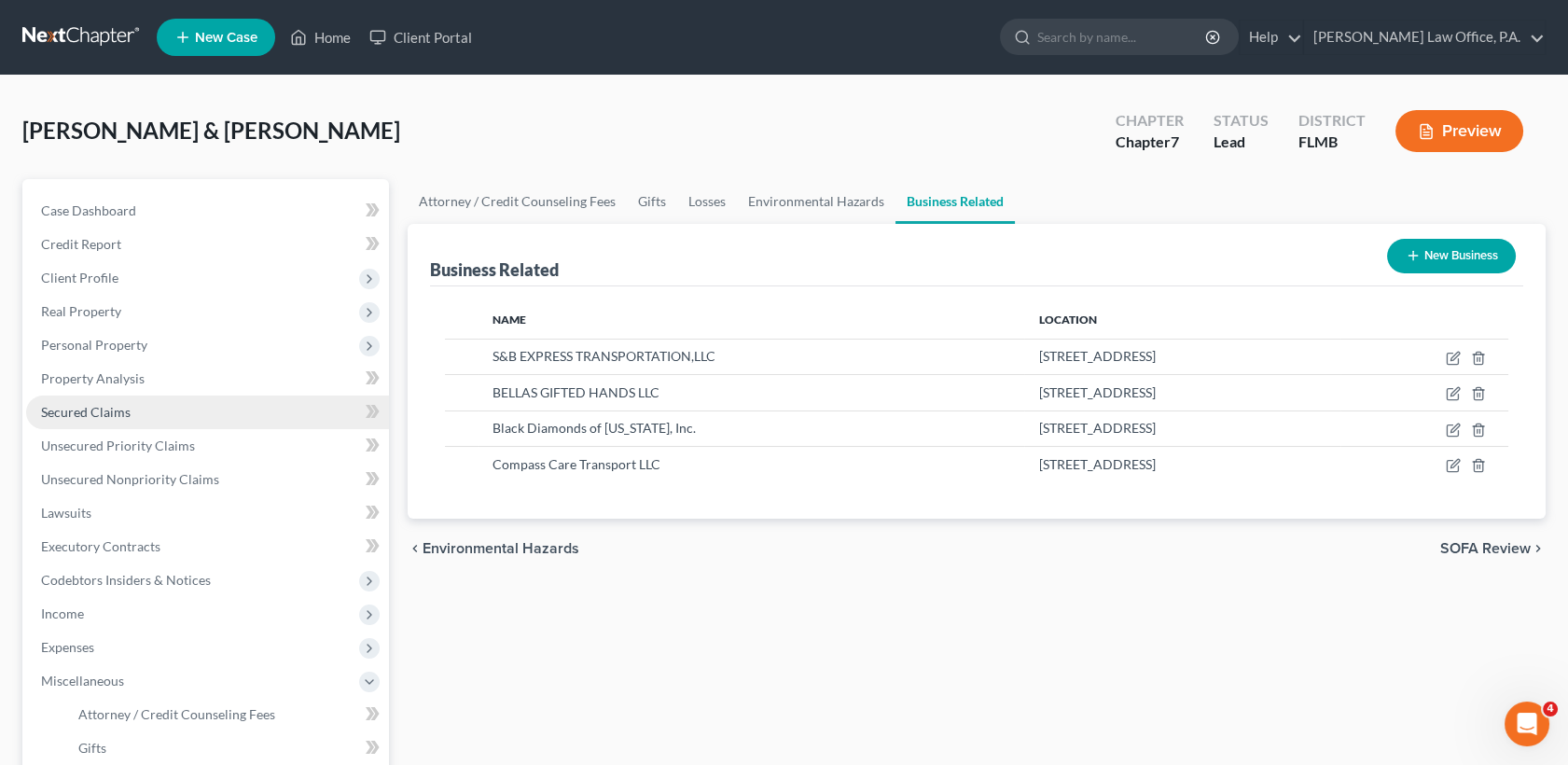
click at [104, 408] on span "Secured Claims" at bounding box center [85, 411] width 89 height 16
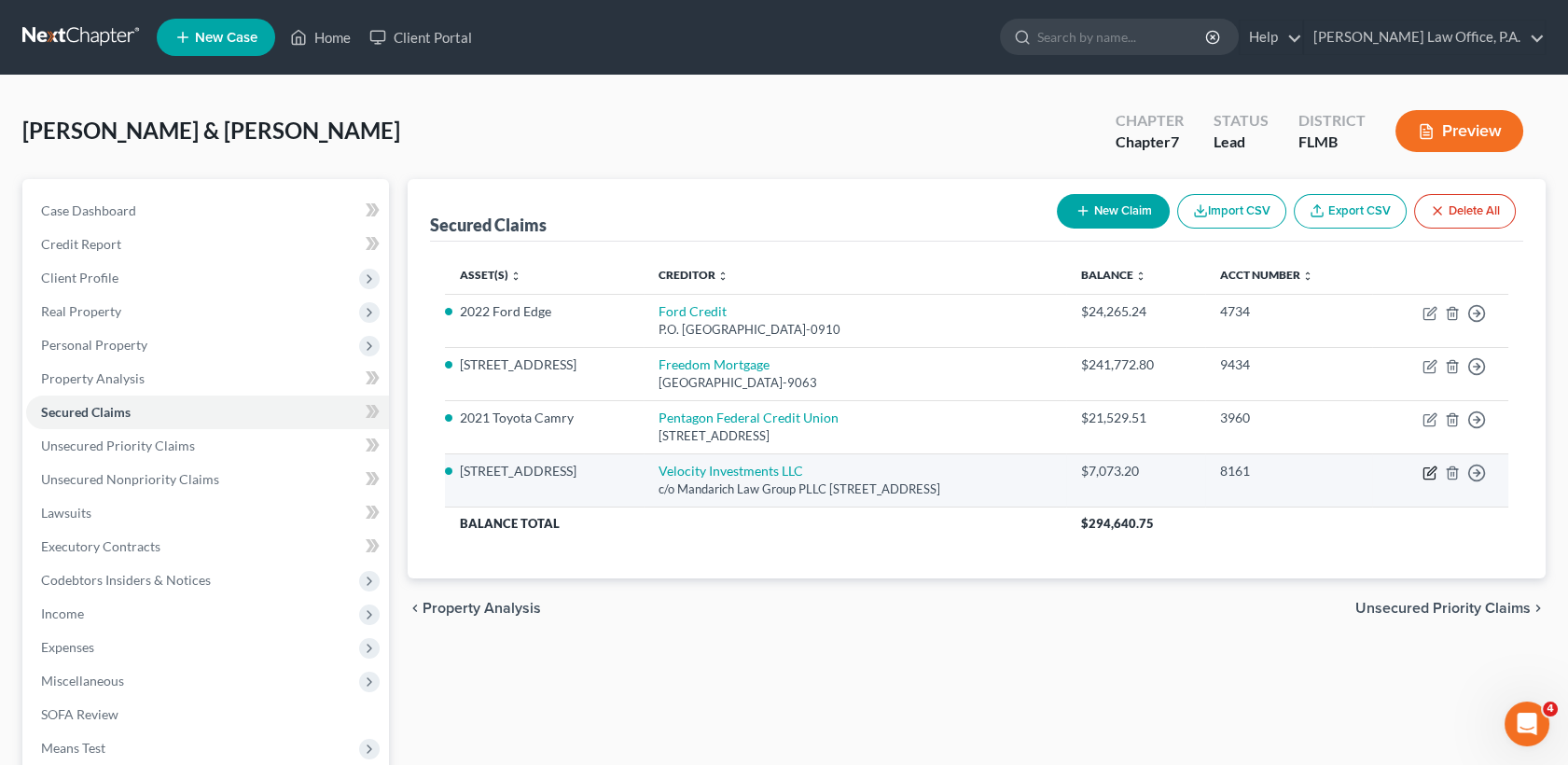
click at [1433, 472] on icon "button" at bounding box center [1429, 472] width 11 height 11
select select "9"
select select "4"
select select "1"
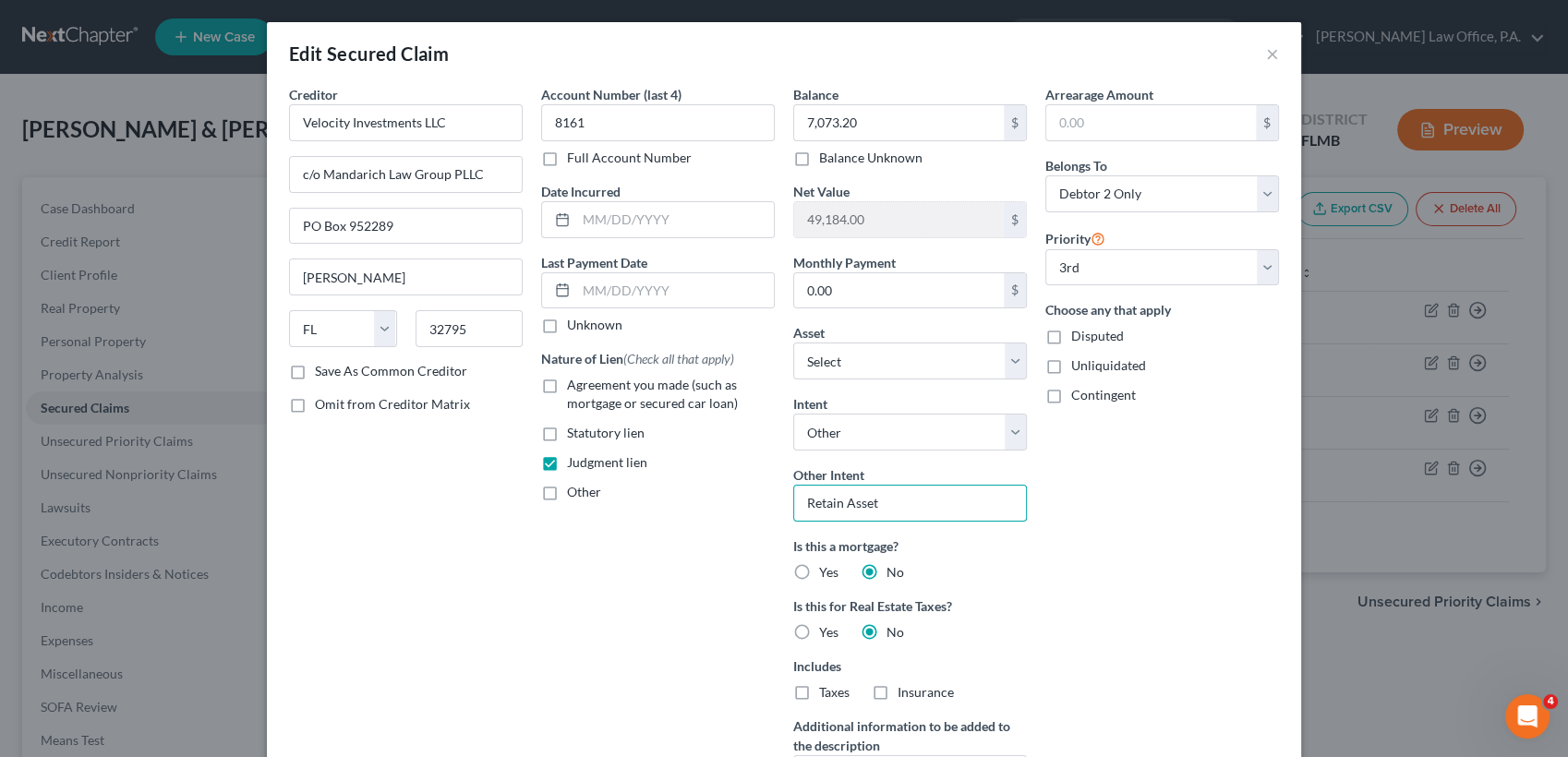
drag, startPoint x: 909, startPoint y: 488, endPoint x: 625, endPoint y: 514, distance: 285.2
click at [625, 514] on div "Creditor * Velocity Investments LLC c/o Mandarich Law Group PLLC [GEOGRAPHIC_DA…" at bounding box center [784, 461] width 1008 height 753
type input "Motion to Avoid Lien as Impairment on Homestead Exemption"
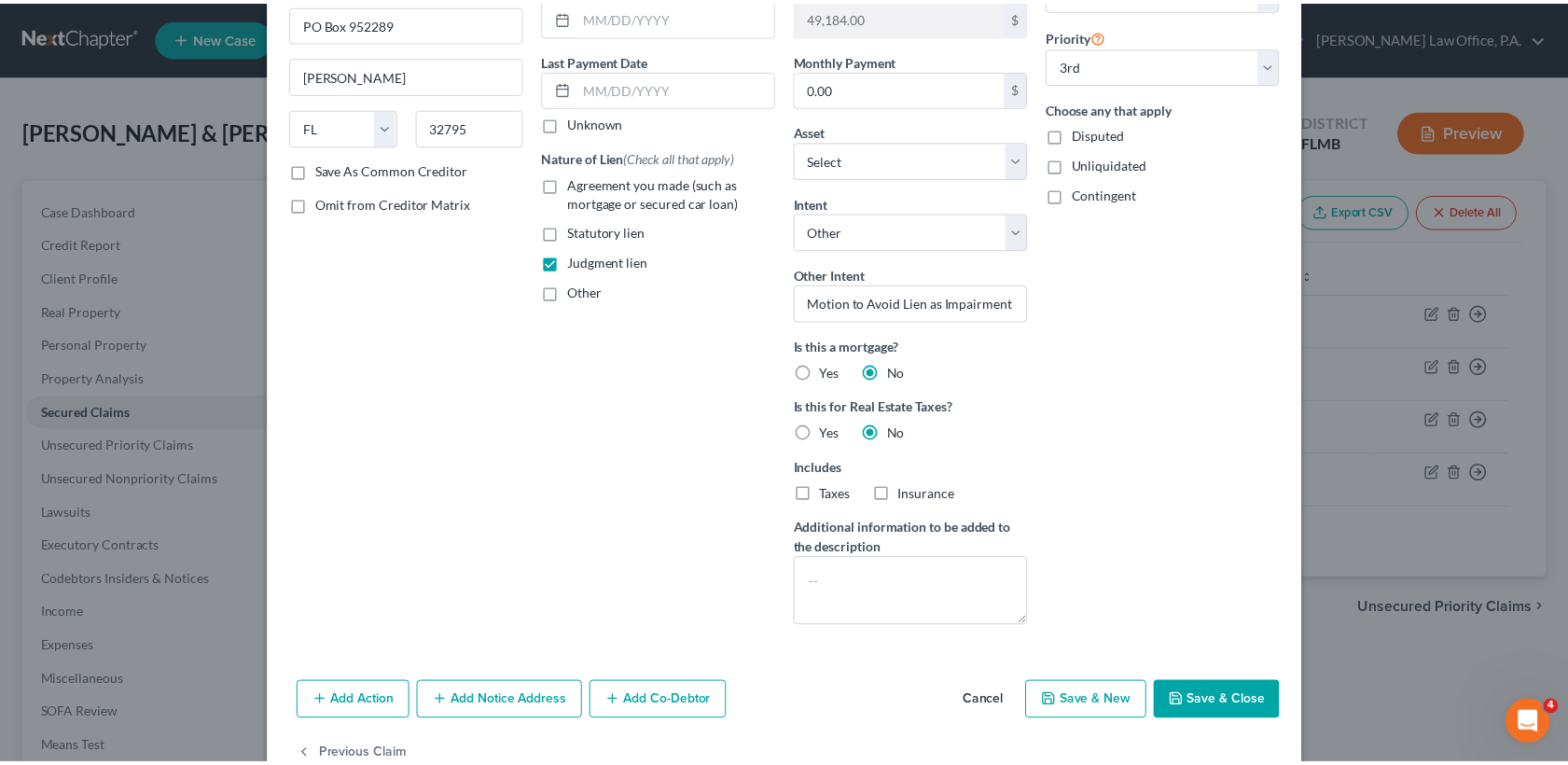
scroll to position [250, 0]
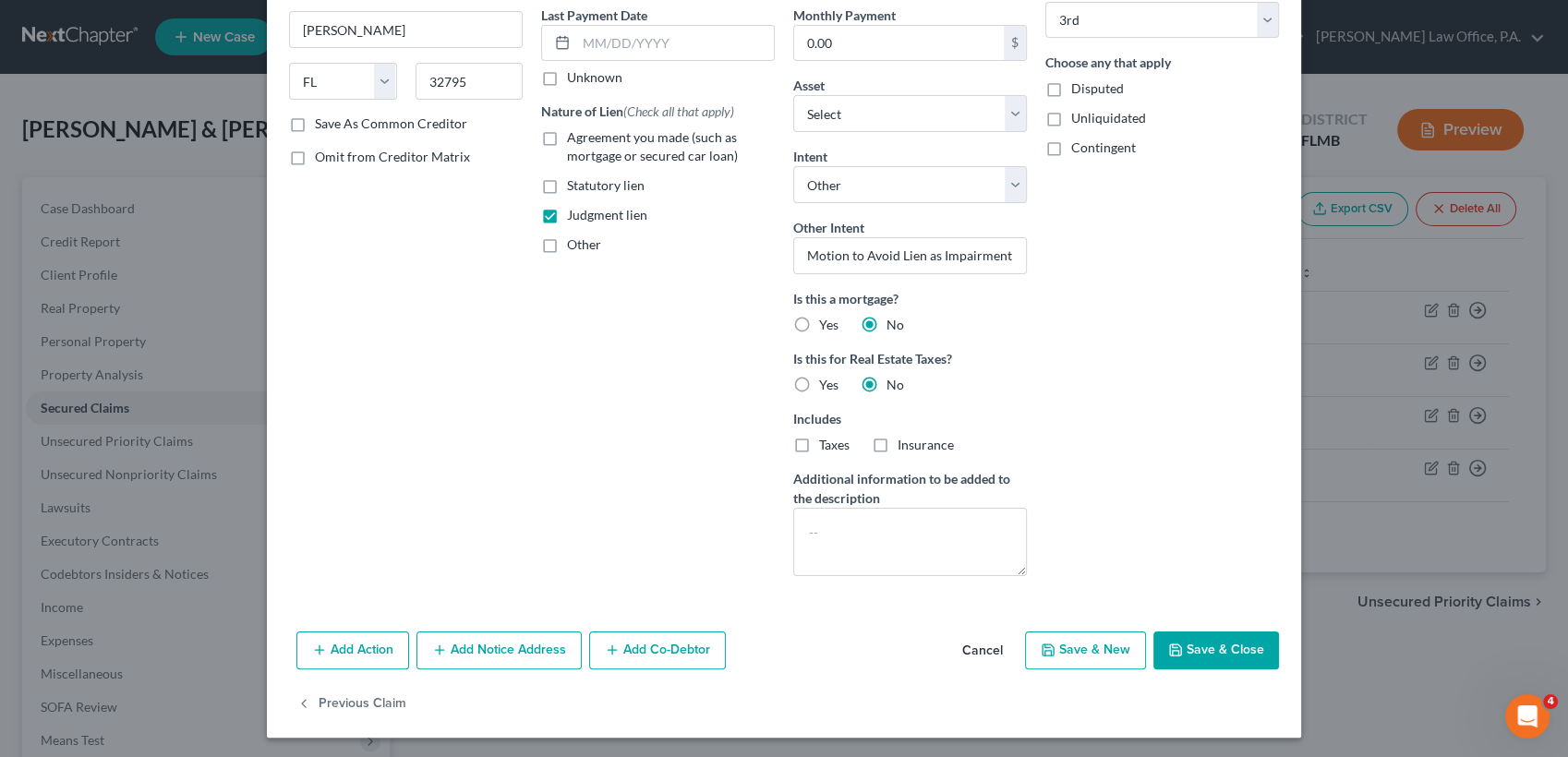
click at [1174, 672] on div "Add Action Add Notice Address Add Co-Debtor Cancel Save & New Save & Close" at bounding box center [784, 654] width 1034 height 61
click at [1174, 651] on icon "button" at bounding box center [1175, 649] width 11 height 11
select select "11"
type input "0"
select select "1"
